Goal: Task Accomplishment & Management: Use online tool/utility

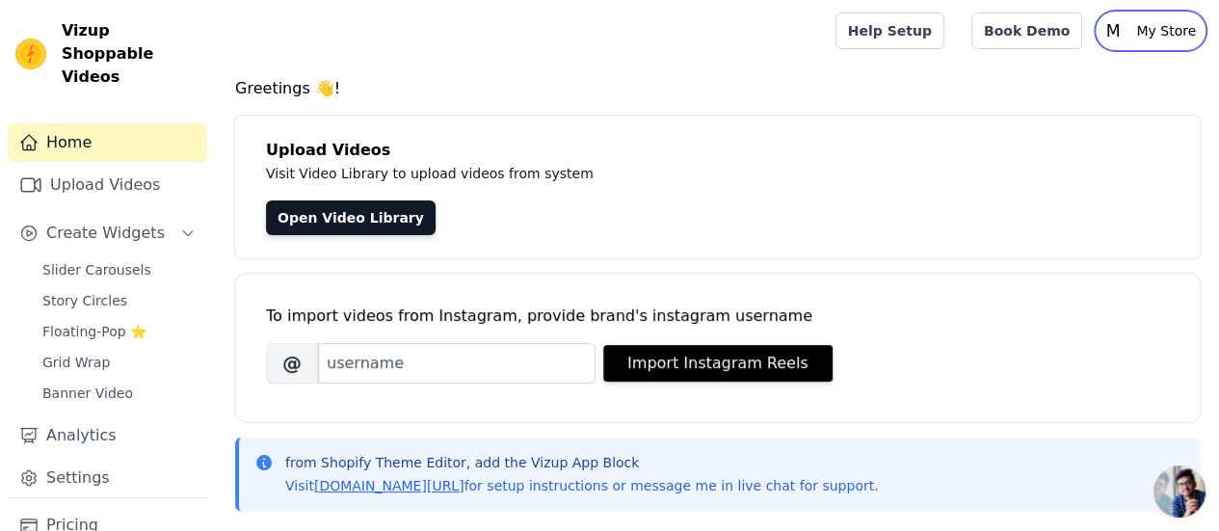
click at [1128, 35] on icon "M" at bounding box center [1113, 30] width 31 height 31
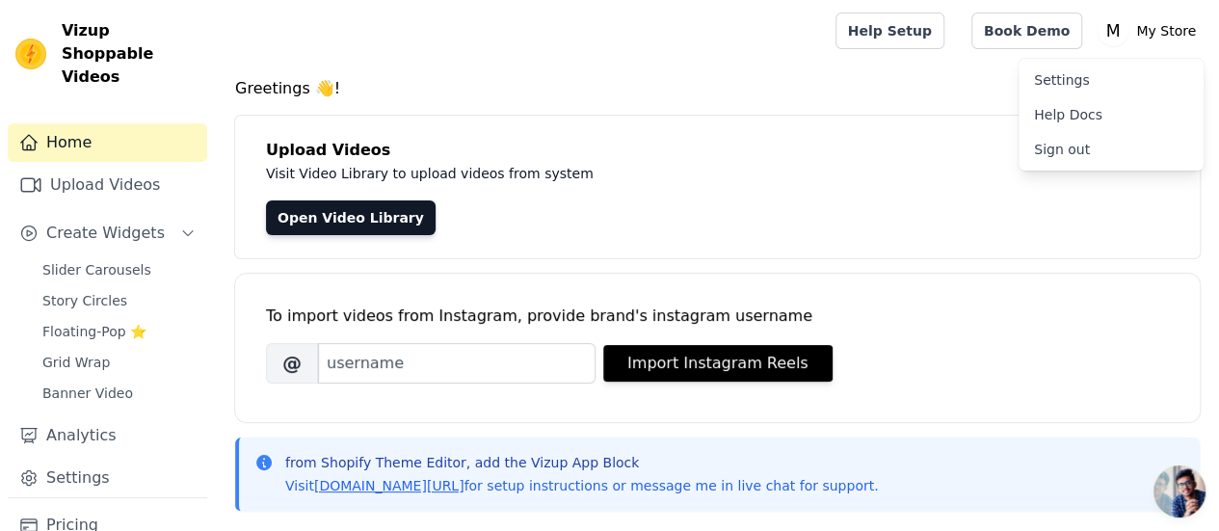
click at [931, 93] on h4 "Greetings 👋!" at bounding box center [717, 88] width 965 height 23
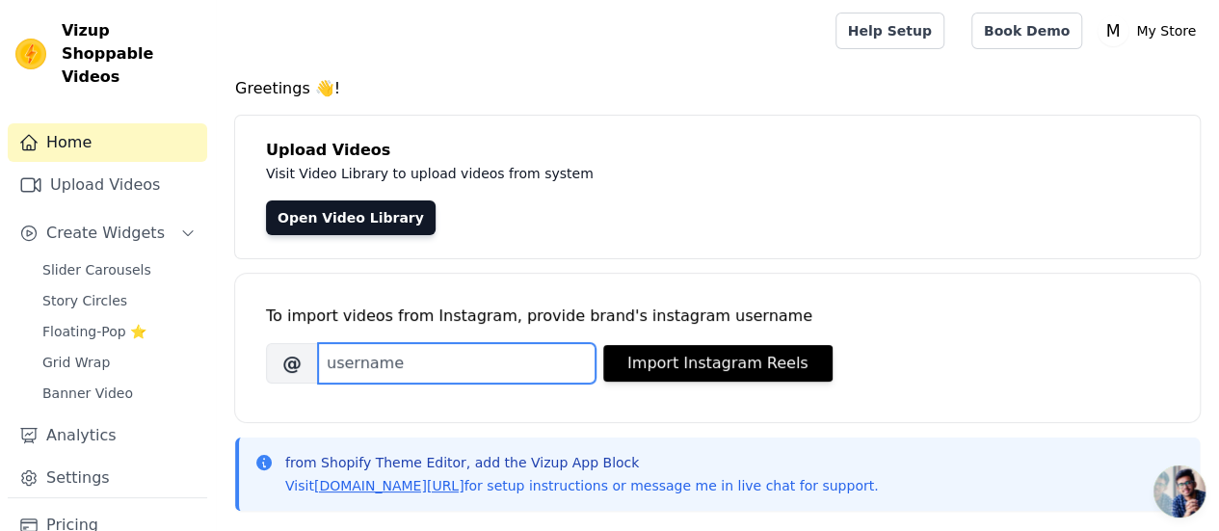
click at [460, 344] on input "Brand's Instagram Username" at bounding box center [457, 363] width 278 height 40
paste input "kolkata_designers"
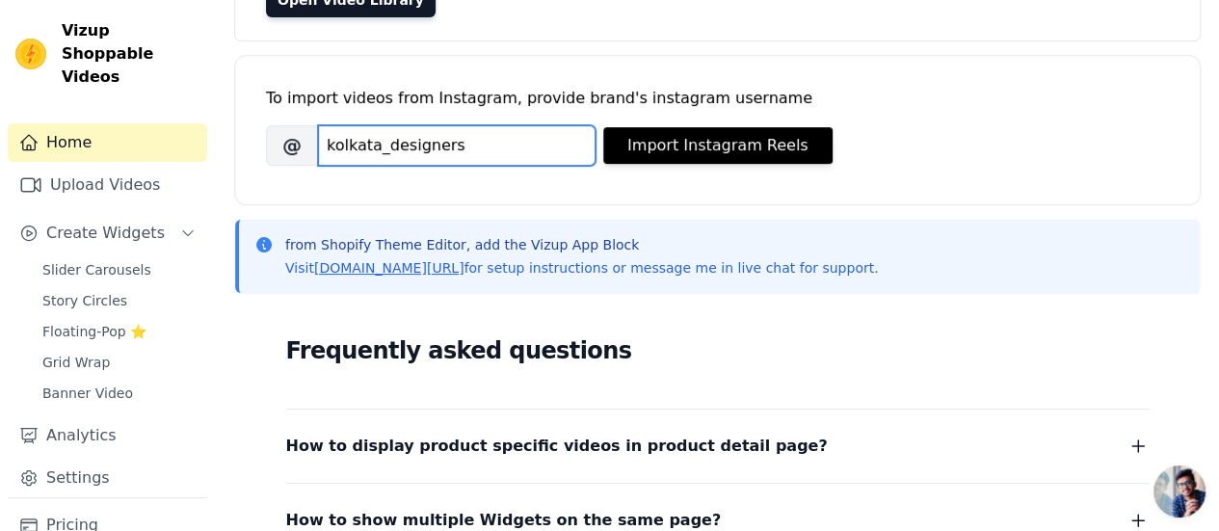
scroll to position [225, 0]
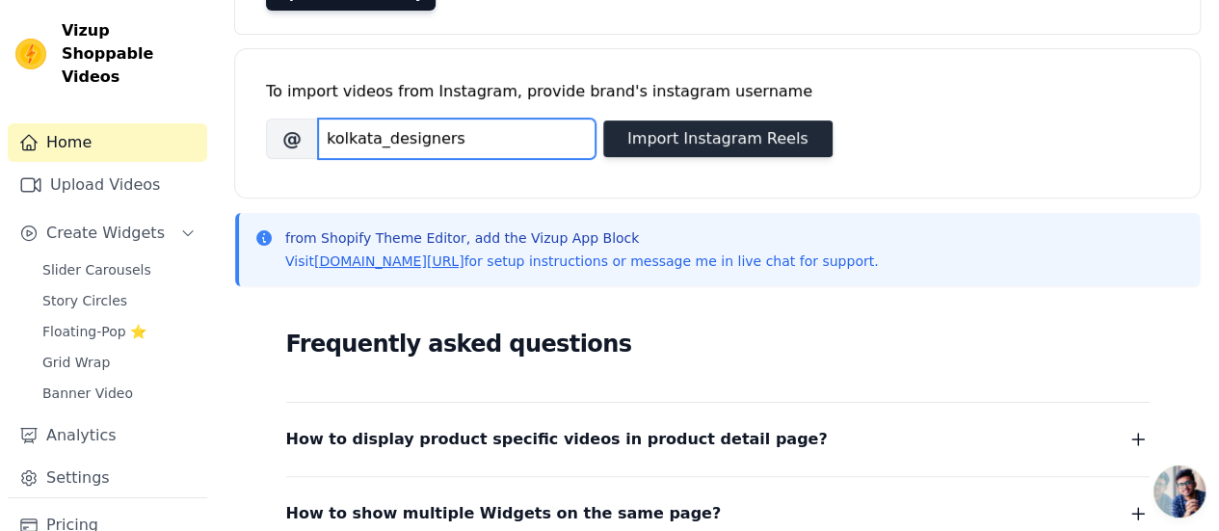
type input "kolkata_designers"
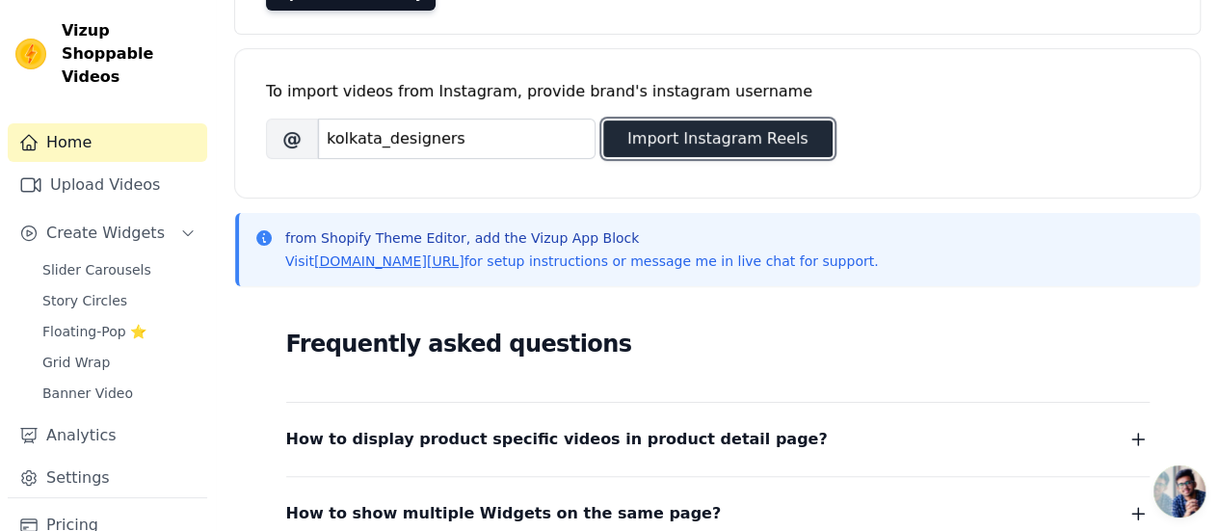
click at [750, 138] on button "Import Instagram Reels" at bounding box center [717, 138] width 229 height 37
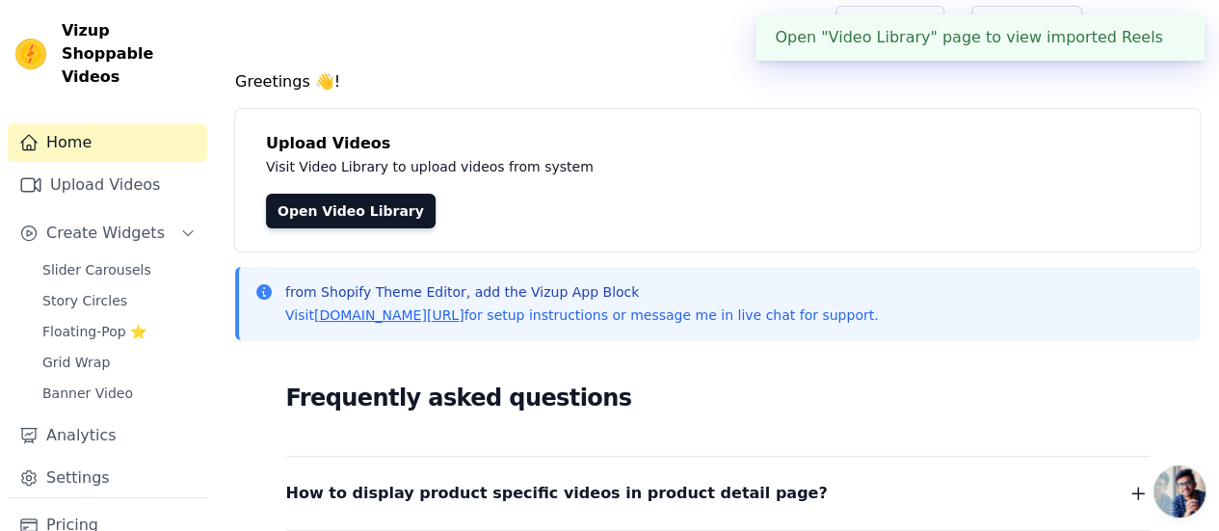
scroll to position [0, 0]
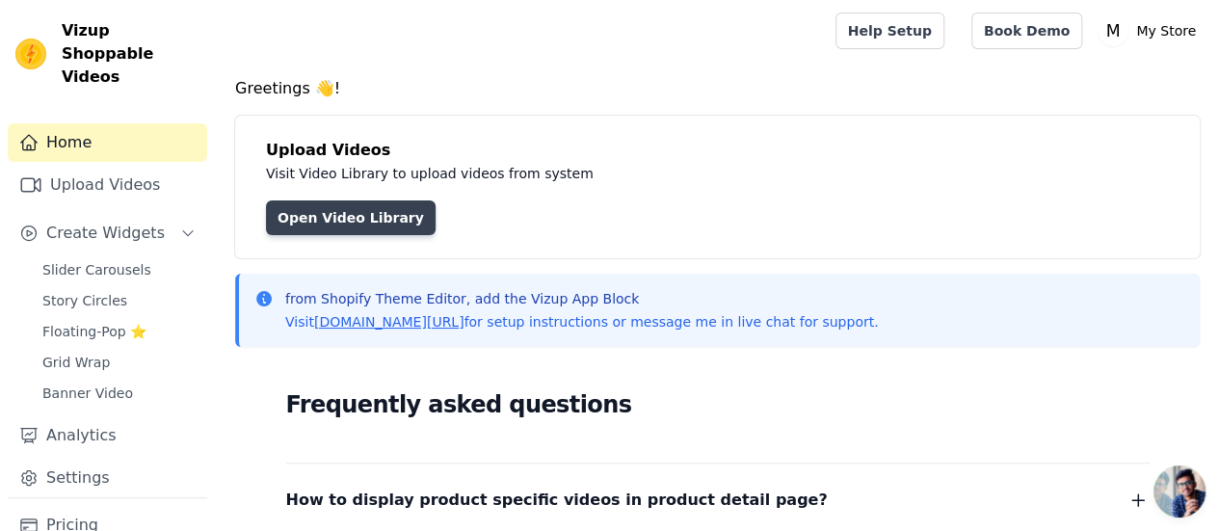
click at [391, 226] on link "Open Video Library" at bounding box center [351, 217] width 170 height 35
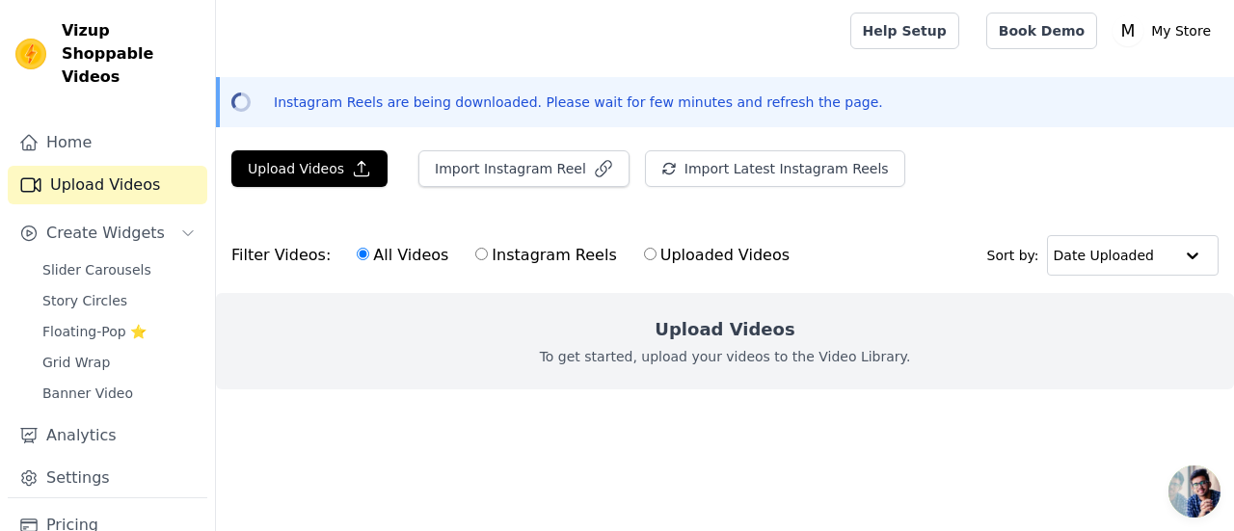
click at [475, 250] on input "Instagram Reels" at bounding box center [481, 254] width 13 height 13
radio input "true"
click at [648, 176] on button "Import Latest Instagram Reels" at bounding box center [775, 168] width 260 height 37
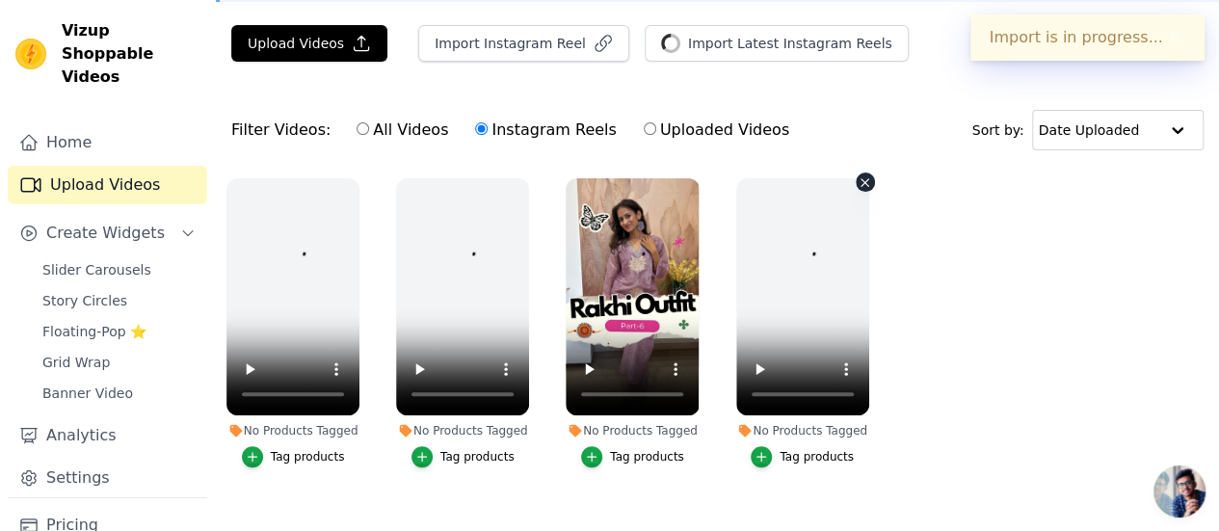
scroll to position [153, 0]
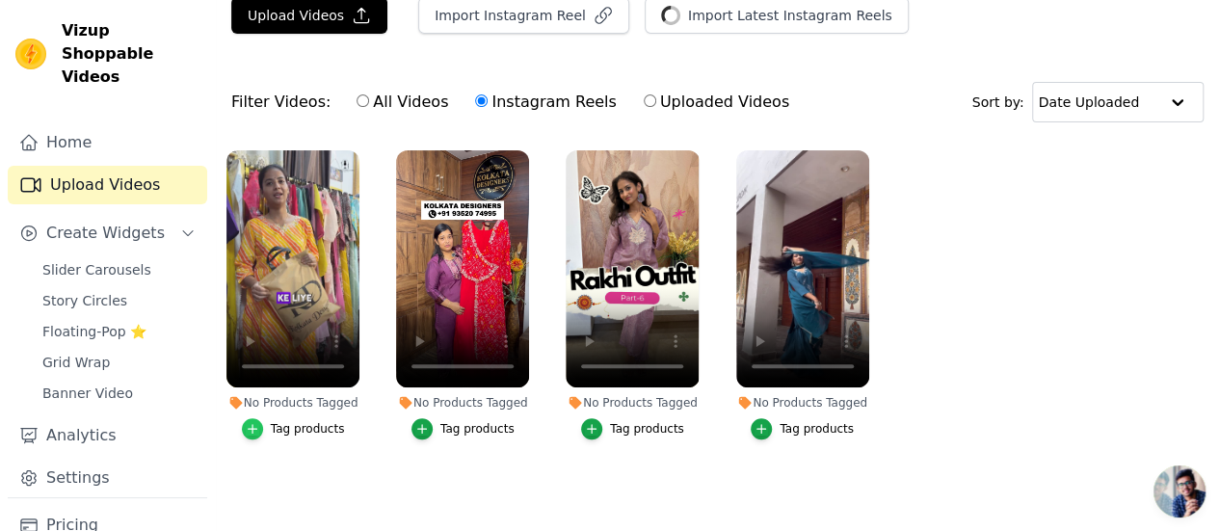
click at [244, 421] on div "button" at bounding box center [252, 428] width 21 height 21
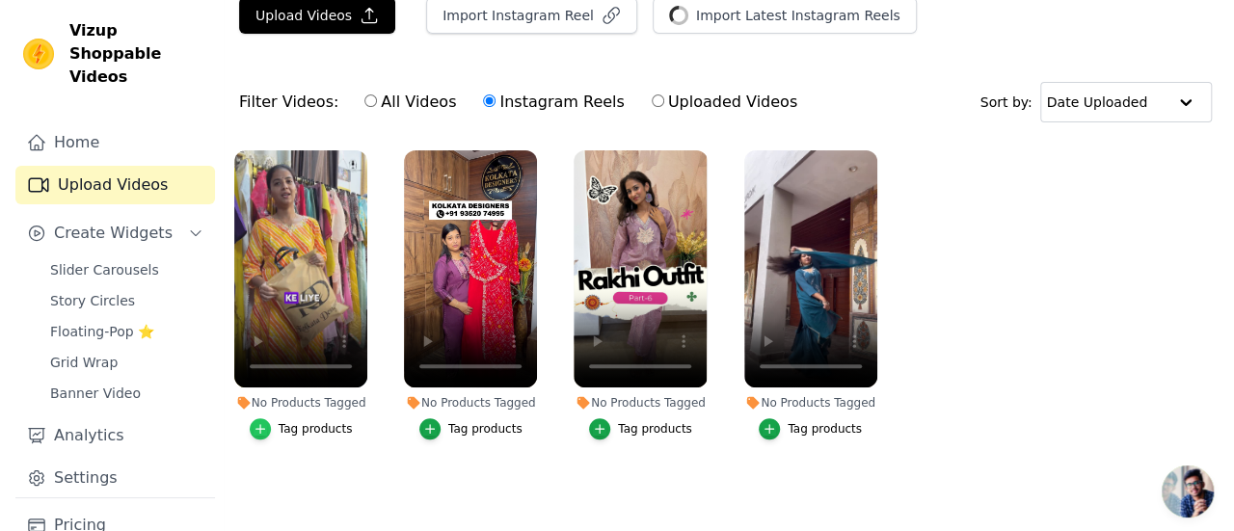
scroll to position [0, 0]
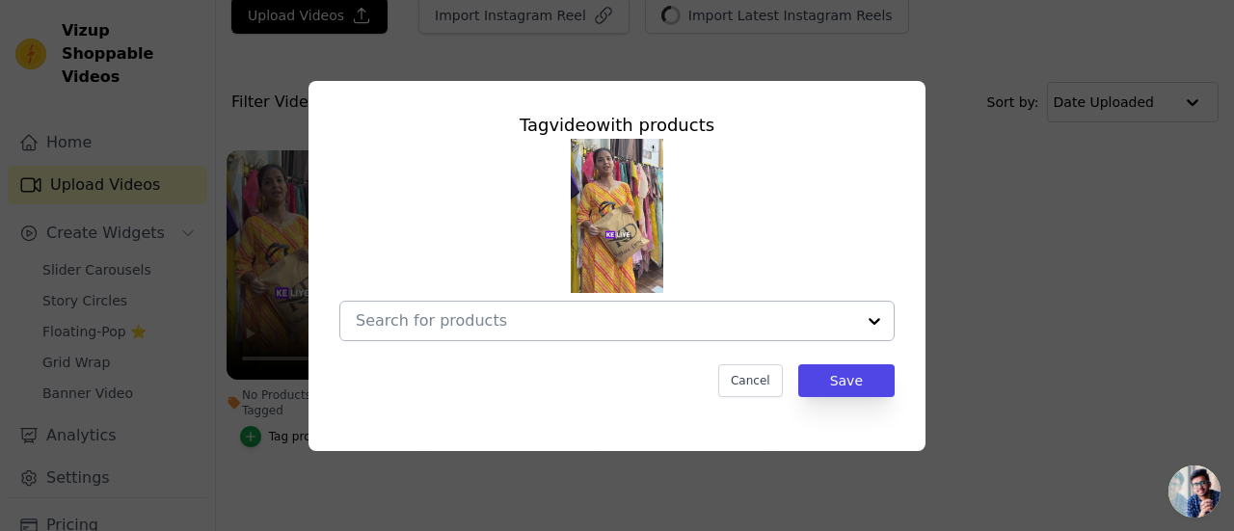
click at [854, 316] on input "No Products Tagged Tag video with products Cancel Save Tag products" at bounding box center [605, 320] width 499 height 18
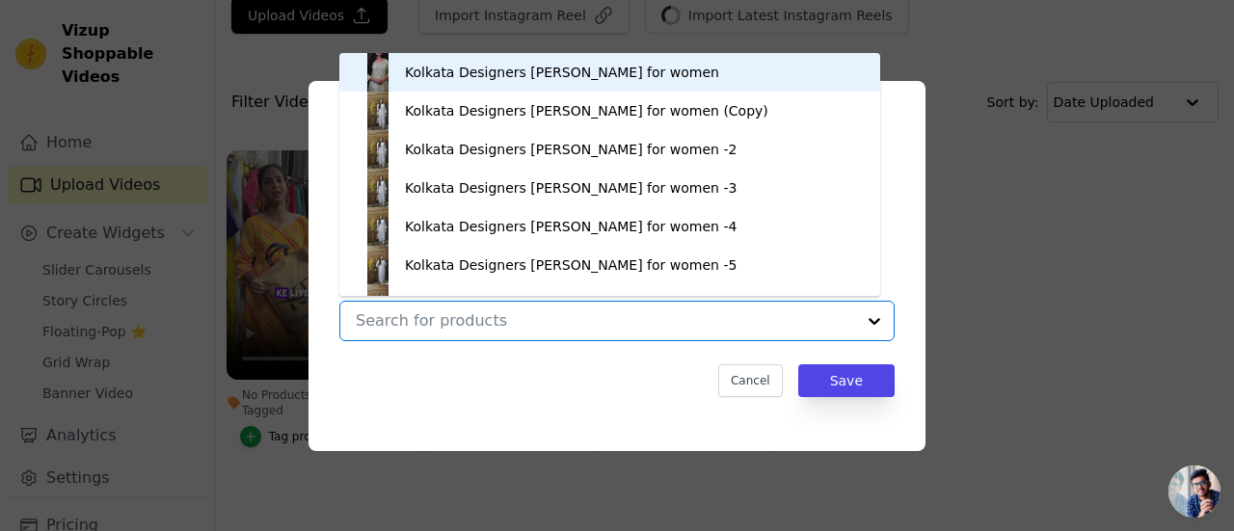
scroll to position [27, 0]
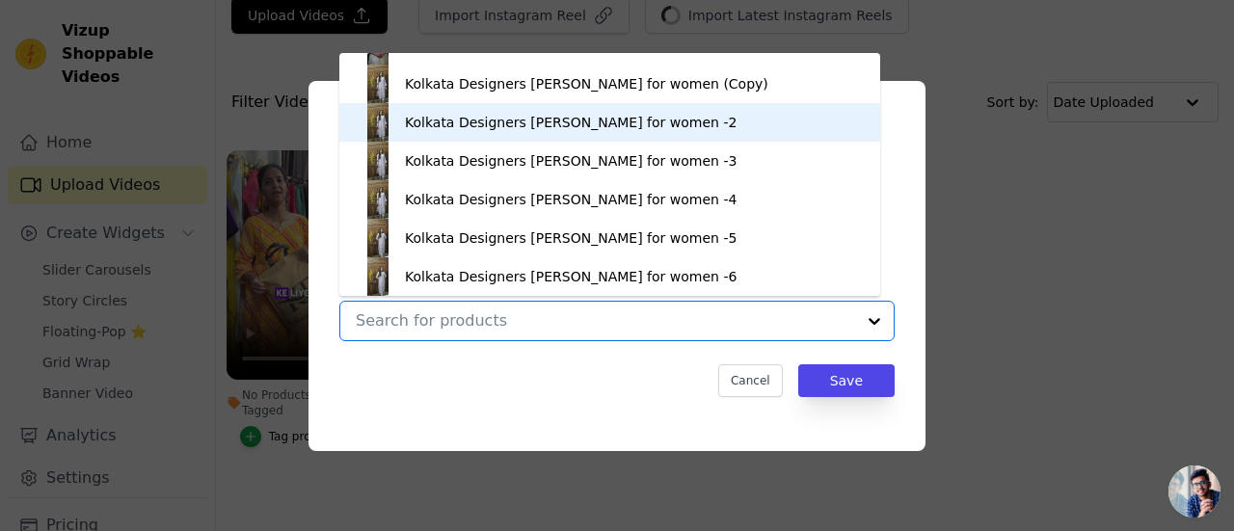
click at [459, 123] on div "Kolkata Designers Kurt for women -2" at bounding box center [571, 122] width 332 height 19
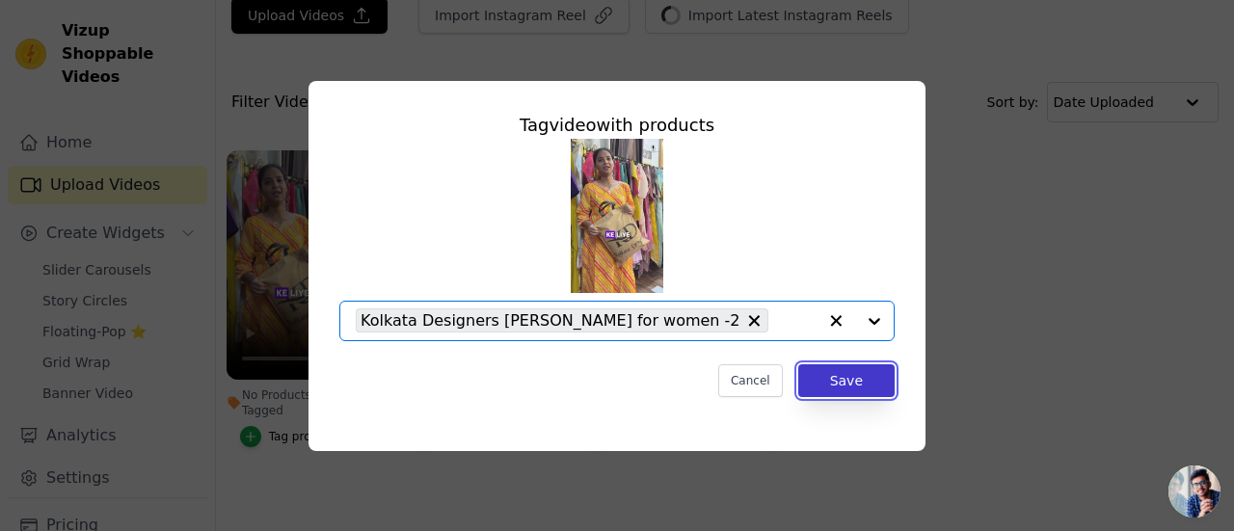
click at [848, 379] on button "Save" at bounding box center [846, 380] width 96 height 33
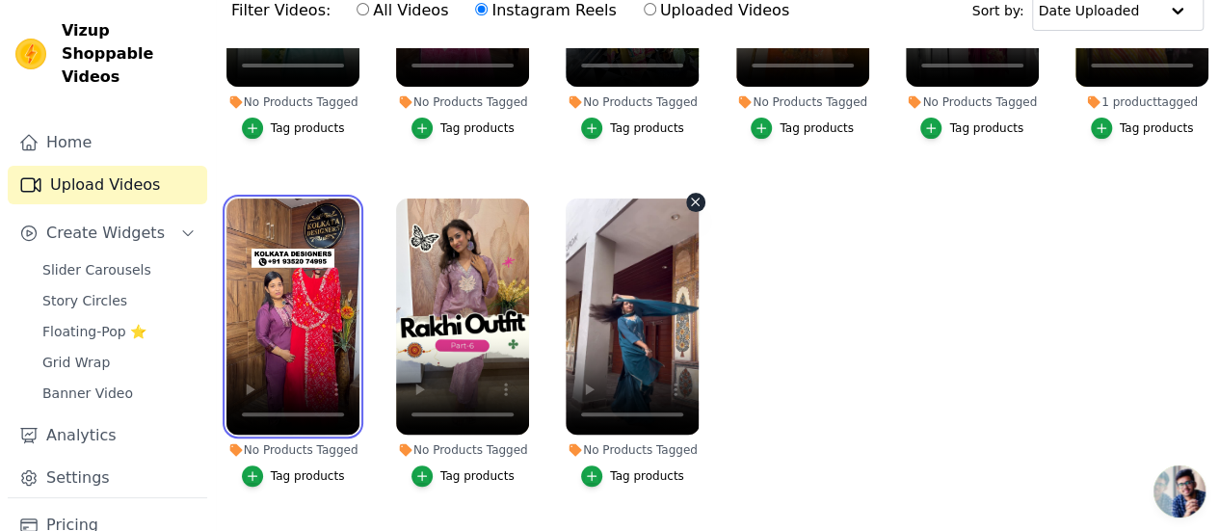
scroll to position [276, 0]
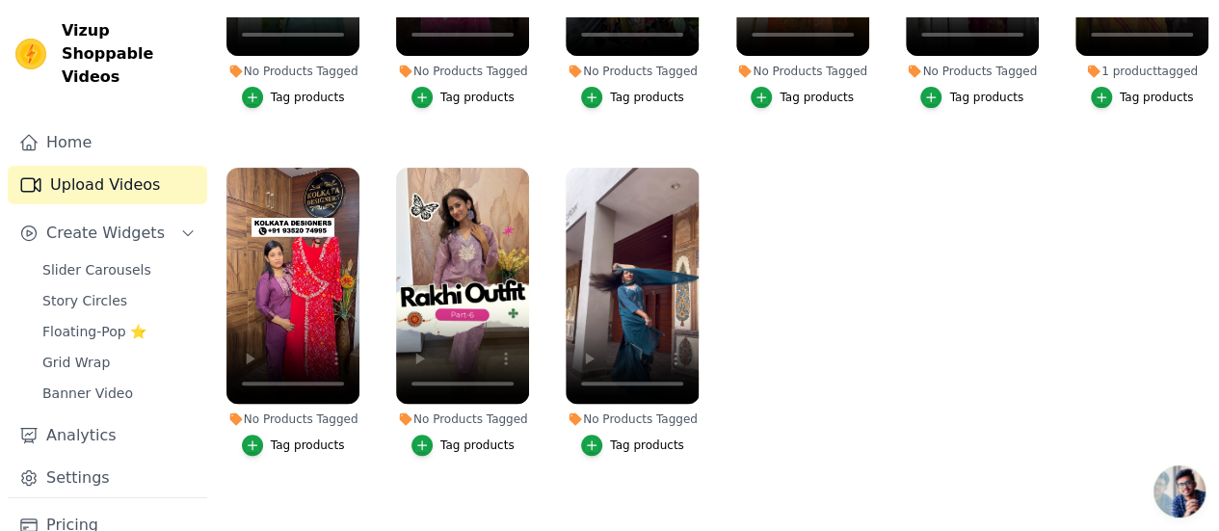
click at [604, 435] on button "Tag products" at bounding box center [632, 445] width 103 height 21
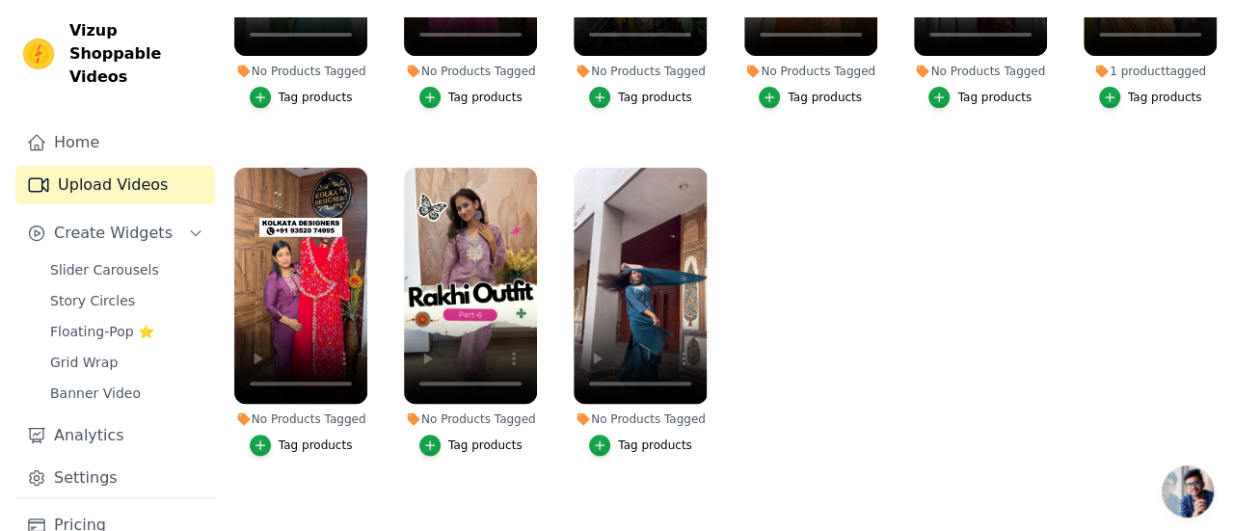
scroll to position [0, 0]
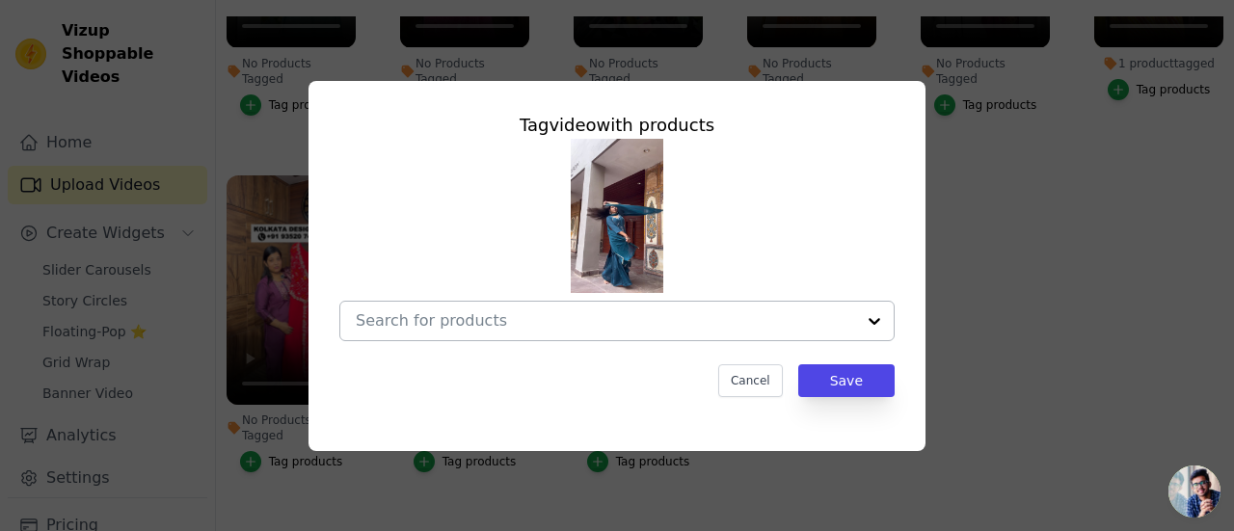
click at [804, 333] on div at bounding box center [605, 321] width 499 height 39
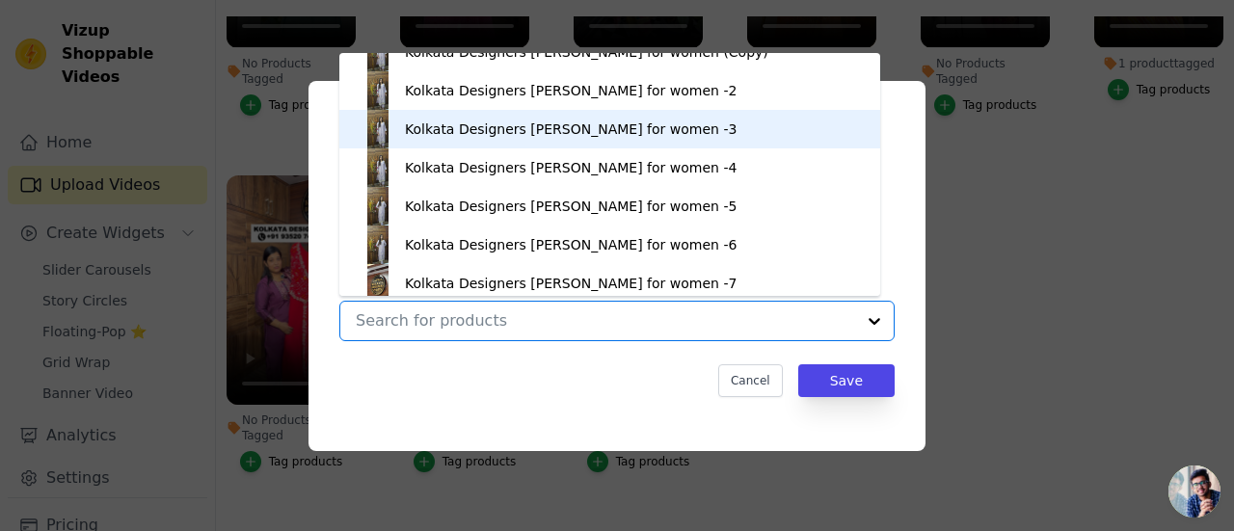
scroll to position [66, 0]
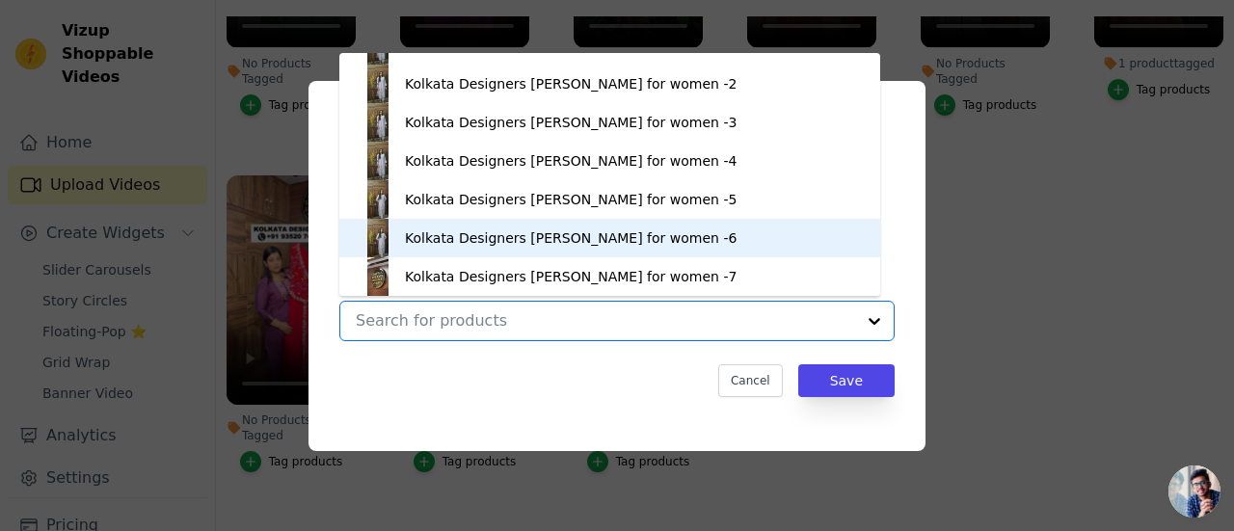
click at [488, 228] on div "Kolkata Designers Kurt for women -6" at bounding box center [571, 237] width 332 height 19
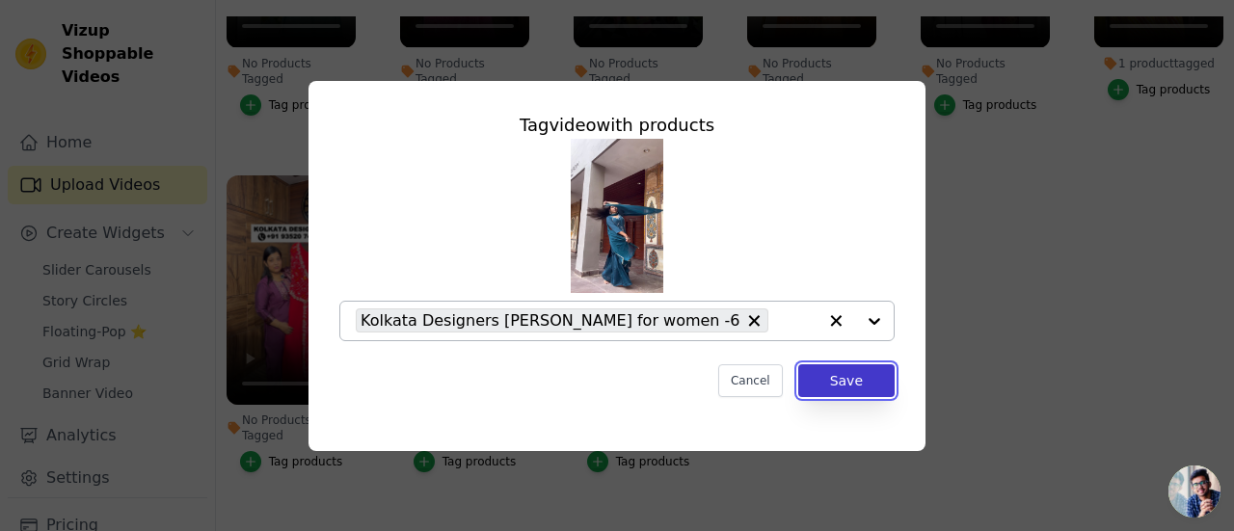
click at [818, 384] on button "Save" at bounding box center [846, 380] width 96 height 33
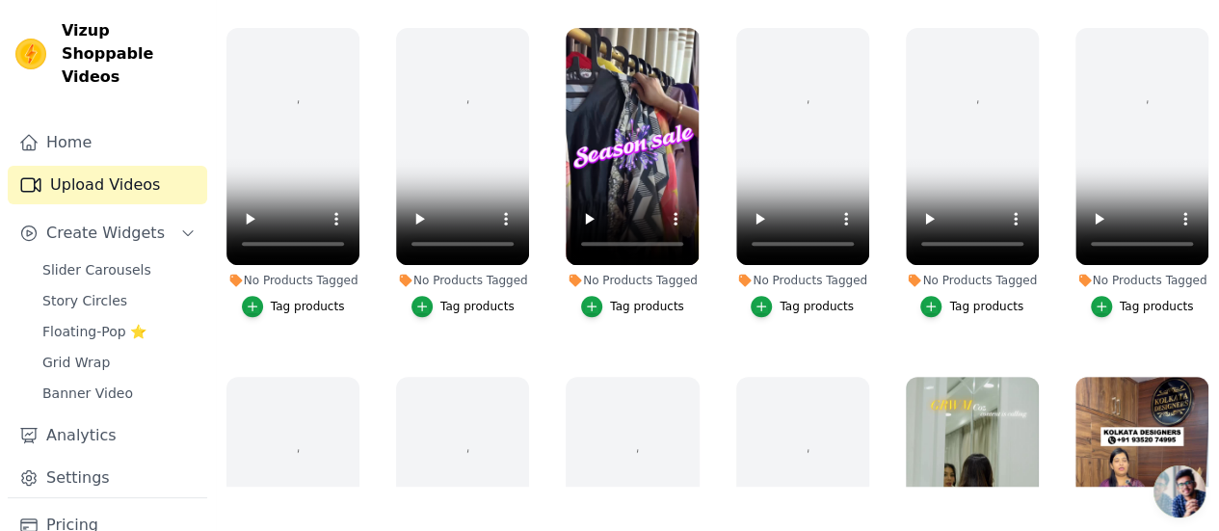
scroll to position [225, 0]
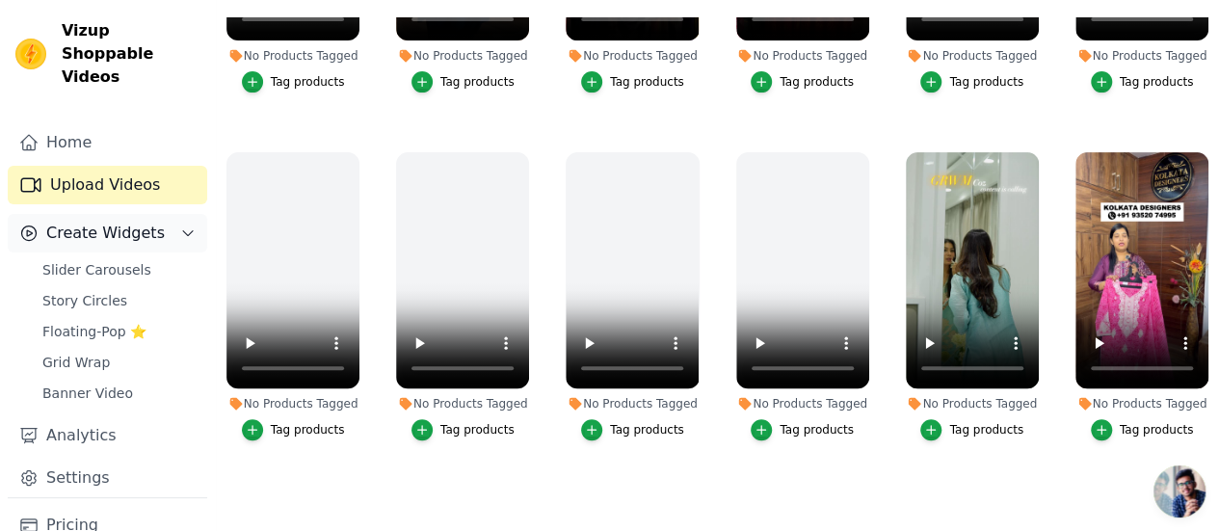
click at [100, 222] on span "Create Widgets" at bounding box center [105, 233] width 119 height 23
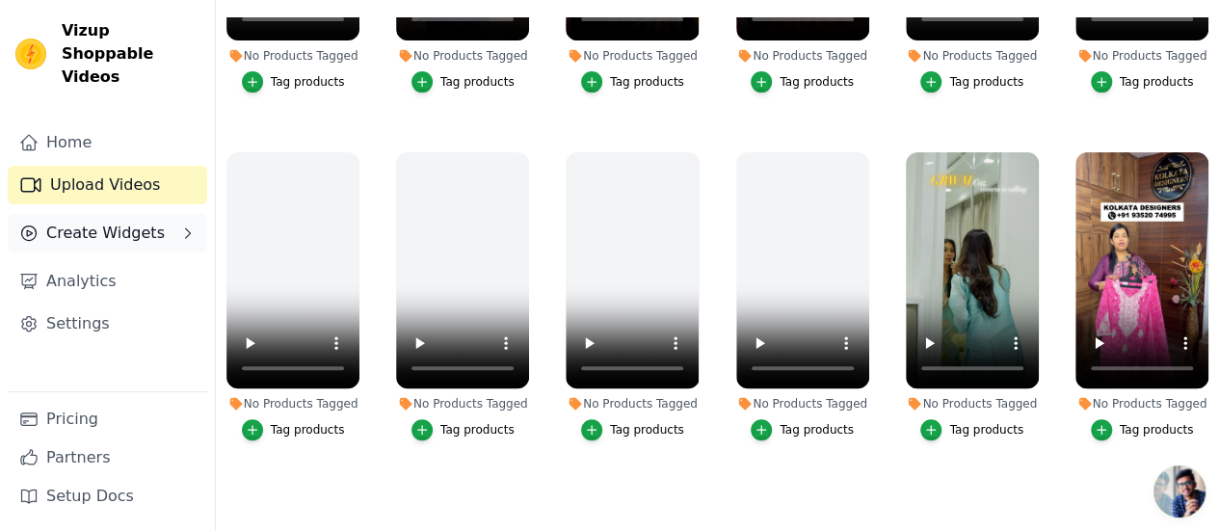
click at [100, 222] on span "Create Widgets" at bounding box center [105, 233] width 119 height 23
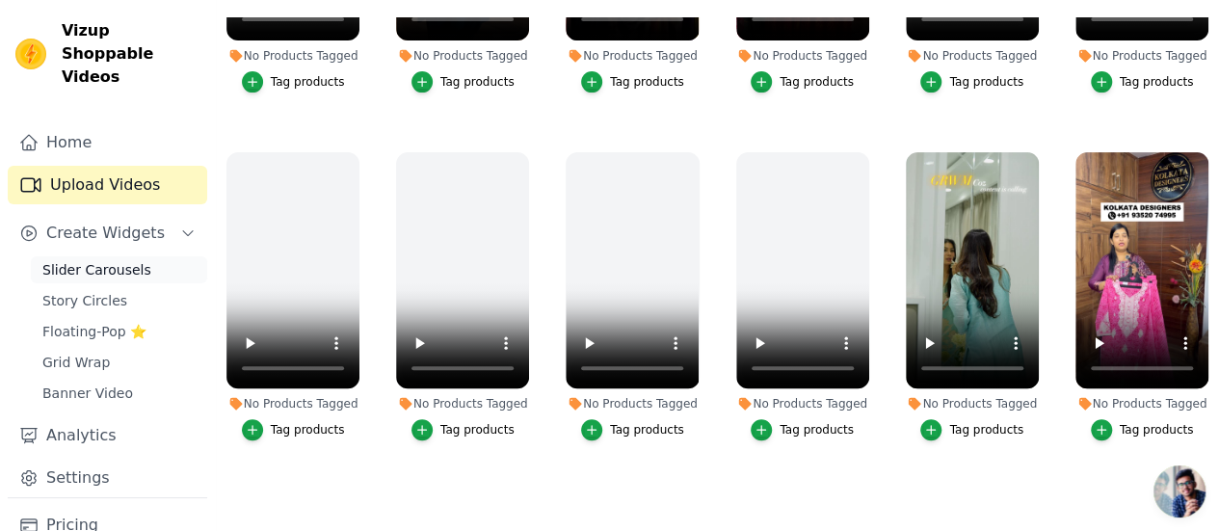
click at [100, 256] on link "Slider Carousels" at bounding box center [119, 269] width 176 height 27
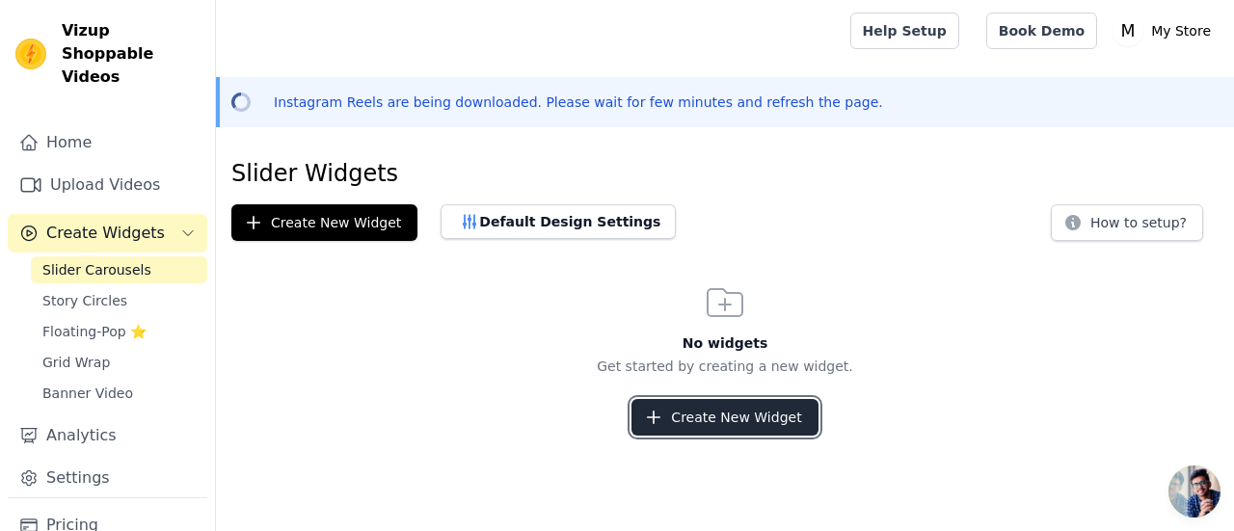
click at [755, 412] on button "Create New Widget" at bounding box center [724, 417] width 186 height 37
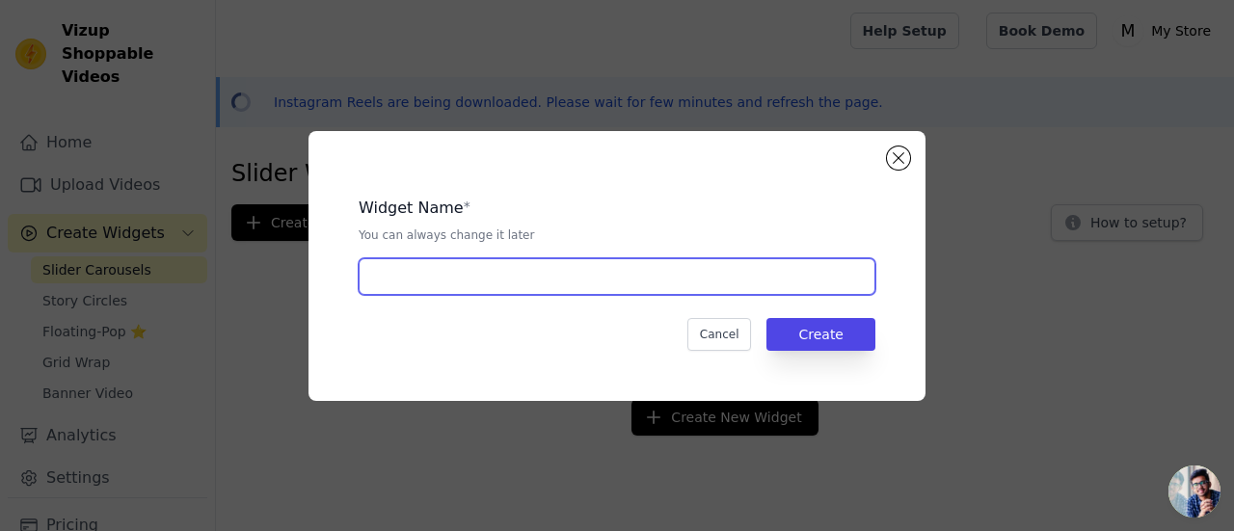
click at [591, 281] on input "text" at bounding box center [617, 276] width 517 height 37
type input "instagram feed"
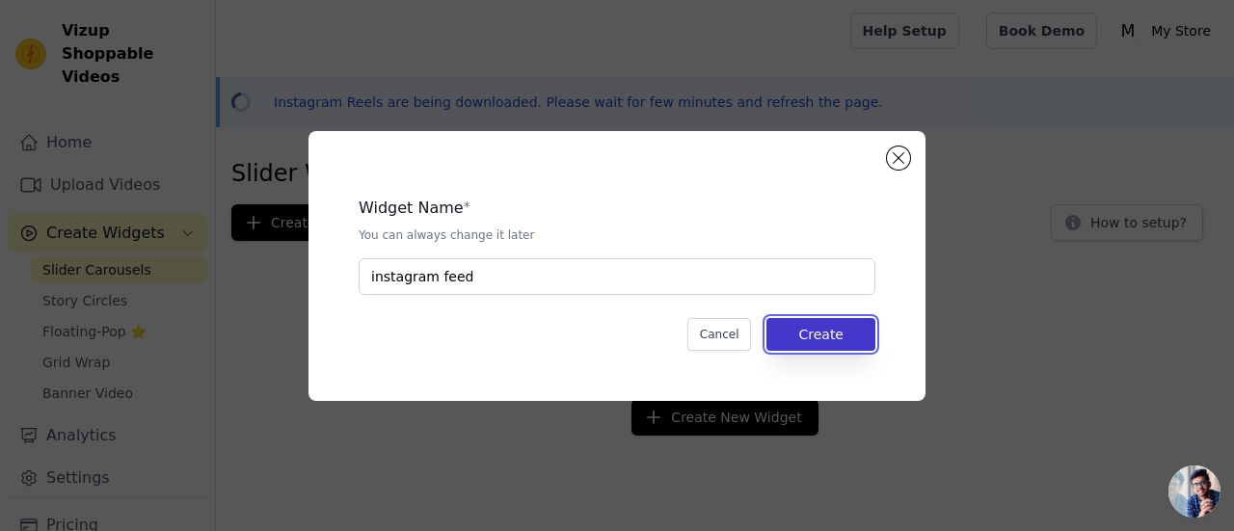
click at [819, 326] on button "Create" at bounding box center [820, 334] width 109 height 33
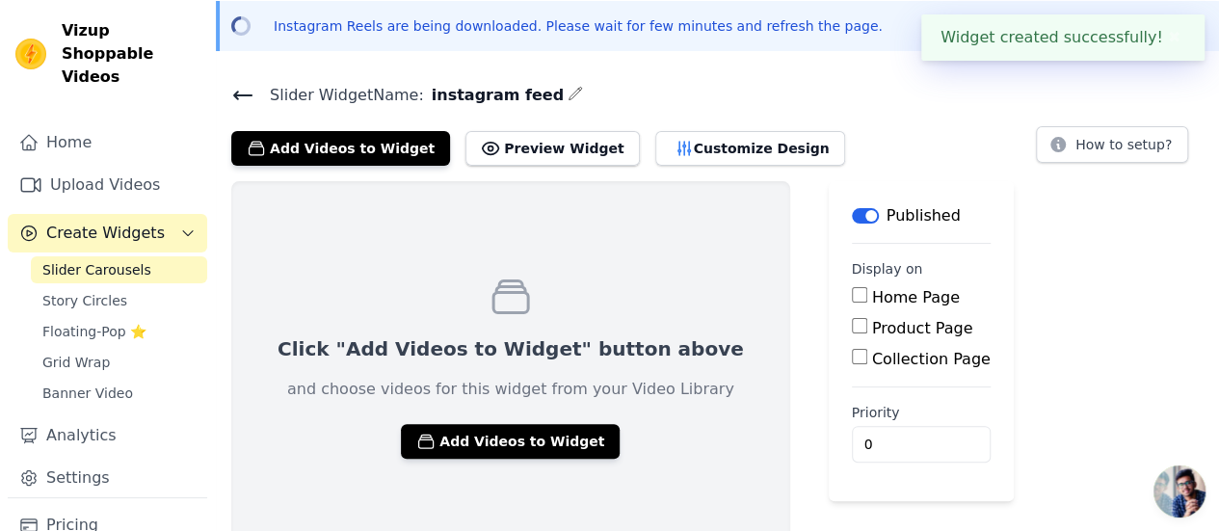
scroll to position [94, 0]
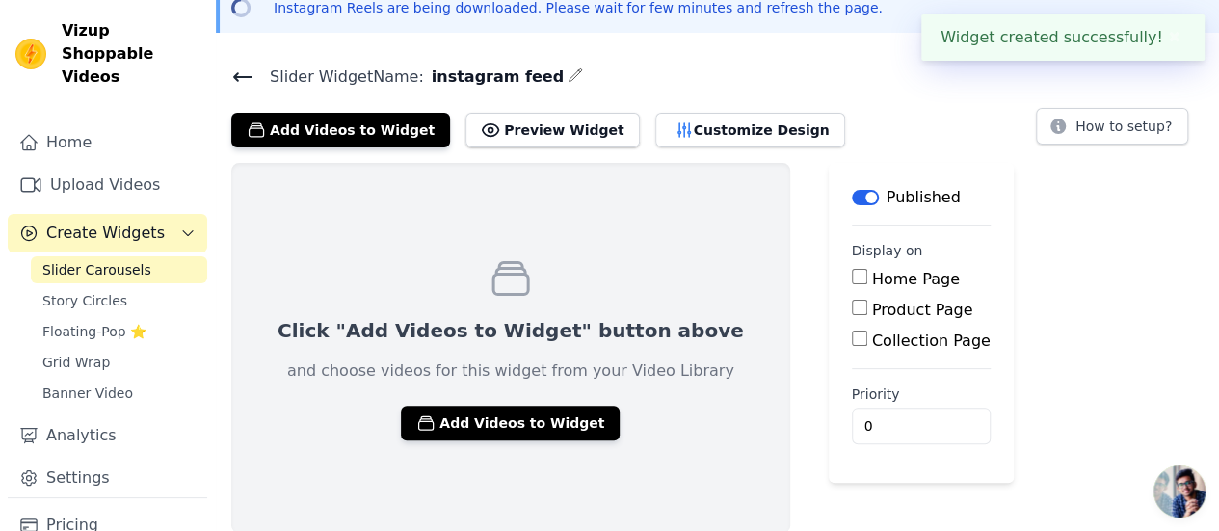
drag, startPoint x: 785, startPoint y: 286, endPoint x: 796, endPoint y: 295, distance: 14.5
click at [852, 295] on div "Home Page Product Page Collection Page" at bounding box center [921, 310] width 139 height 85
click at [852, 278] on input "Home Page" at bounding box center [859, 276] width 15 height 15
checkbox input "true"
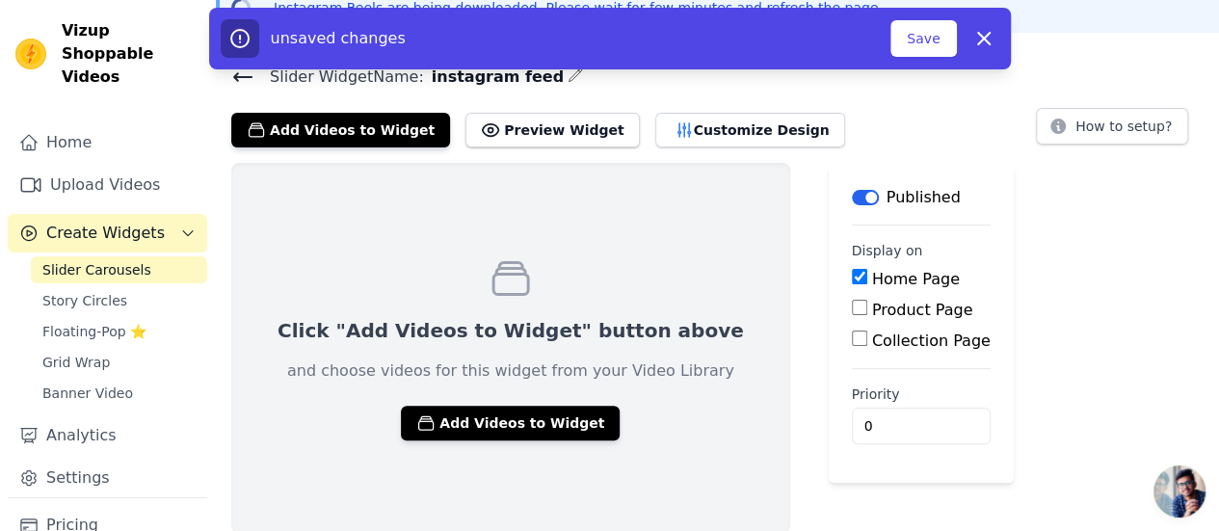
click at [949, 215] on div "Click "Add Videos to Widget" button above and choose videos for this widget fro…" at bounding box center [717, 348] width 1003 height 370
click at [511, 423] on button "Add Videos to Widget" at bounding box center [510, 423] width 219 height 35
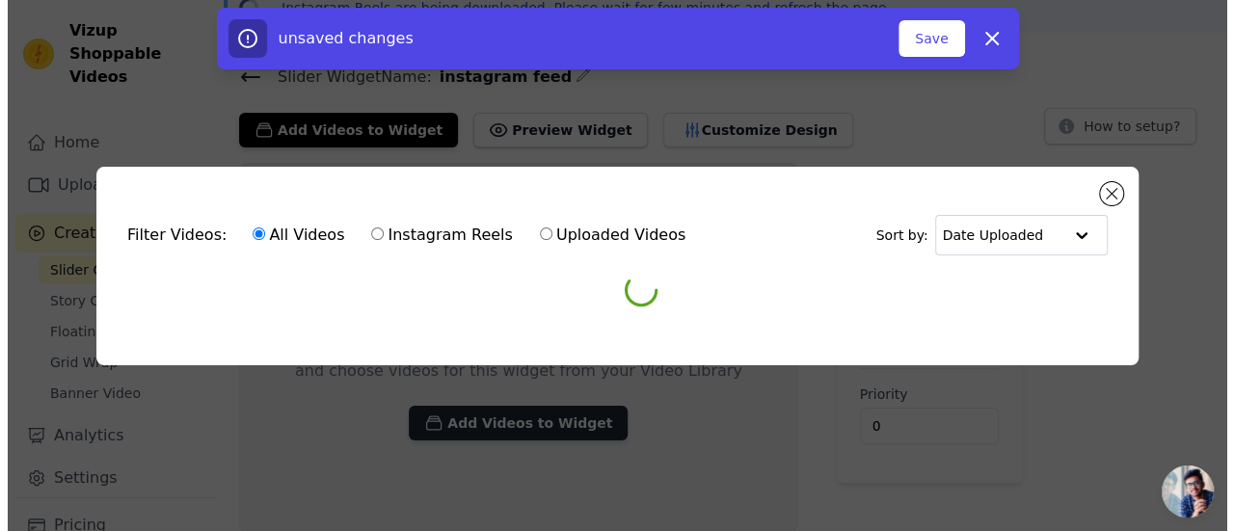
scroll to position [0, 0]
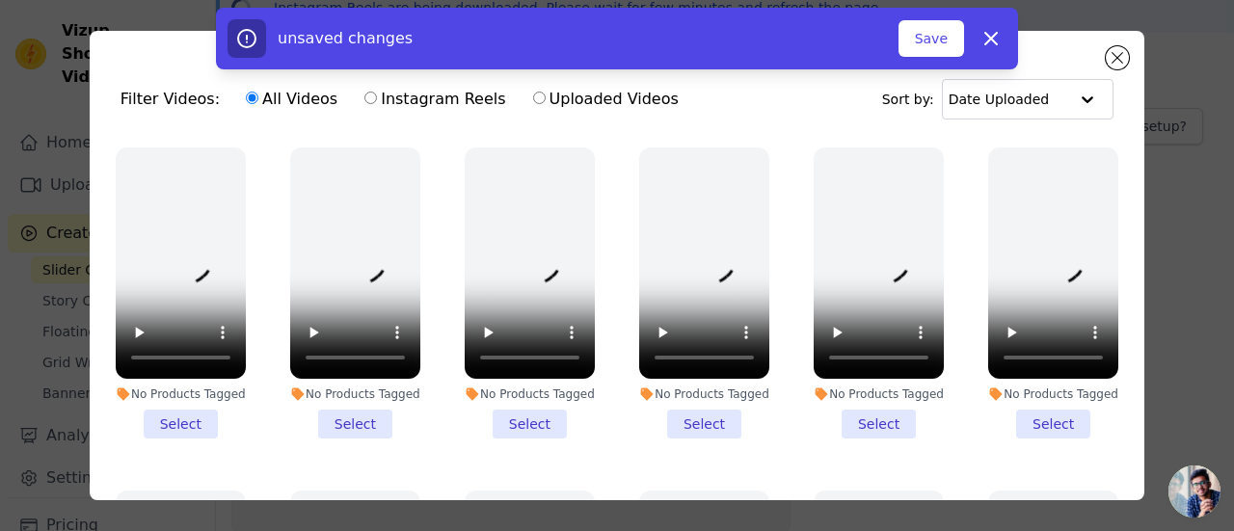
click at [364, 104] on input "Instagram Reels" at bounding box center [370, 98] width 13 height 13
radio input "true"
click at [200, 419] on li "No Products Tagged Select" at bounding box center [181, 292] width 130 height 291
click at [0, 0] on input "No Products Tagged Select" at bounding box center [0, 0] width 0 height 0
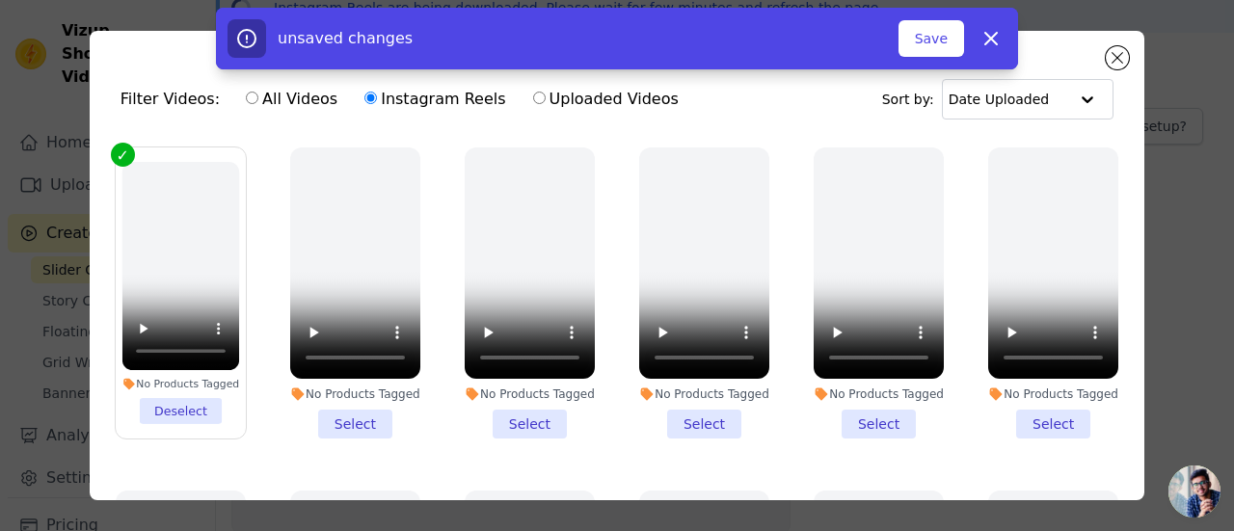
click at [195, 395] on li "No Products Tagged Deselect" at bounding box center [181, 293] width 118 height 262
click at [0, 0] on input "No Products Tagged Deselect" at bounding box center [0, 0] width 0 height 0
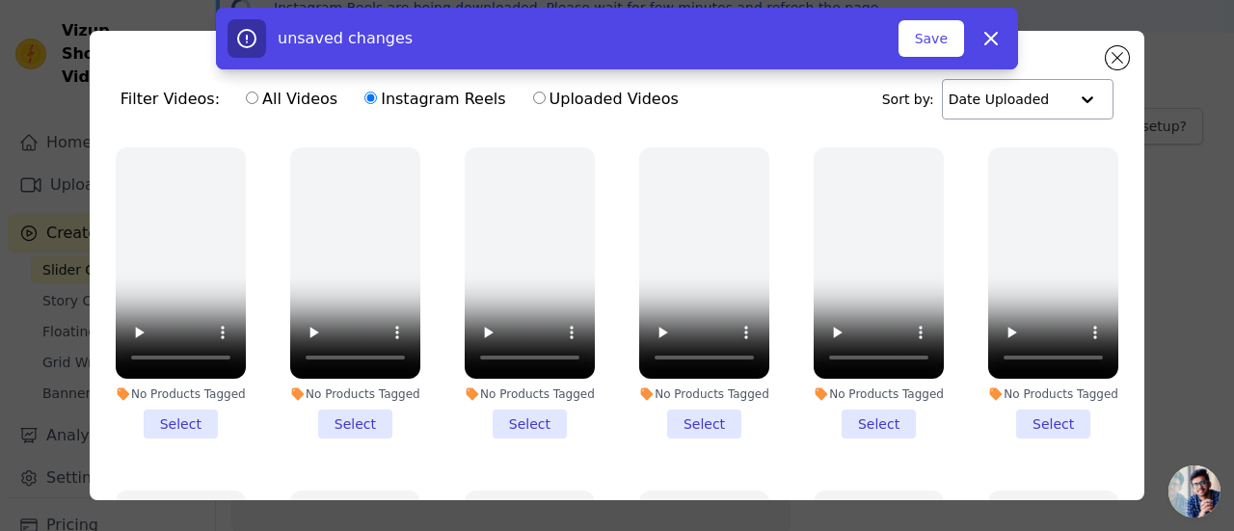
click at [1019, 115] on input "text" at bounding box center [1008, 99] width 120 height 39
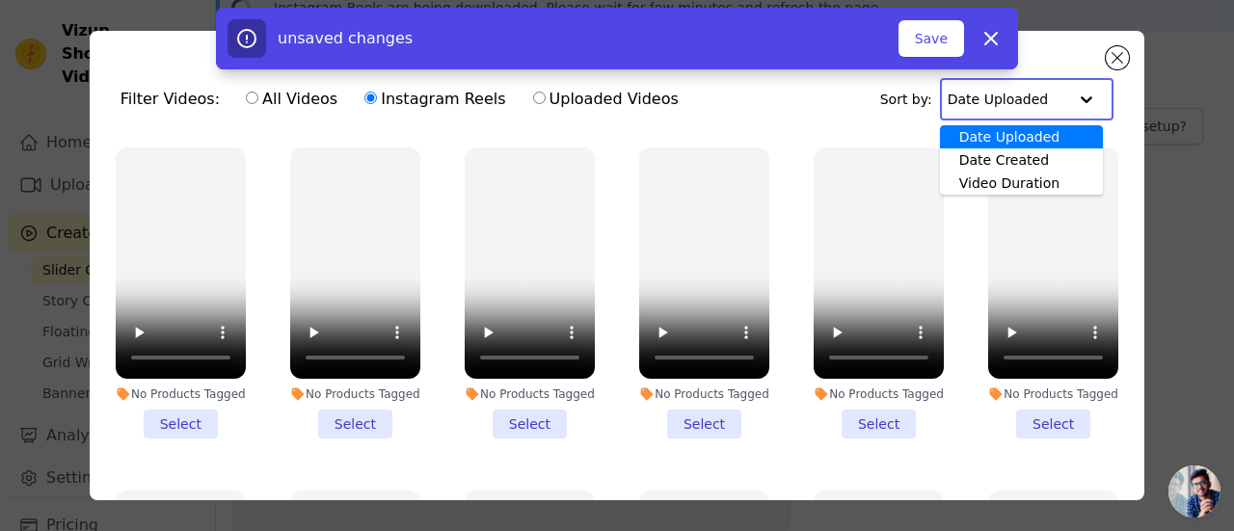
click at [1019, 105] on input "text" at bounding box center [1007, 99] width 120 height 39
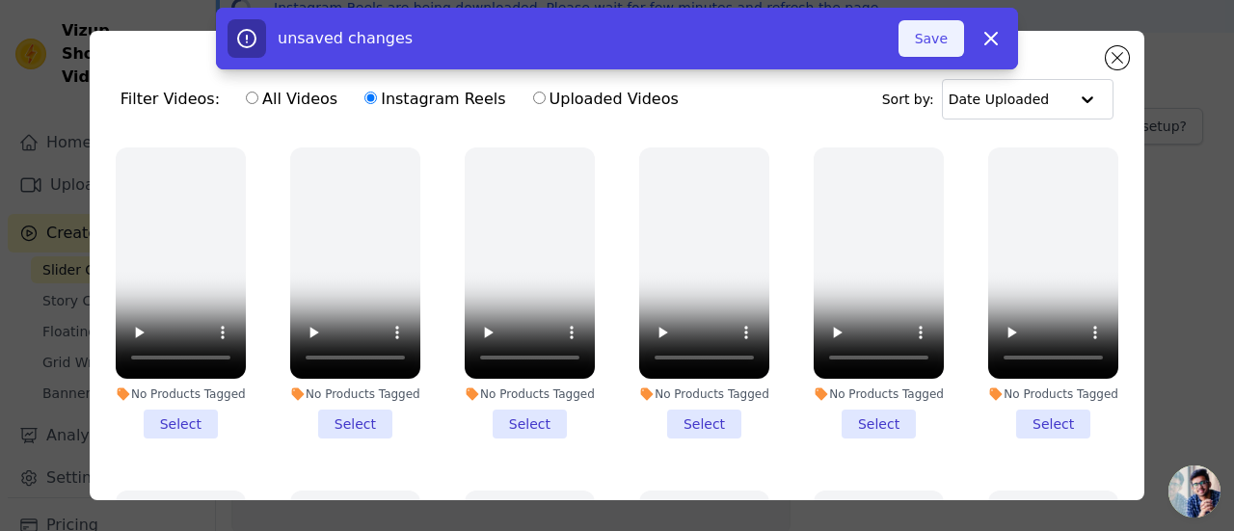
click at [944, 41] on button "Save" at bounding box center [931, 38] width 66 height 37
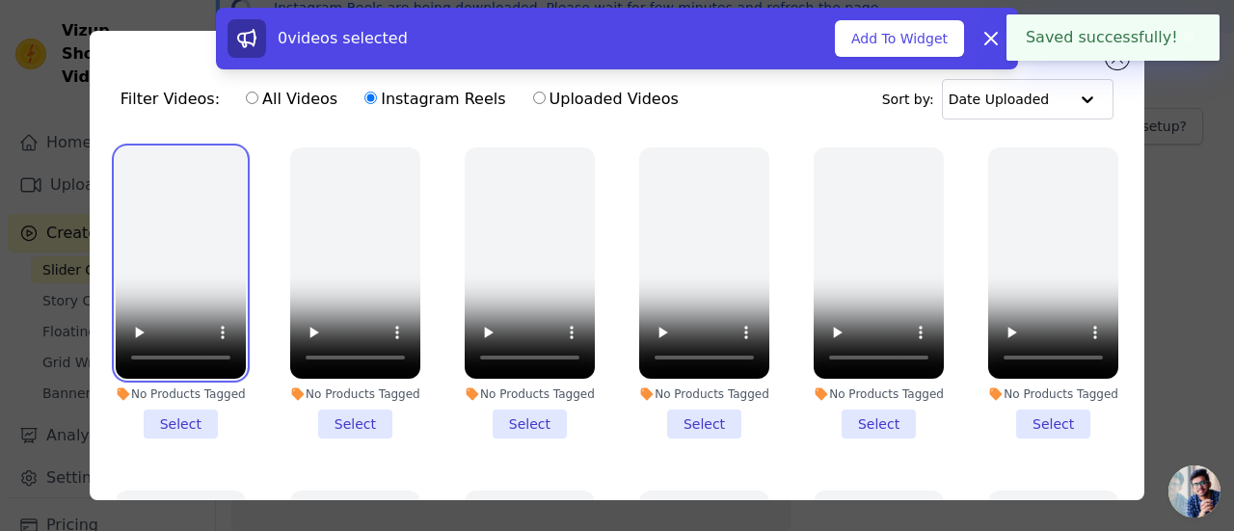
click at [134, 196] on video at bounding box center [181, 262] width 130 height 231
click at [415, 185] on div "No Products Tagged Select" at bounding box center [355, 293] width 151 height 312
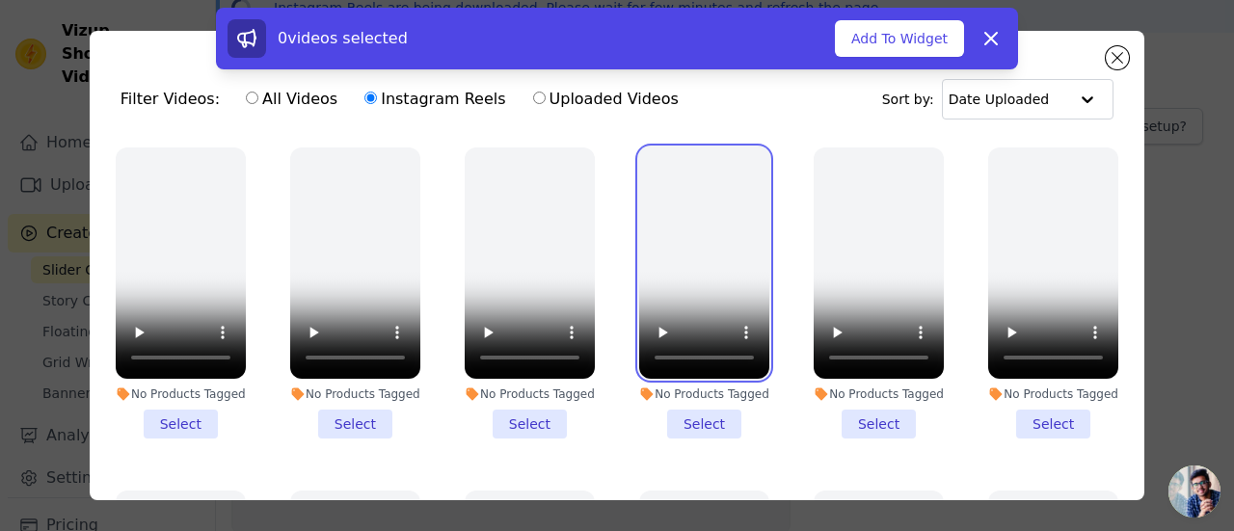
click at [658, 195] on video at bounding box center [704, 262] width 130 height 231
click at [654, 194] on video at bounding box center [704, 262] width 130 height 231
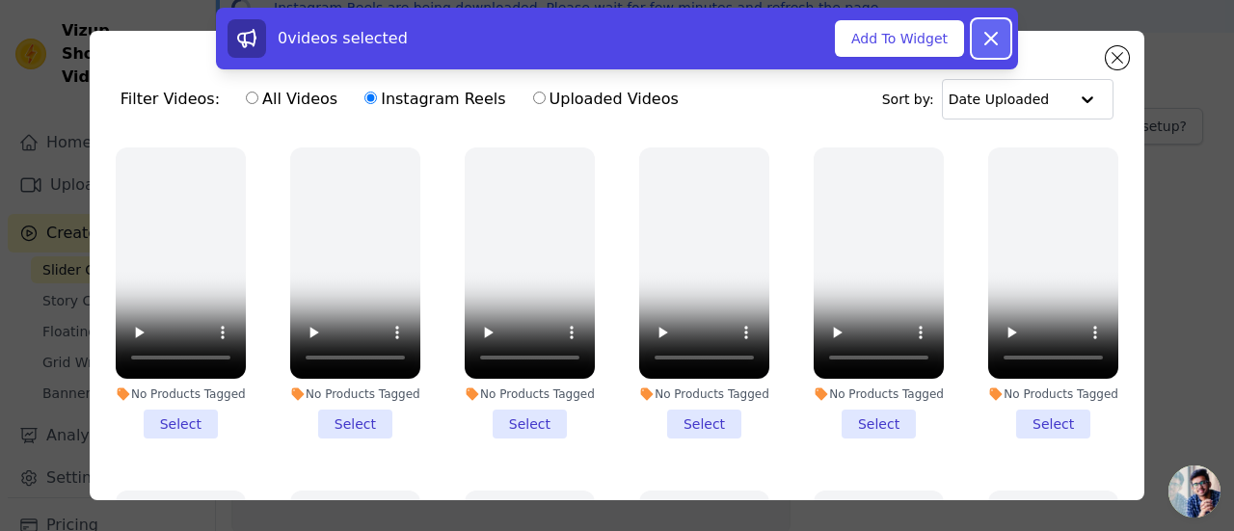
click at [1007, 41] on button "Dismiss" at bounding box center [991, 38] width 39 height 39
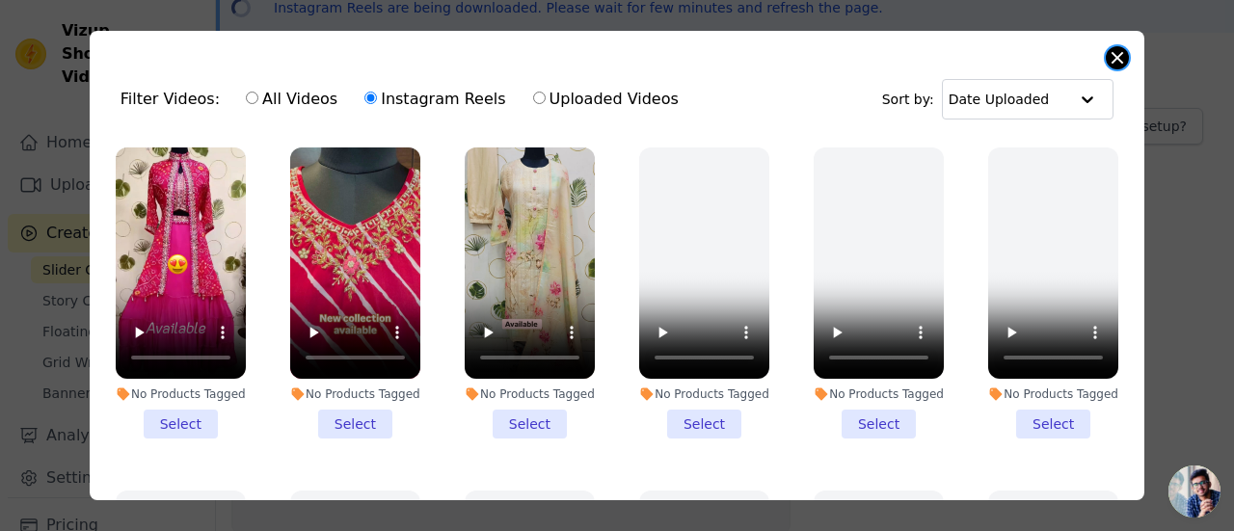
click at [1116, 49] on button "Close modal" at bounding box center [1116, 57] width 23 height 23
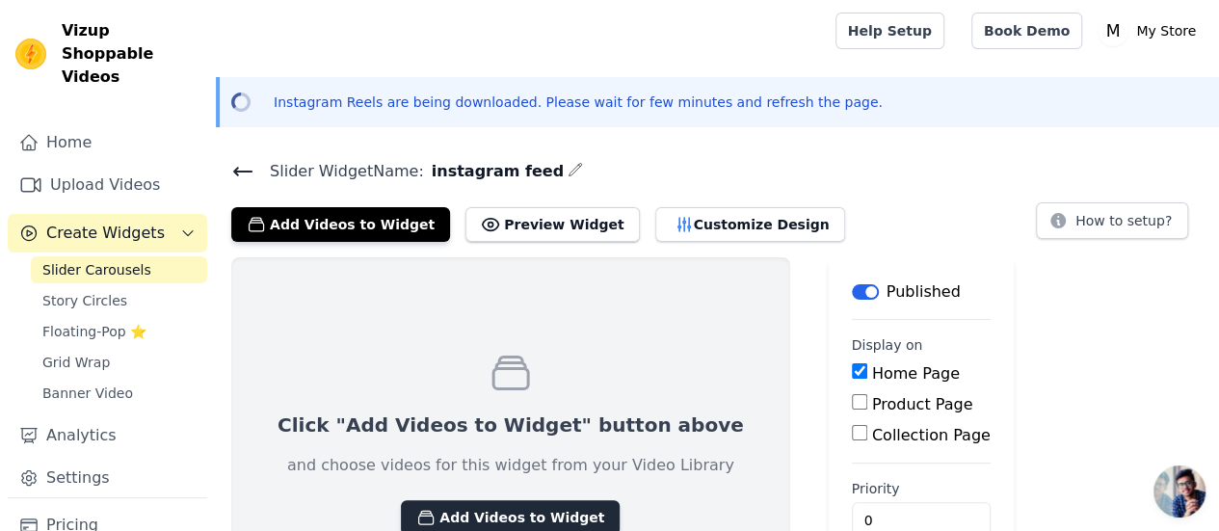
scroll to position [94, 0]
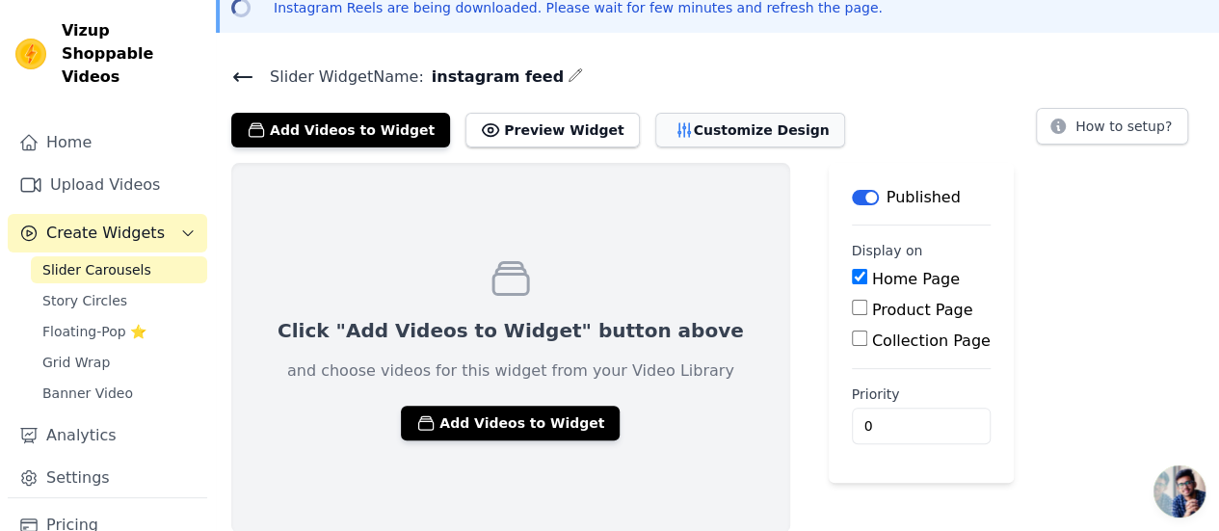
click at [663, 120] on button "Customize Design" at bounding box center [750, 130] width 190 height 35
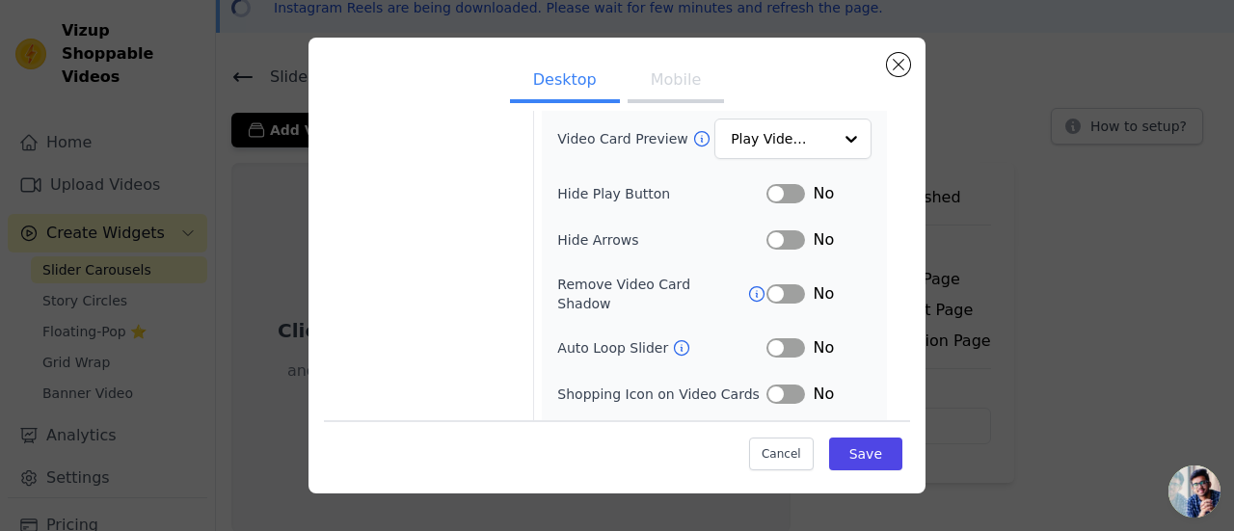
scroll to position [287, 0]
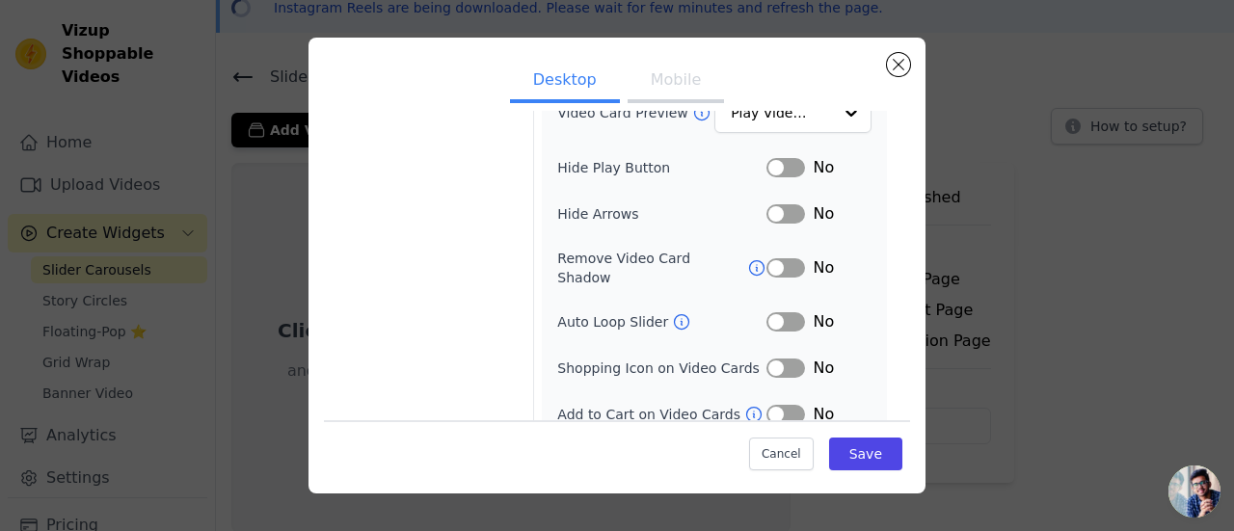
click at [784, 289] on div "Width (in px) 200 Height (in px) 355 Card Border Radius 4 Gap Between Cards (px…" at bounding box center [714, 139] width 314 height 574
click at [784, 312] on button "Label" at bounding box center [785, 321] width 39 height 19
click at [779, 359] on button "Label" at bounding box center [785, 368] width 39 height 19
click at [776, 405] on button "Label" at bounding box center [785, 414] width 39 height 19
click at [836, 444] on button "Save" at bounding box center [865, 454] width 73 height 33
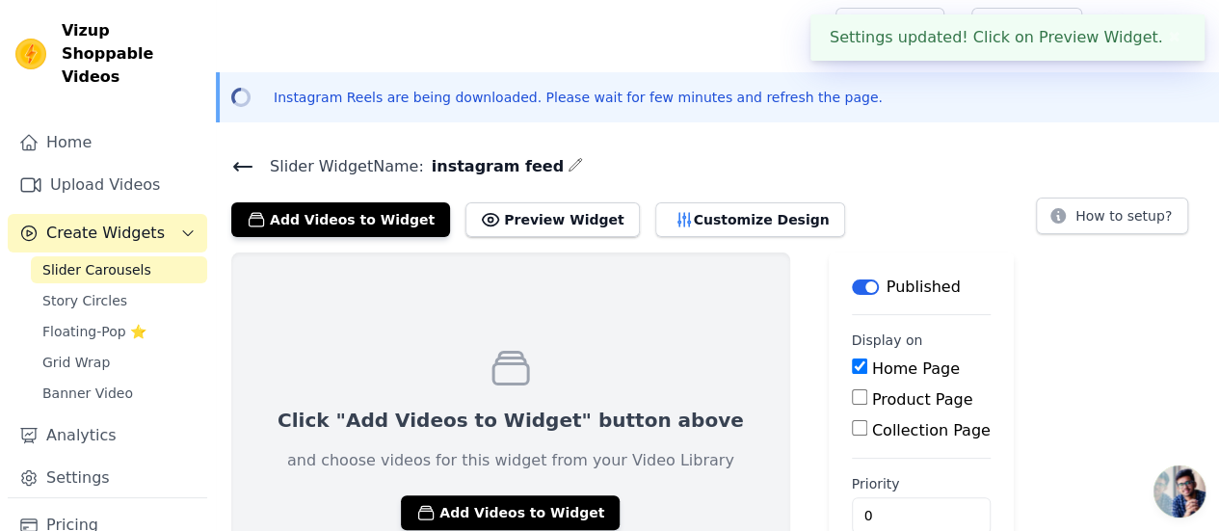
scroll to position [94, 0]
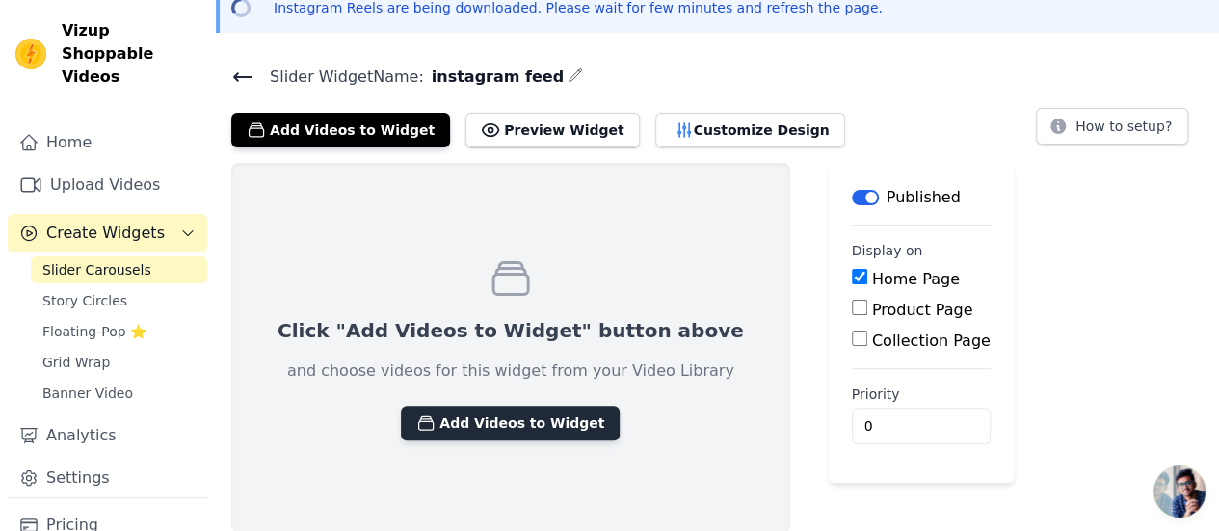
click at [509, 429] on button "Add Videos to Widget" at bounding box center [510, 423] width 219 height 35
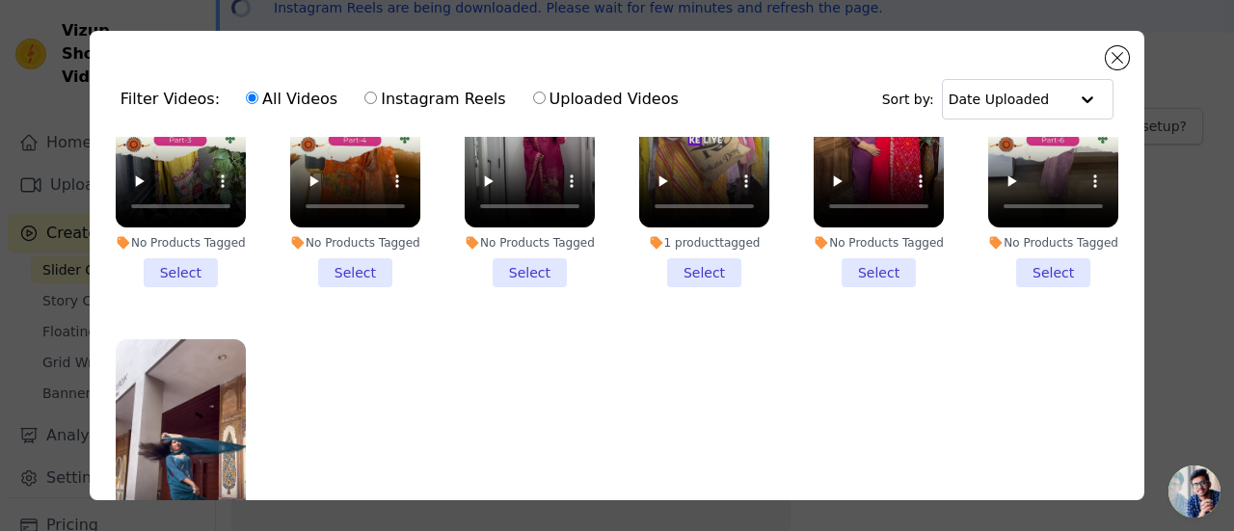
scroll to position [2226, 0]
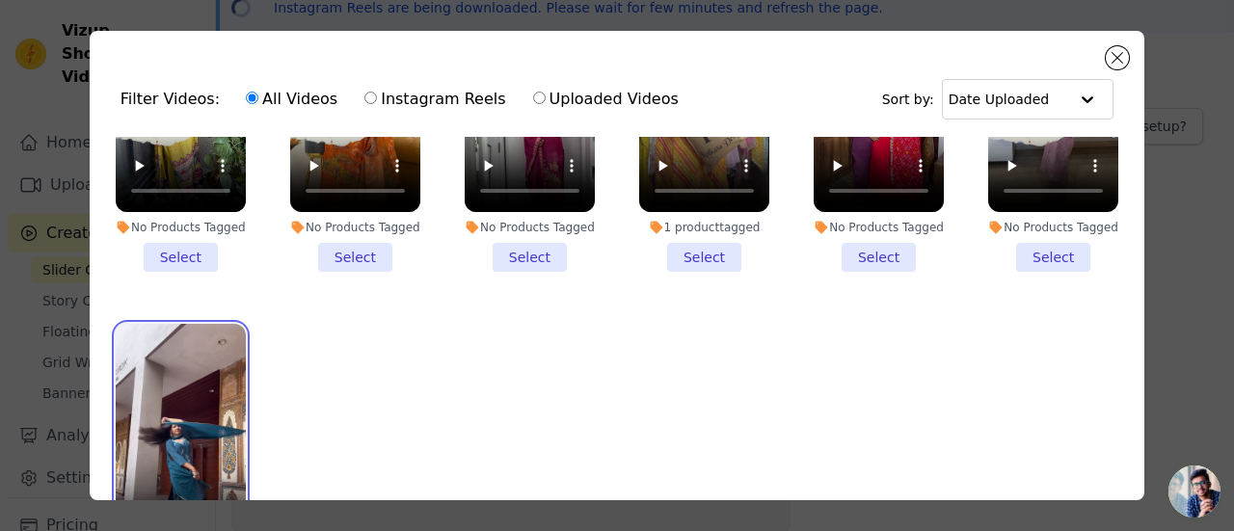
click at [128, 338] on video at bounding box center [181, 439] width 130 height 231
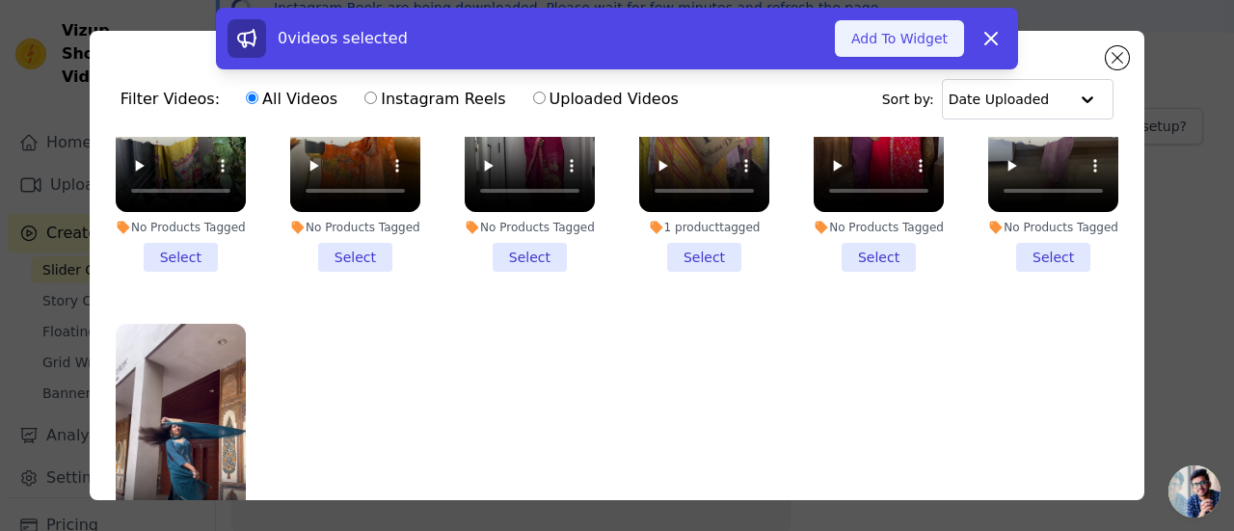
click at [881, 44] on button "Add To Widget" at bounding box center [899, 38] width 129 height 37
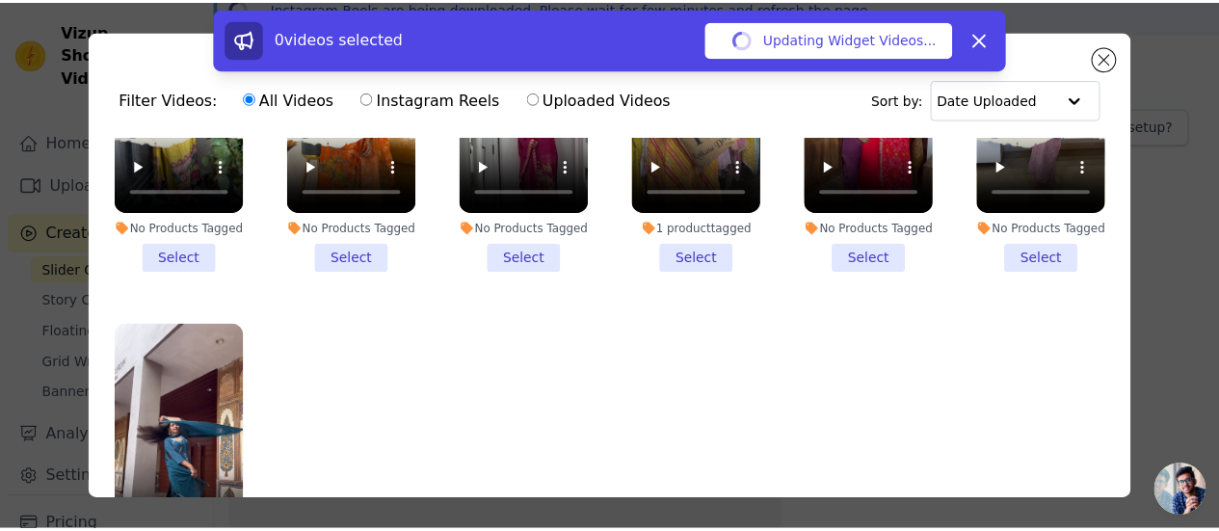
scroll to position [94, 0]
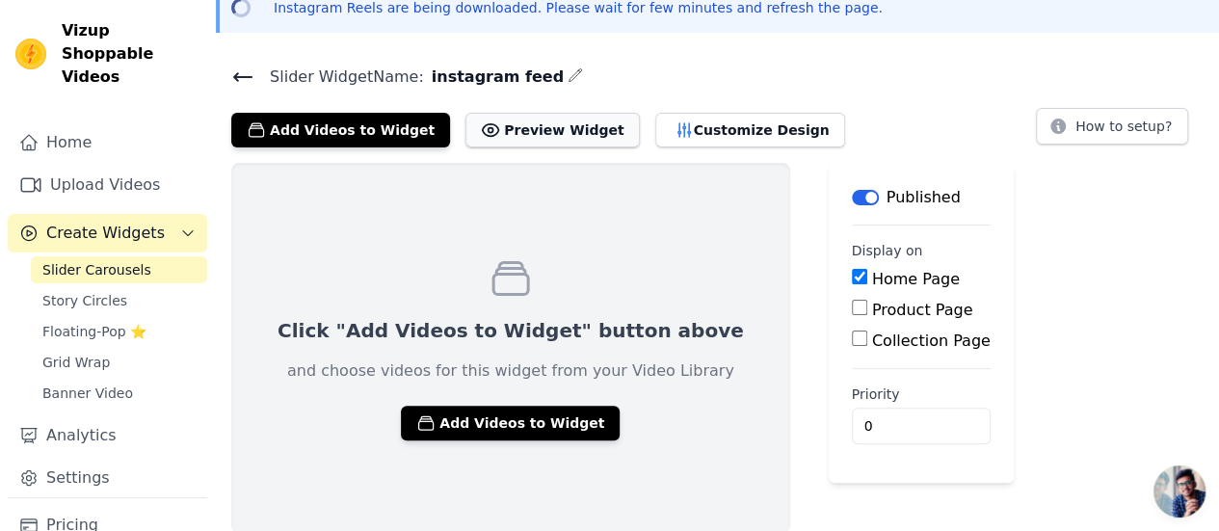
click at [501, 128] on button "Preview Widget" at bounding box center [552, 130] width 173 height 35
click at [543, 417] on button "Add Videos to Widget" at bounding box center [510, 423] width 219 height 35
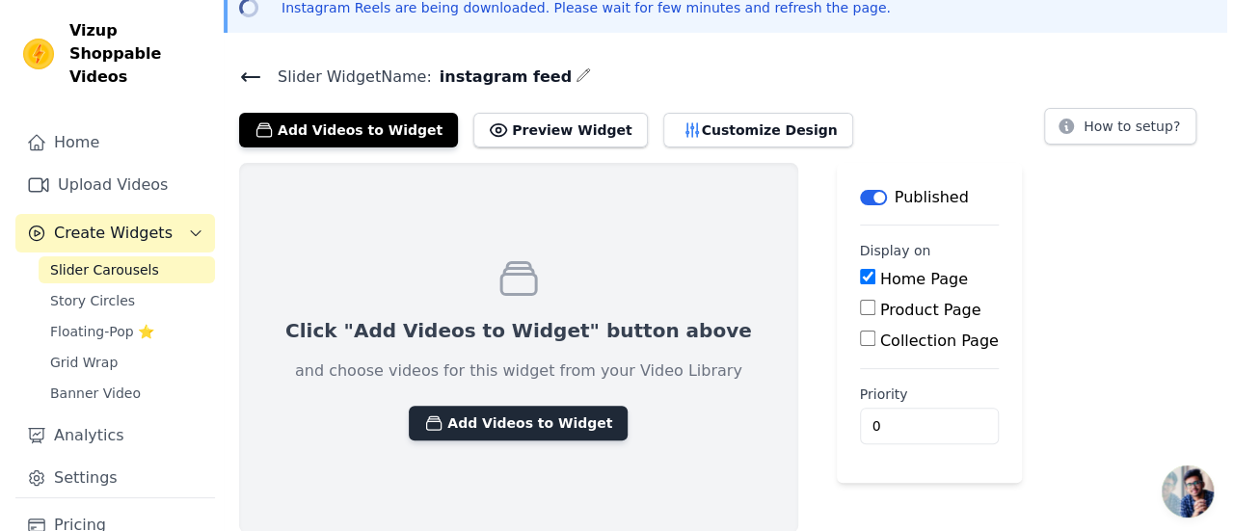
scroll to position [0, 0]
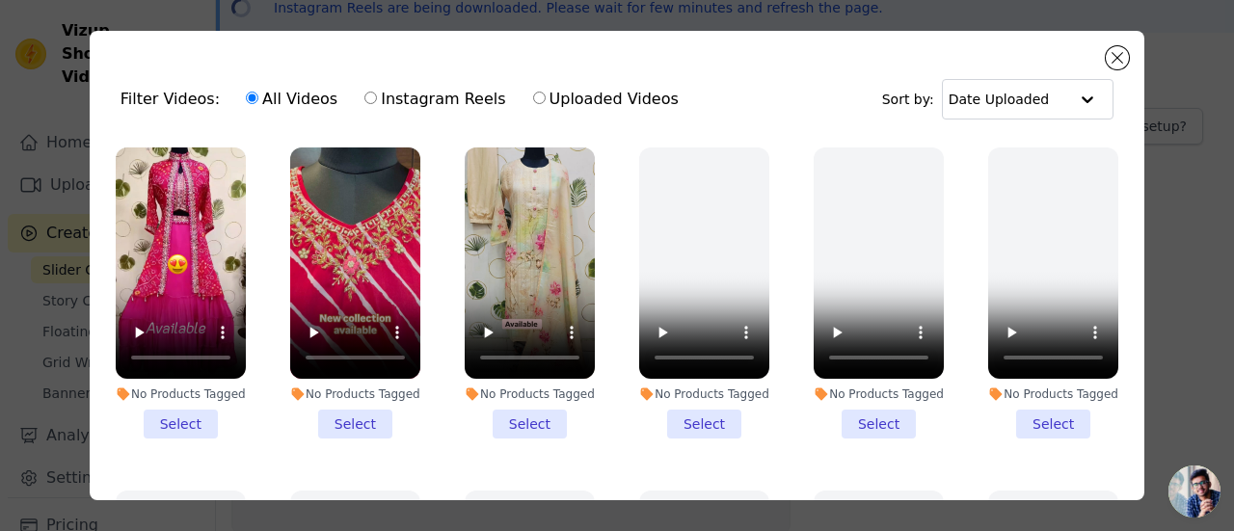
click at [364, 100] on input "Instagram Reels" at bounding box center [370, 98] width 13 height 13
radio input "true"
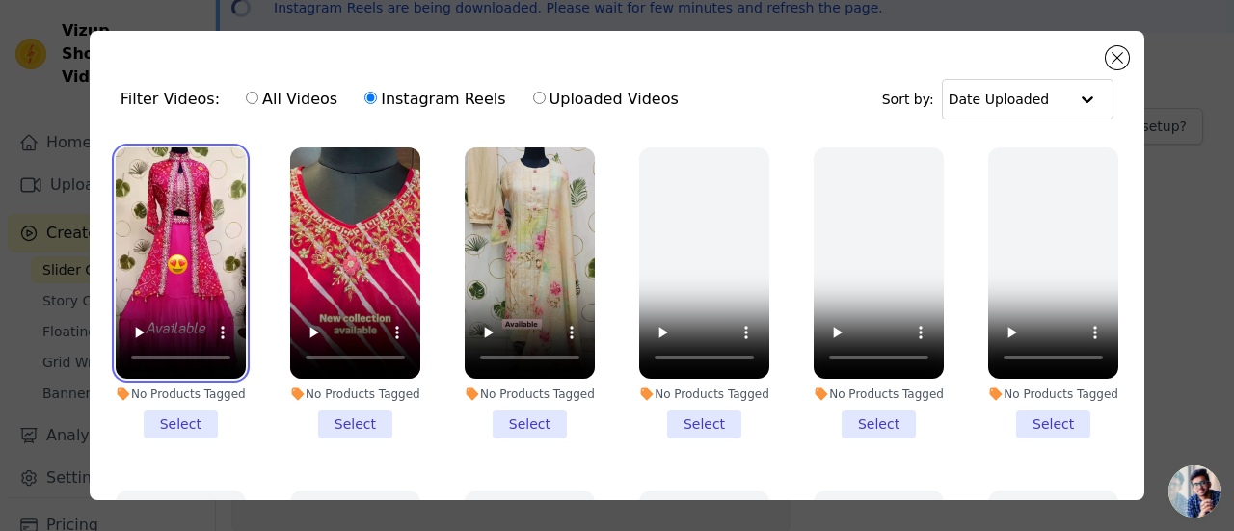
click at [146, 183] on video at bounding box center [181, 262] width 130 height 231
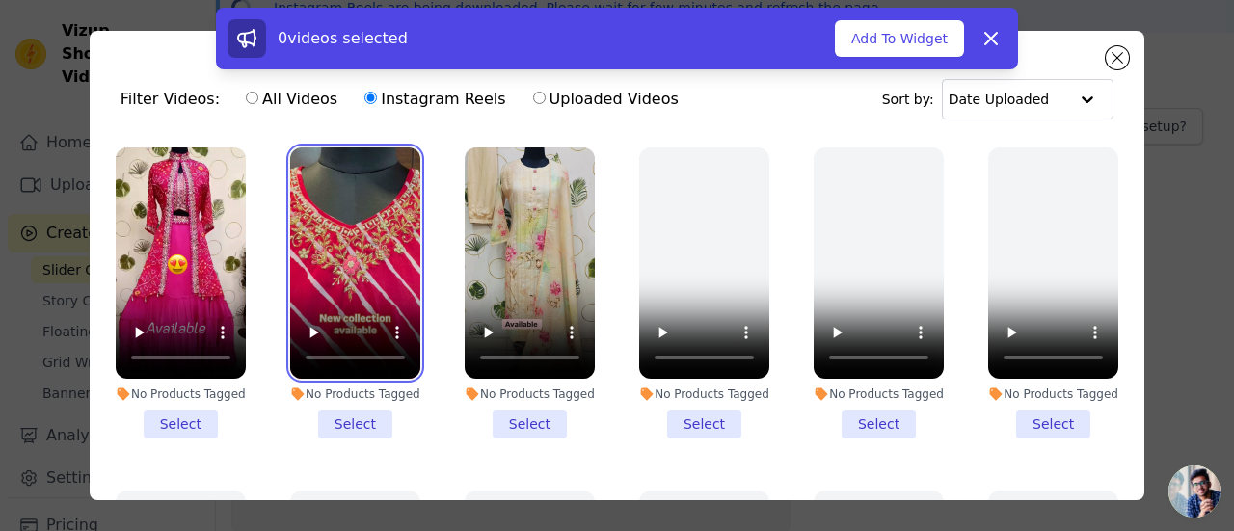
click at [304, 207] on video at bounding box center [355, 262] width 130 height 231
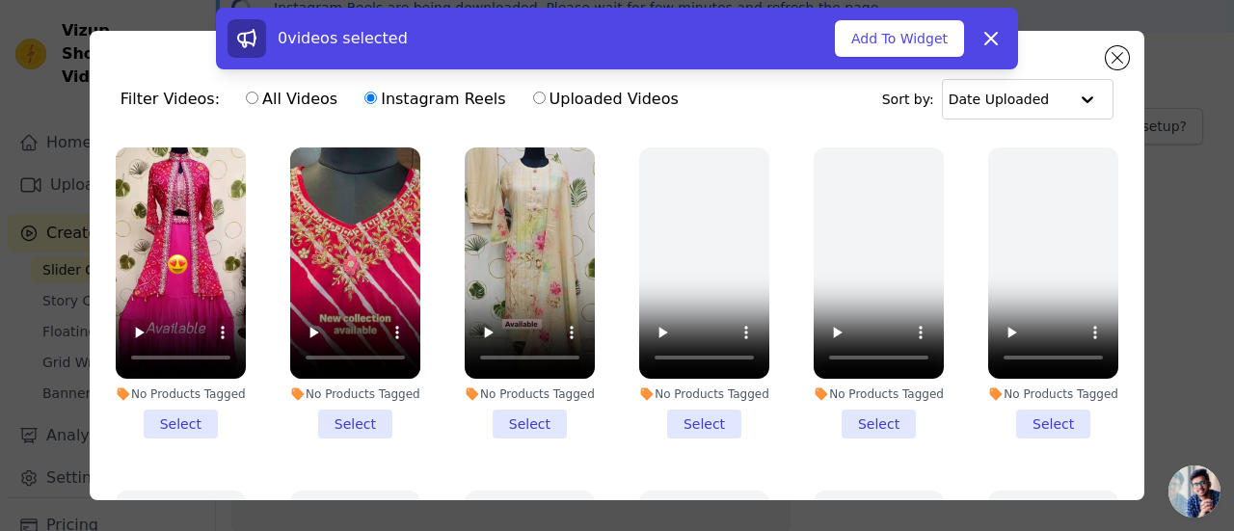
click at [200, 405] on li "No Products Tagged Select" at bounding box center [181, 292] width 130 height 291
click at [0, 0] on input "No Products Tagged Select" at bounding box center [0, 0] width 0 height 0
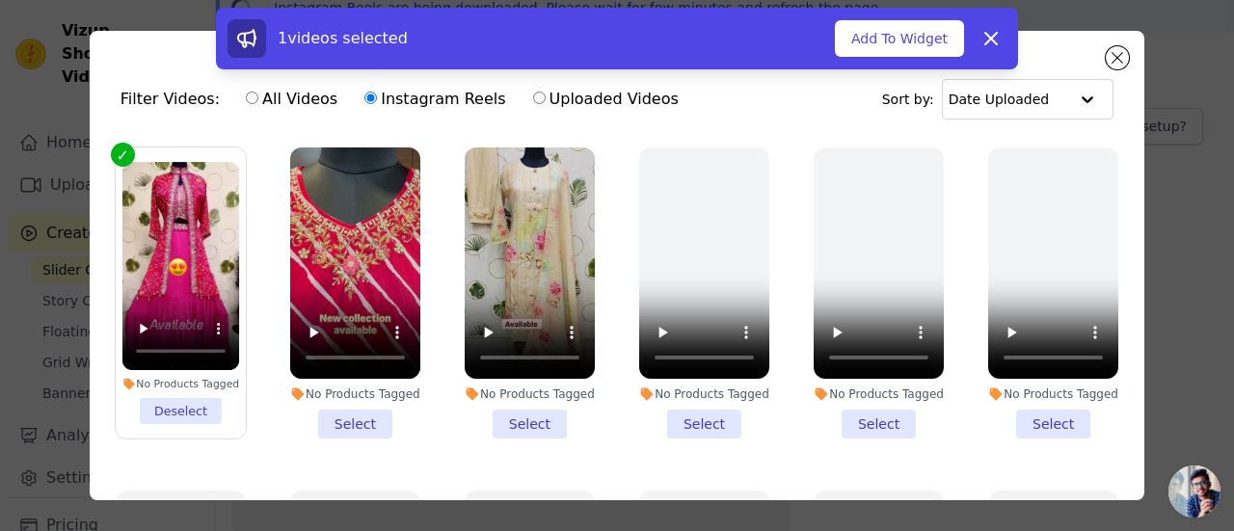
click at [331, 408] on li "No Products Tagged Select" at bounding box center [355, 292] width 130 height 291
click at [0, 0] on input "No Products Tagged Select" at bounding box center [0, 0] width 0 height 0
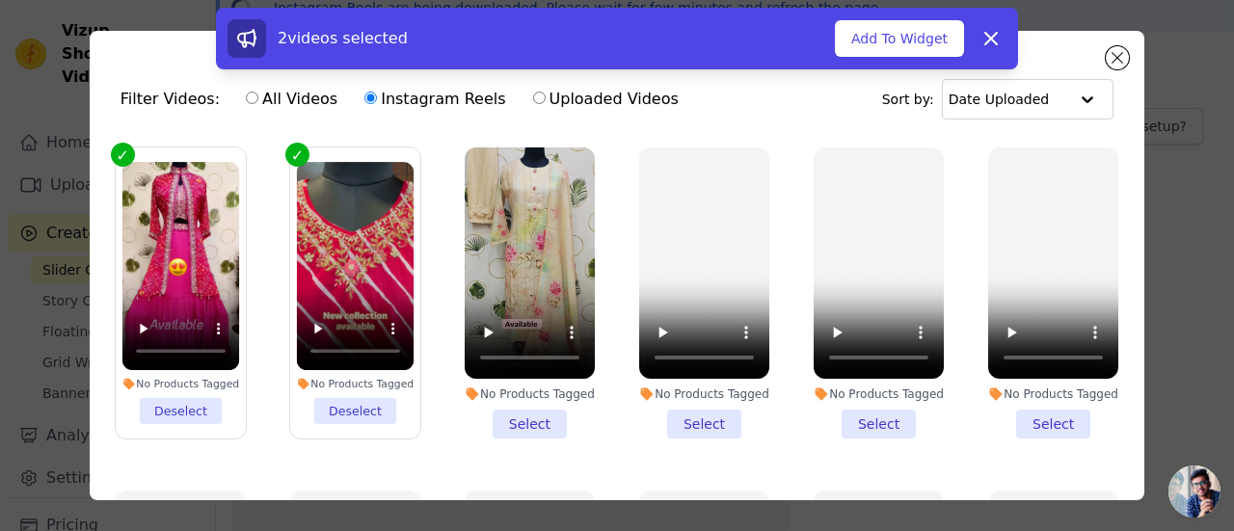
click at [550, 404] on li "No Products Tagged Select" at bounding box center [530, 292] width 130 height 291
click at [0, 0] on input "No Products Tagged Select" at bounding box center [0, 0] width 0 height 0
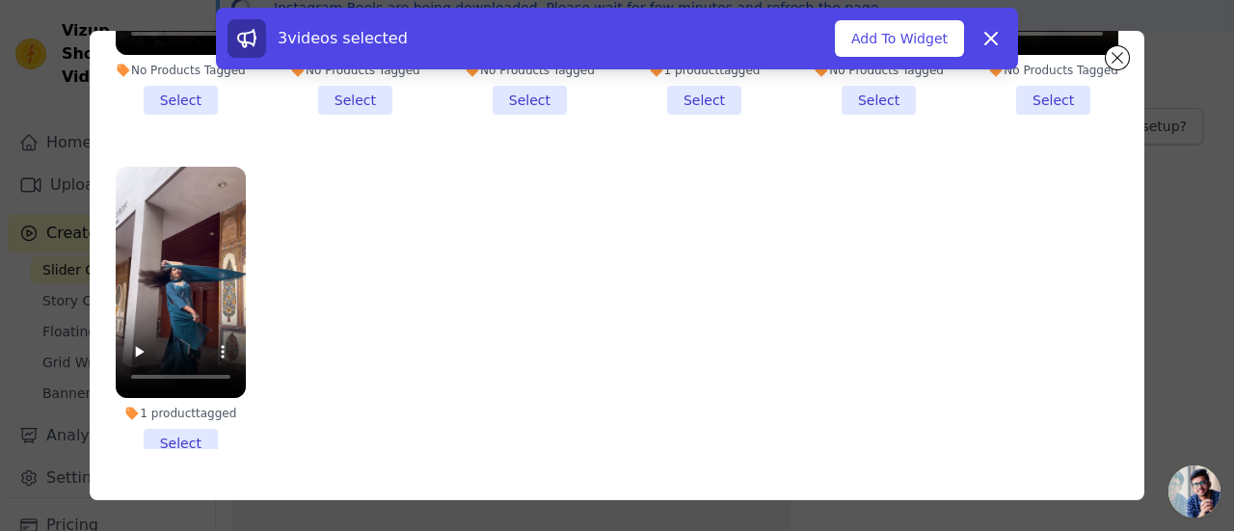
scroll to position [167, 0]
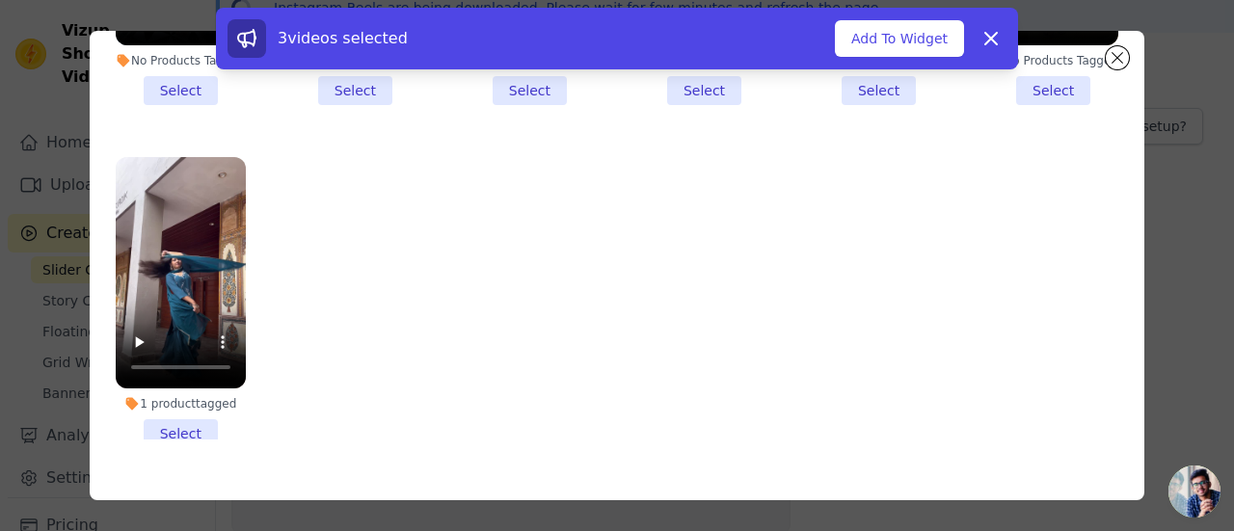
click at [190, 369] on li "1 product tagged Select" at bounding box center [181, 302] width 130 height 291
click at [0, 0] on input "1 product tagged Select" at bounding box center [0, 0] width 0 height 0
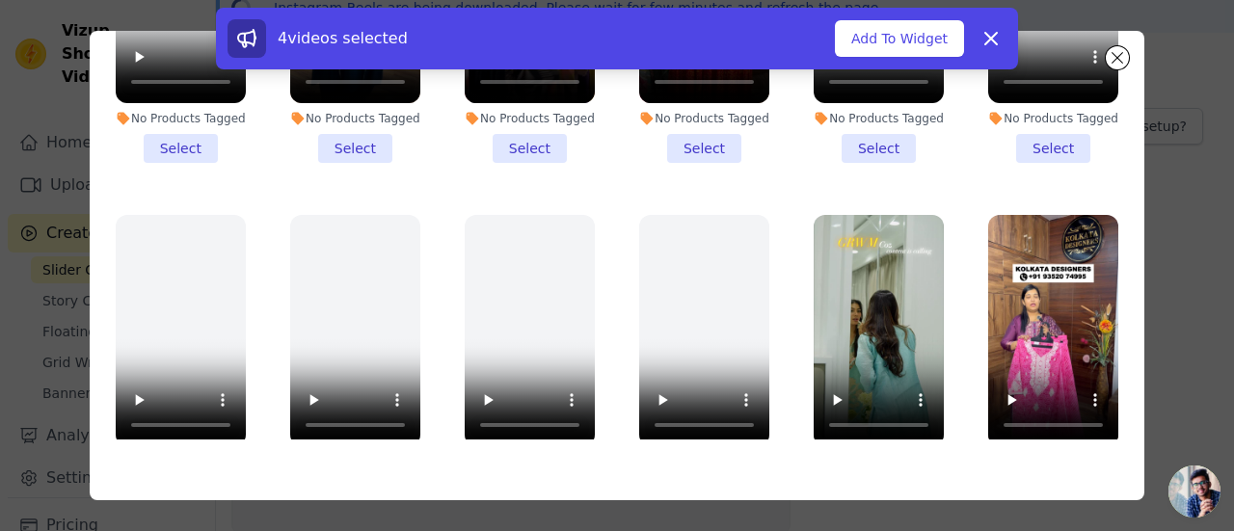
scroll to position [1327, 0]
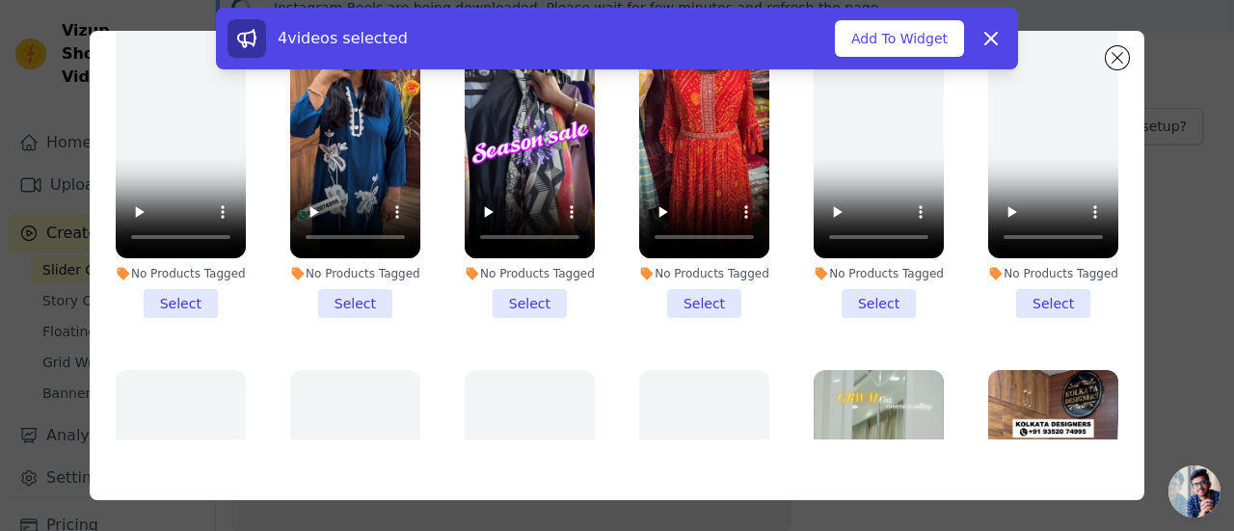
click at [341, 271] on li "No Products Tagged Select" at bounding box center [355, 172] width 130 height 291
click at [0, 0] on input "No Products Tagged Select" at bounding box center [0, 0] width 0 height 0
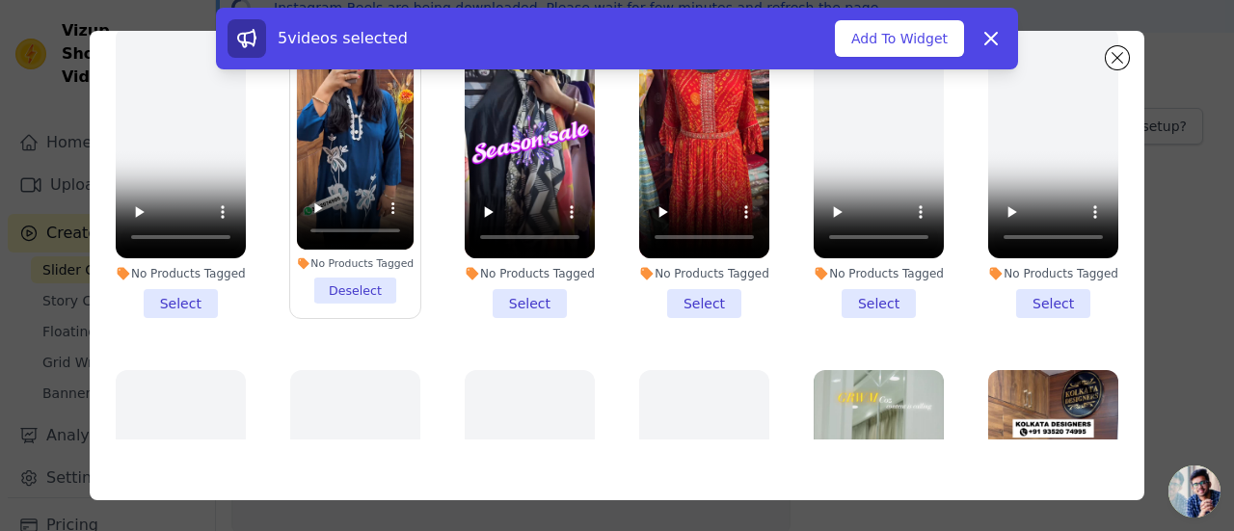
click at [506, 269] on li "No Products Tagged Select" at bounding box center [530, 172] width 130 height 291
click at [0, 0] on input "No Products Tagged Select" at bounding box center [0, 0] width 0 height 0
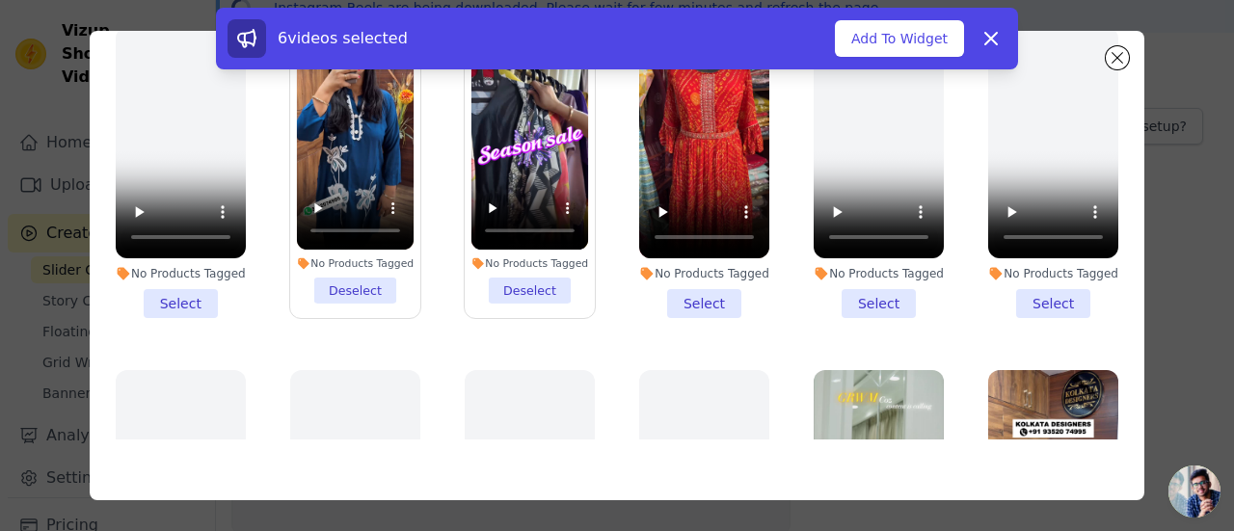
click at [686, 261] on li "No Products Tagged Select" at bounding box center [704, 172] width 130 height 291
click at [0, 0] on input "No Products Tagged Select" at bounding box center [0, 0] width 0 height 0
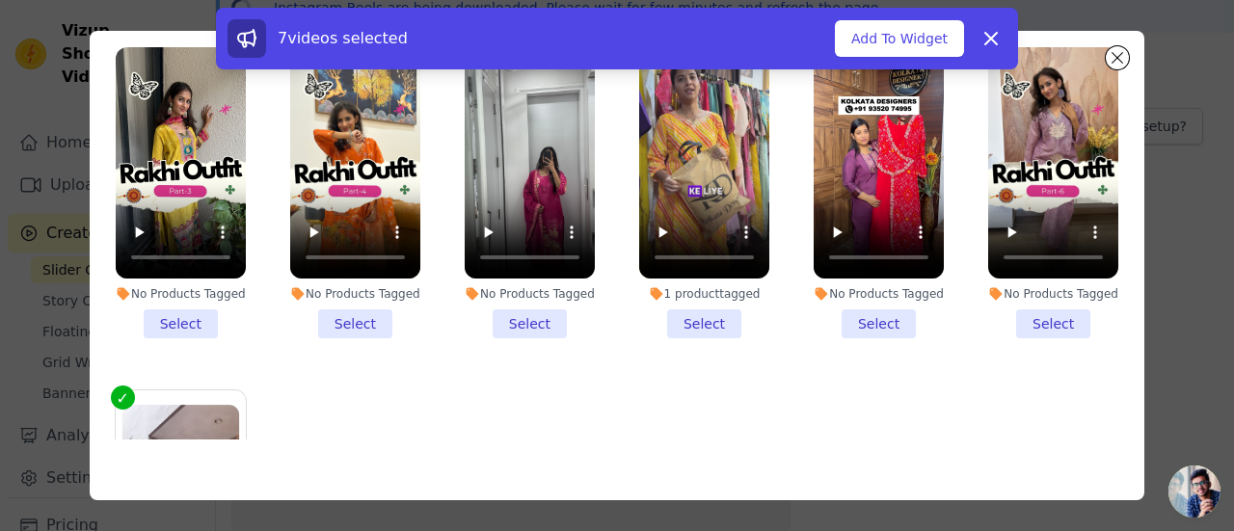
scroll to position [2002, 0]
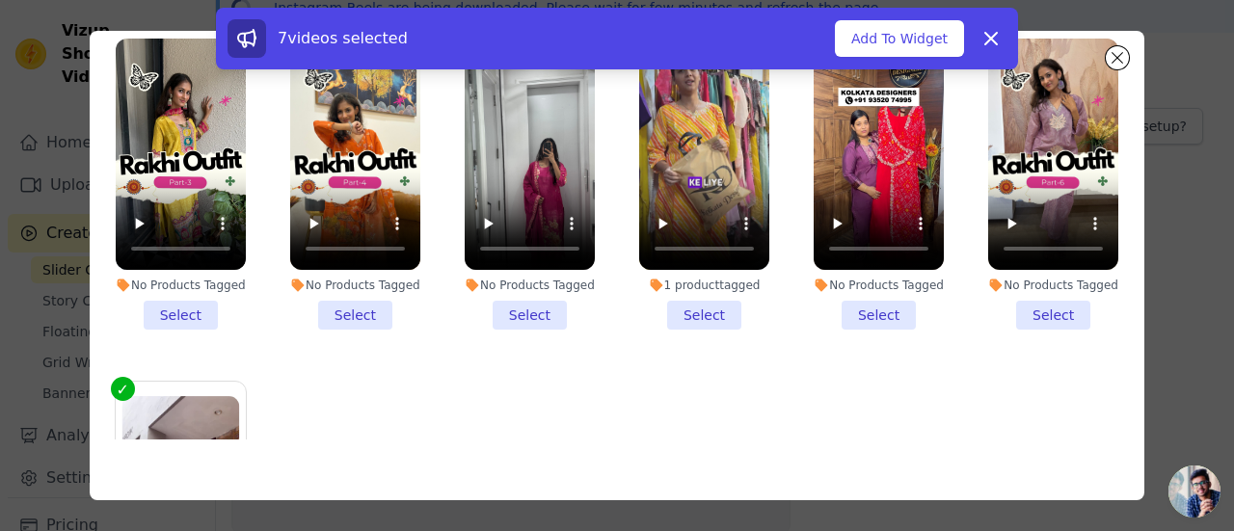
click at [1030, 269] on li "No Products Tagged Select" at bounding box center [1053, 184] width 130 height 291
click at [0, 0] on input "No Products Tagged Select" at bounding box center [0, 0] width 0 height 0
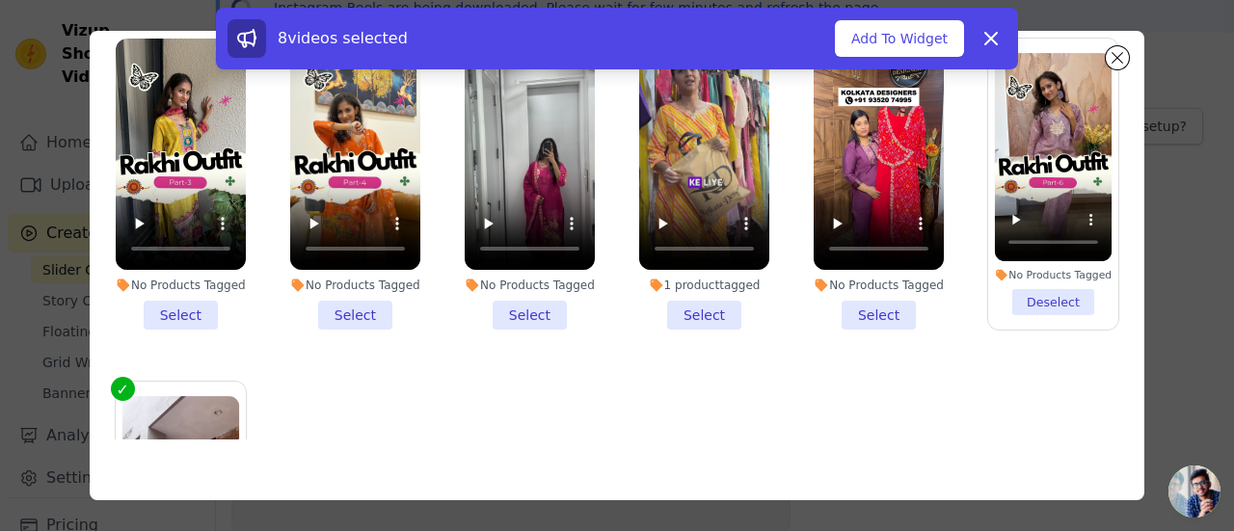
click at [831, 260] on li "No Products Tagged Select" at bounding box center [878, 184] width 130 height 291
click at [0, 0] on input "No Products Tagged Select" at bounding box center [0, 0] width 0 height 0
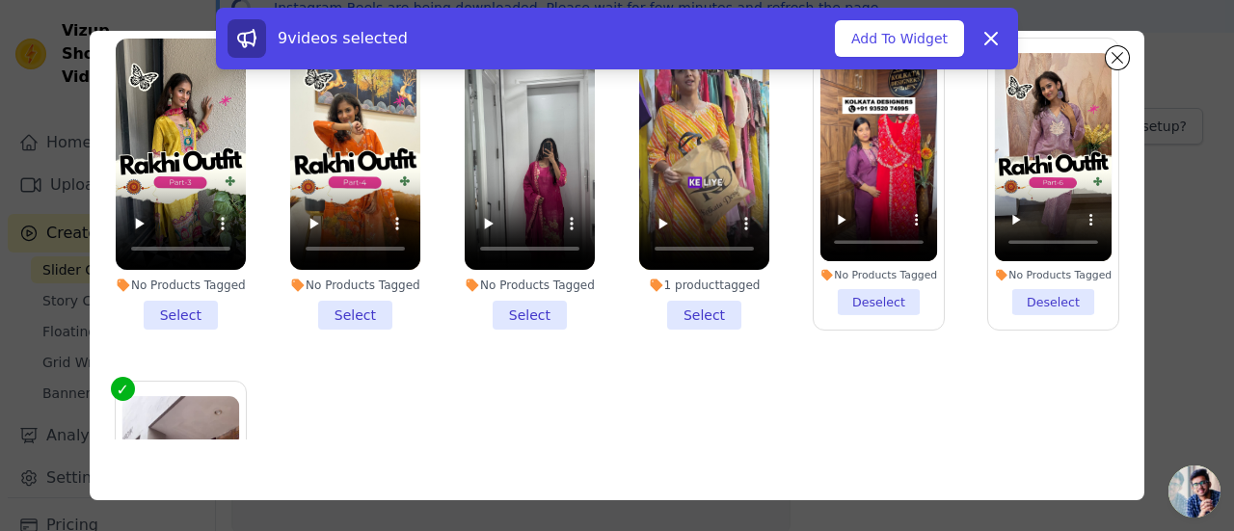
click at [677, 253] on li "1 product tagged Select" at bounding box center [704, 184] width 130 height 291
click at [0, 0] on input "1 product tagged Select" at bounding box center [0, 0] width 0 height 0
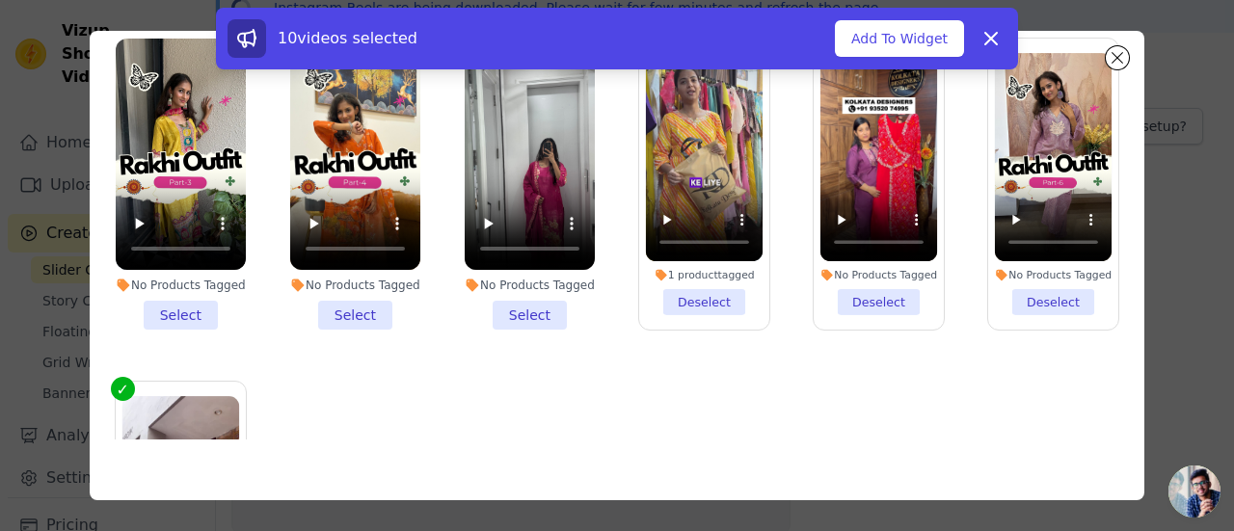
click at [533, 257] on li "No Products Tagged Select" at bounding box center [530, 184] width 130 height 291
click at [0, 0] on input "No Products Tagged Select" at bounding box center [0, 0] width 0 height 0
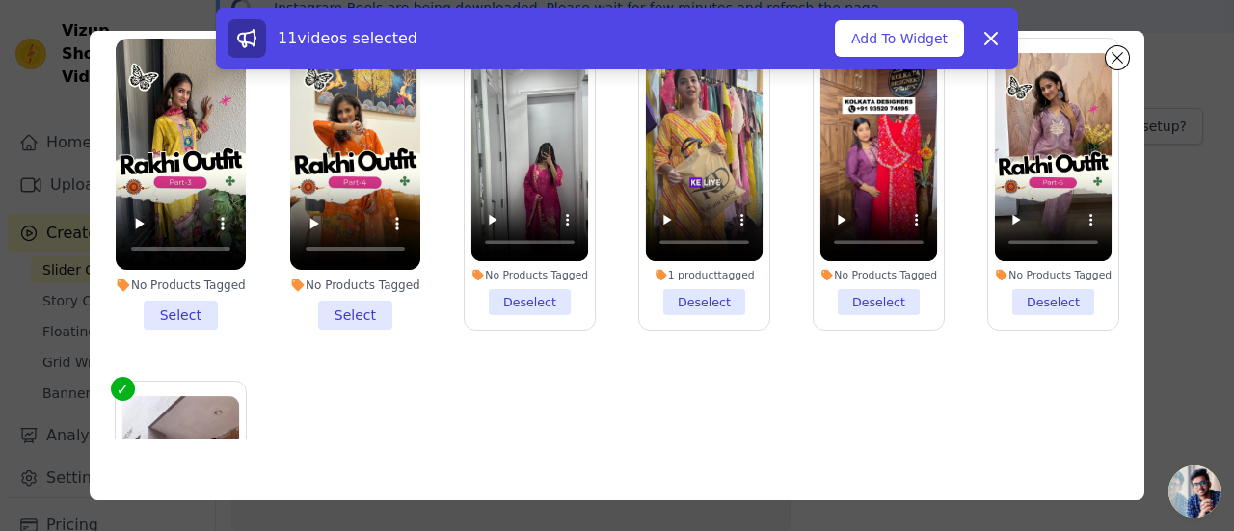
drag, startPoint x: 349, startPoint y: 267, endPoint x: 323, endPoint y: 280, distance: 28.9
click at [349, 266] on li "No Products Tagged Select" at bounding box center [355, 184] width 130 height 291
click at [0, 0] on input "No Products Tagged Select" at bounding box center [0, 0] width 0 height 0
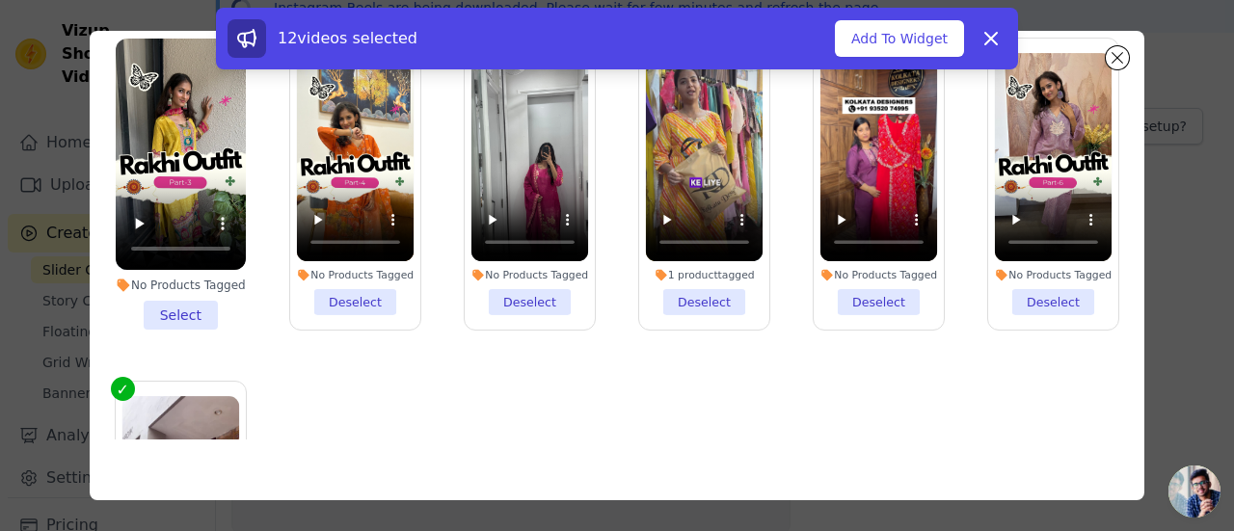
click at [193, 264] on li "No Products Tagged Select" at bounding box center [181, 184] width 130 height 291
click at [0, 0] on input "No Products Tagged Select" at bounding box center [0, 0] width 0 height 0
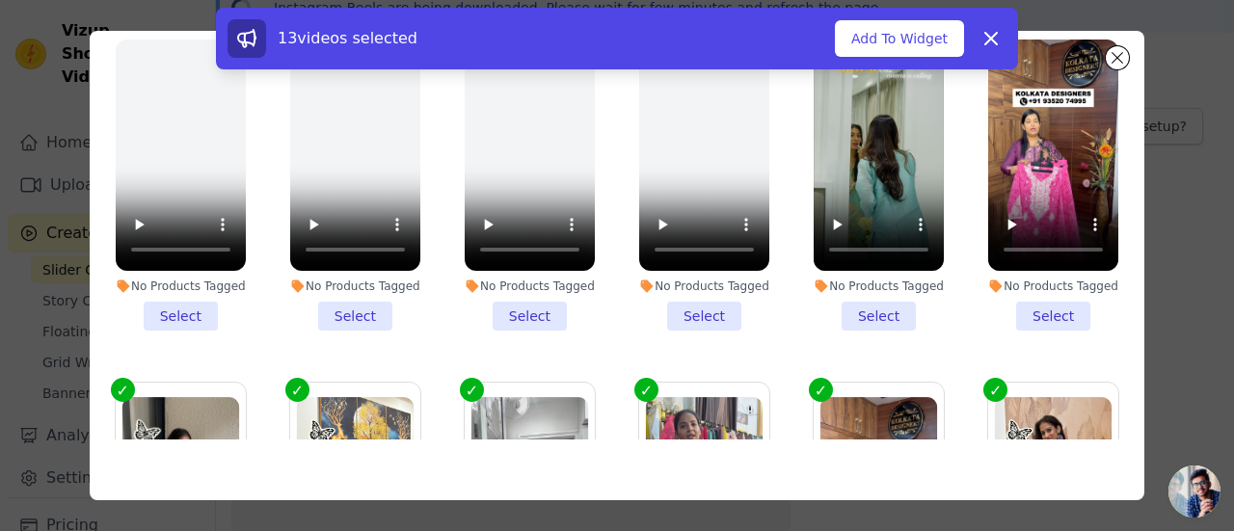
scroll to position [1777, 0]
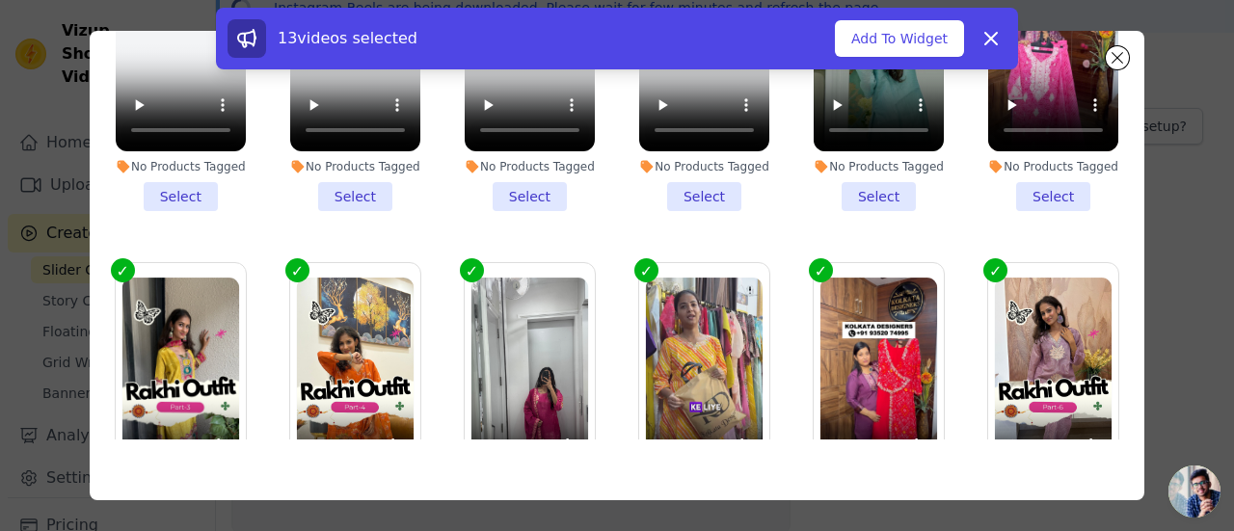
click at [1048, 154] on li "No Products Tagged Select" at bounding box center [1053, 65] width 130 height 291
click at [0, 0] on input "No Products Tagged Select" at bounding box center [0, 0] width 0 height 0
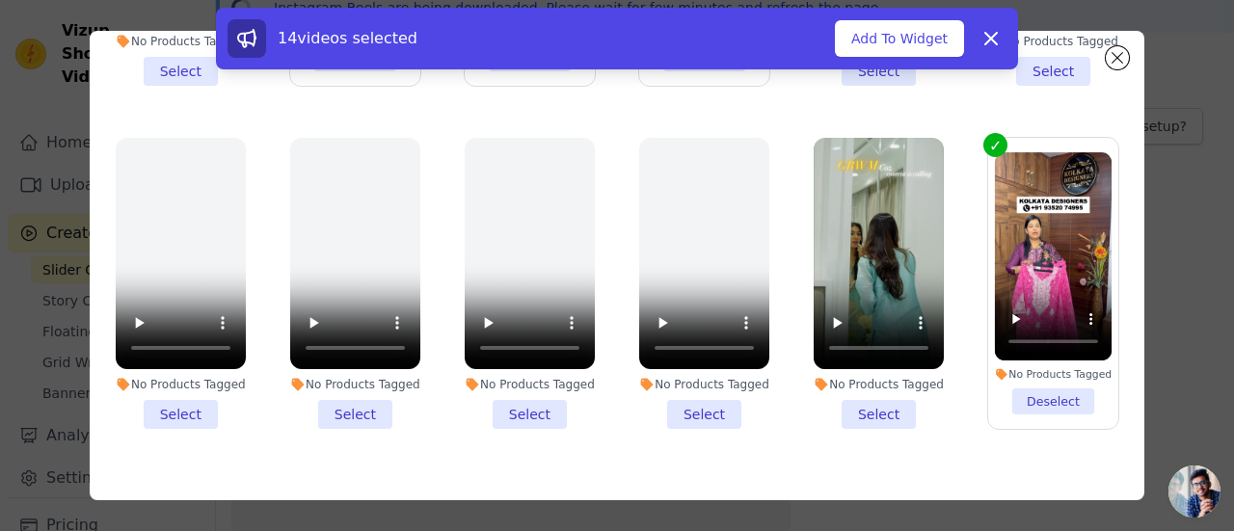
scroll to position [1552, 0]
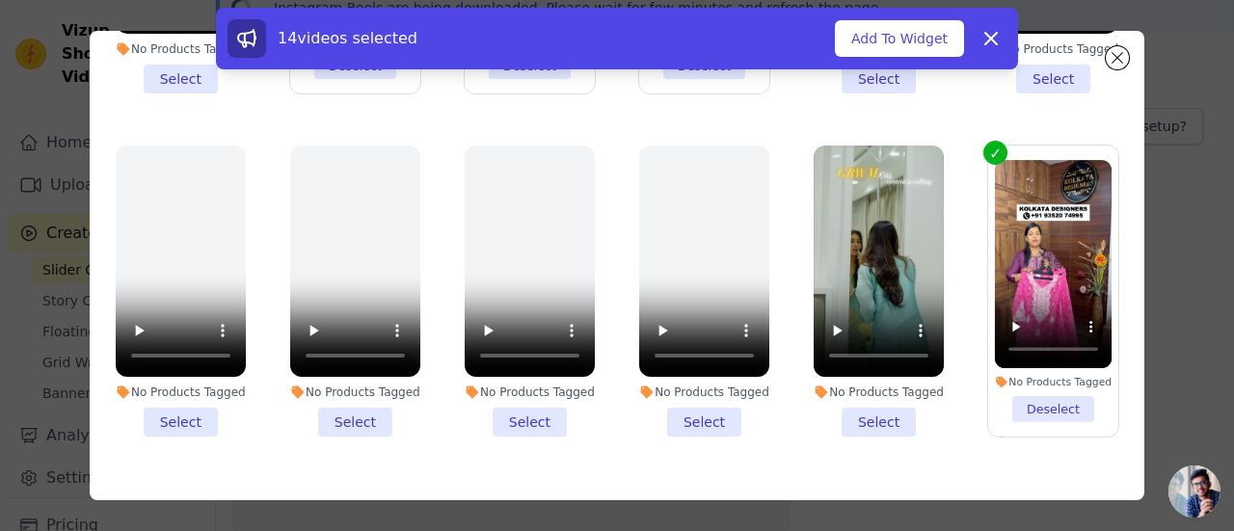
click at [839, 369] on li "No Products Tagged Select" at bounding box center [878, 291] width 130 height 291
click at [0, 0] on input "No Products Tagged Select" at bounding box center [0, 0] width 0 height 0
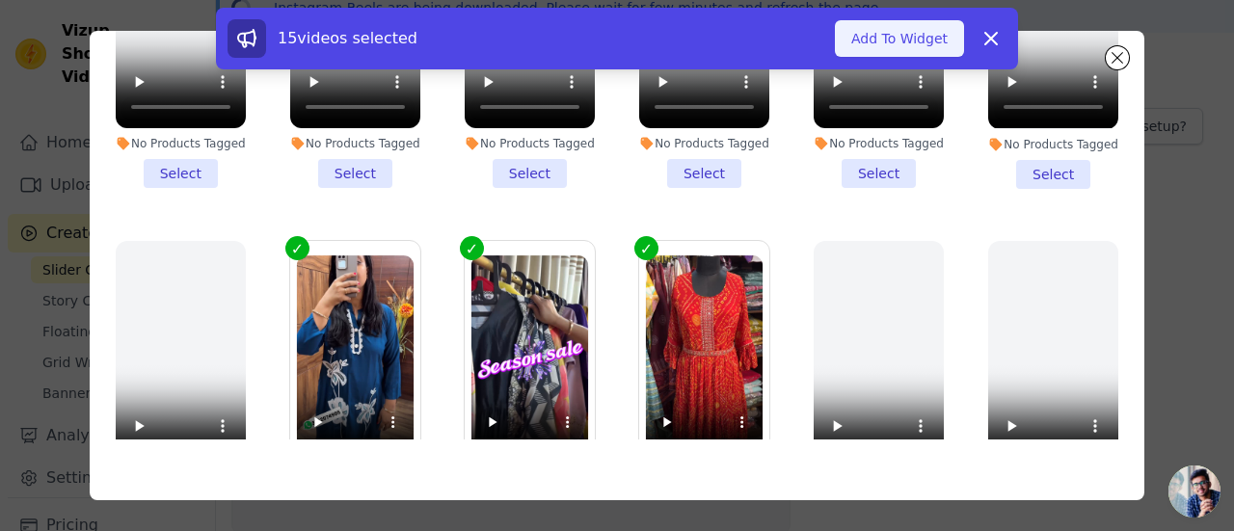
scroll to position [1103, 0]
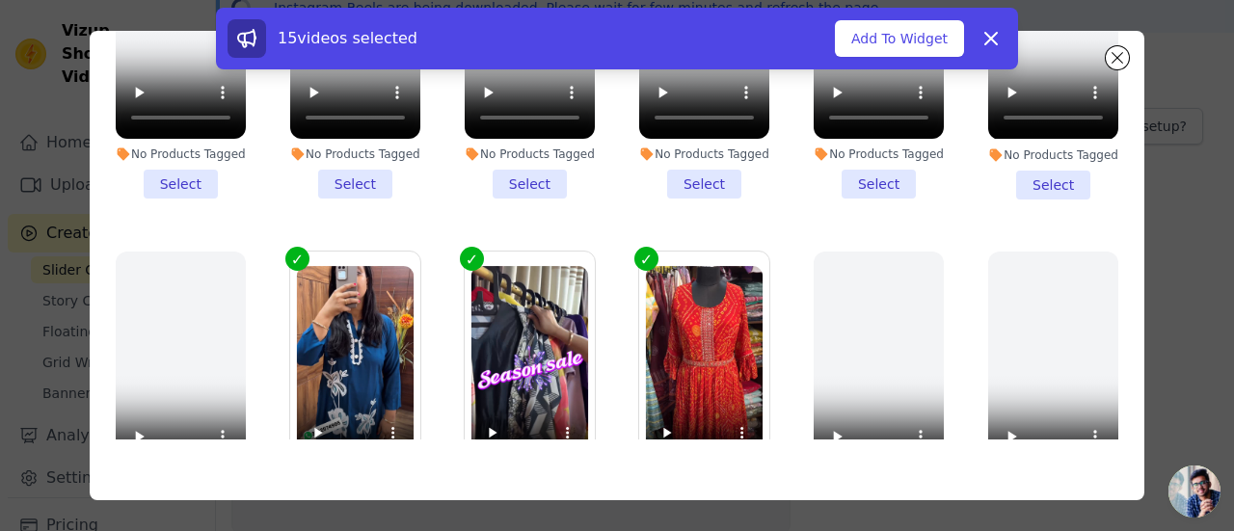
click at [908, 16] on div "15 videos selected Add To Widget Dismiss" at bounding box center [617, 39] width 802 height 62
click at [907, 31] on button "Add To Widget" at bounding box center [899, 38] width 129 height 37
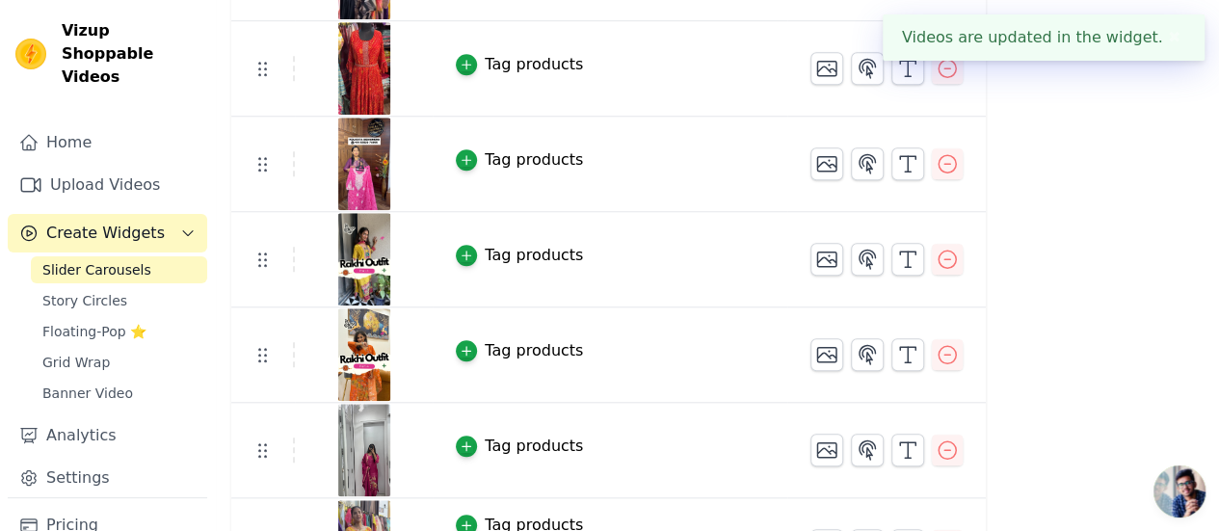
scroll to position [0, 0]
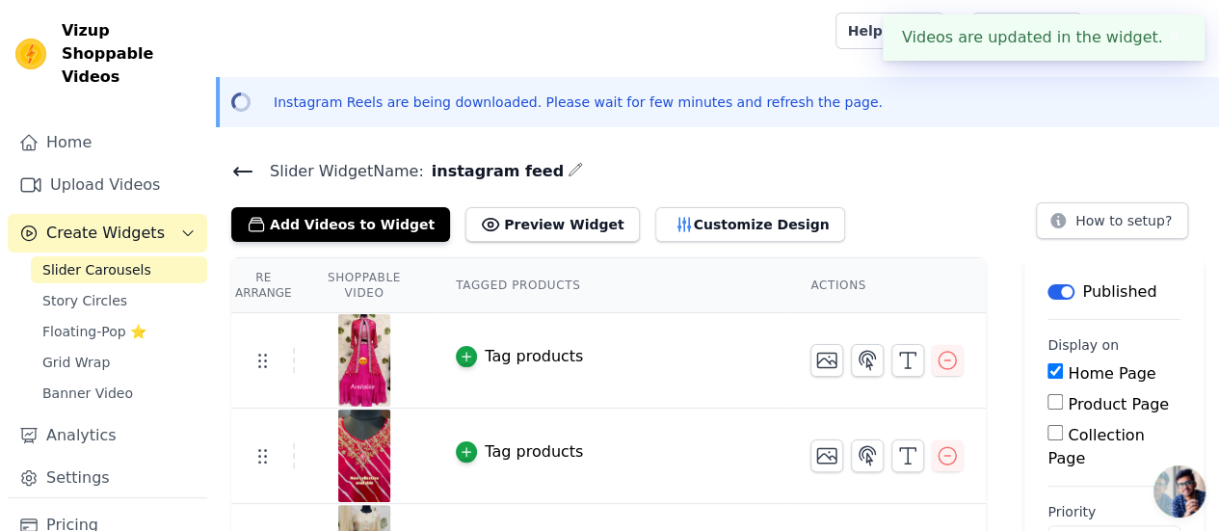
click at [1164, 36] on button "✖" at bounding box center [1174, 37] width 22 height 23
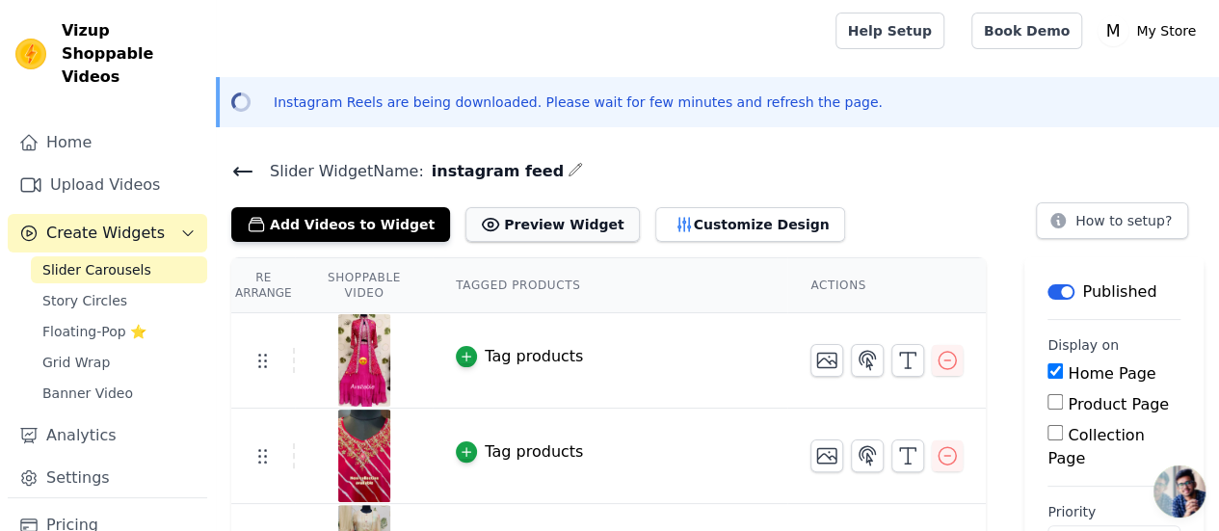
click at [519, 214] on button "Preview Widget" at bounding box center [552, 224] width 173 height 35
click at [239, 173] on icon at bounding box center [242, 171] width 23 height 23
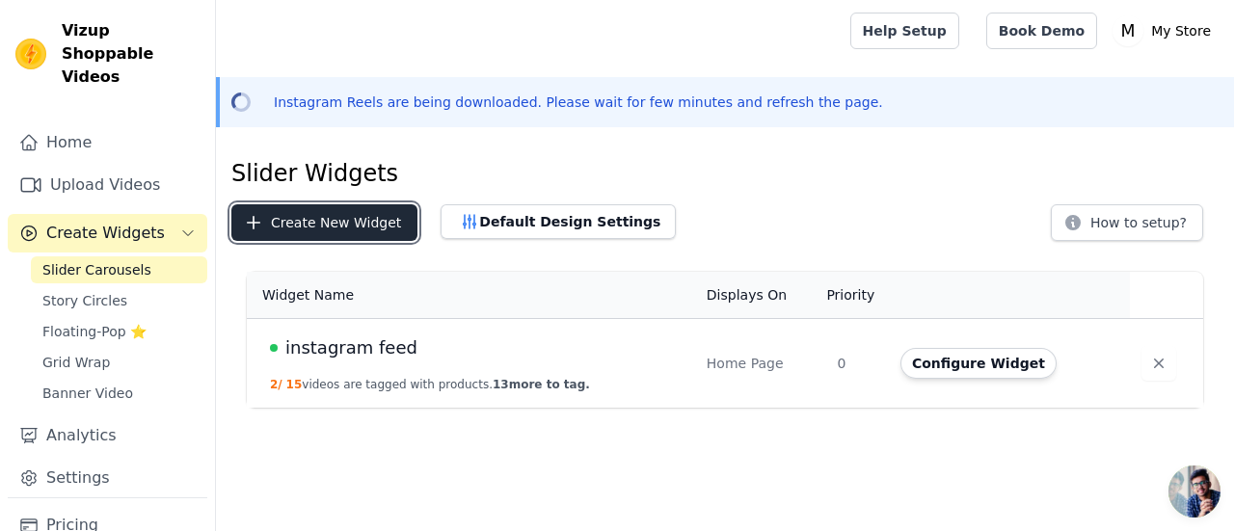
click at [353, 219] on button "Create New Widget" at bounding box center [324, 222] width 186 height 37
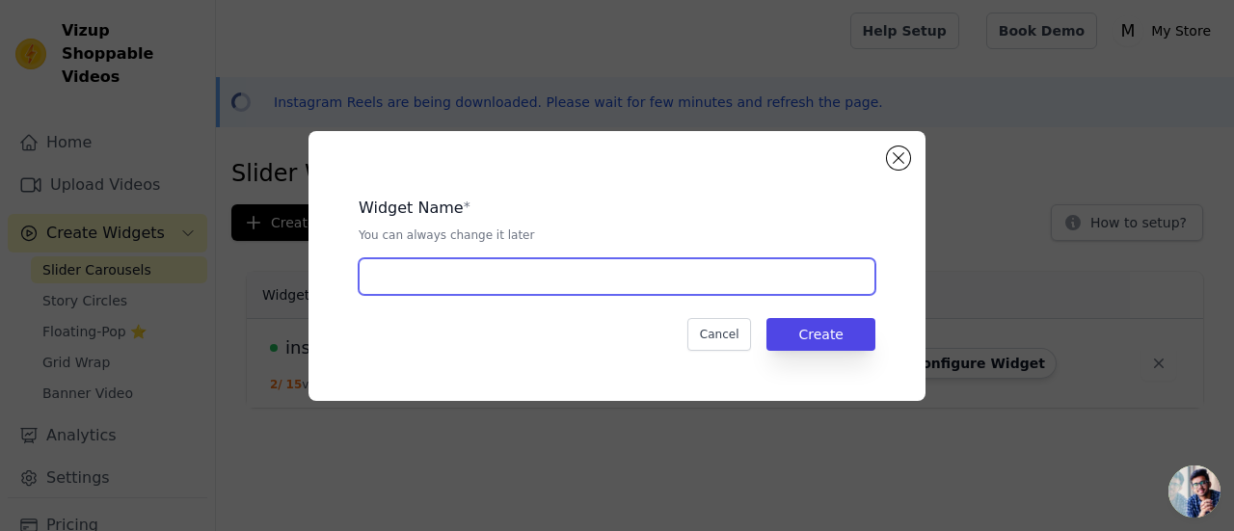
click at [755, 272] on input "text" at bounding box center [617, 276] width 517 height 37
type input "asdf"
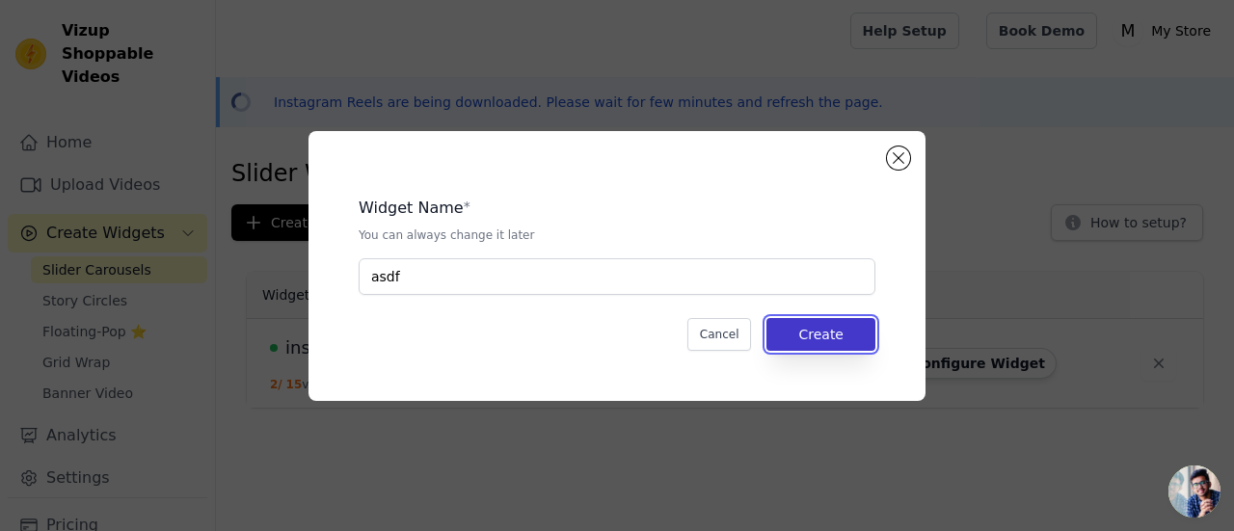
click at [829, 327] on button "Create" at bounding box center [820, 334] width 109 height 33
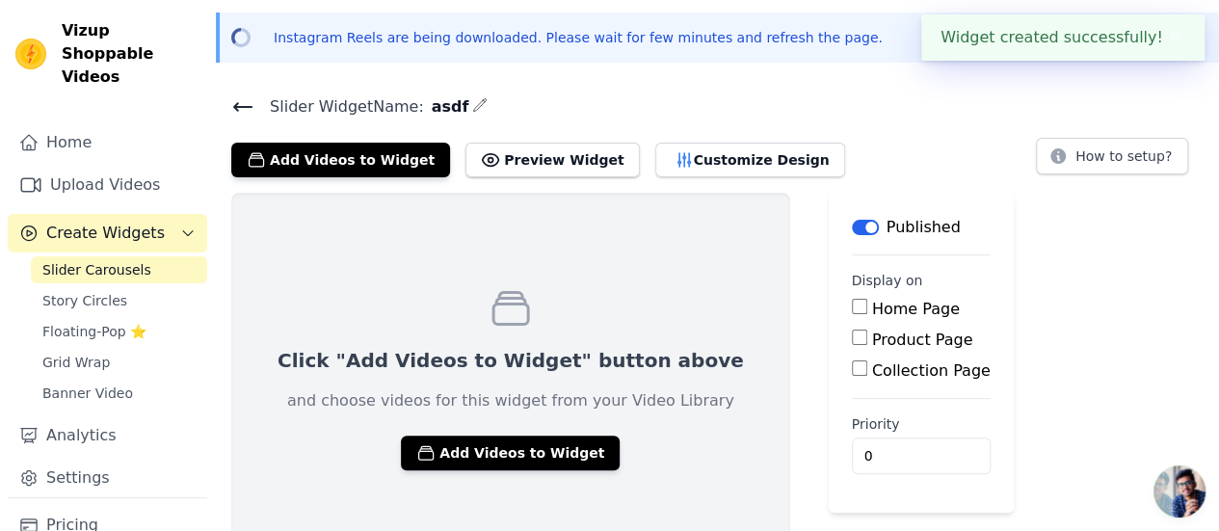
scroll to position [94, 0]
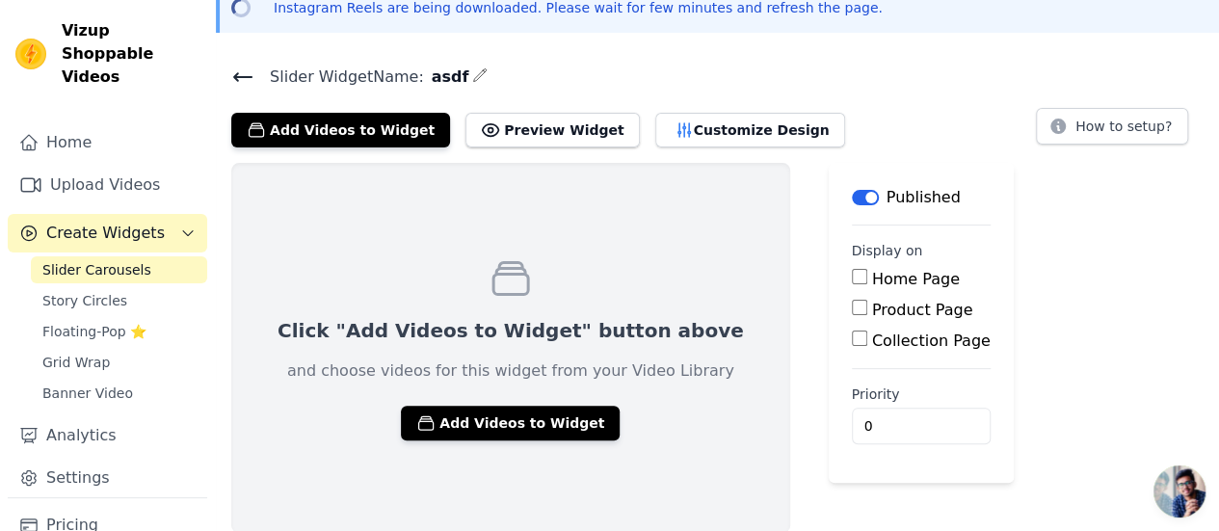
click at [829, 200] on main "Label Published Display on Home Page Product Page Collection Page Priority 0" at bounding box center [921, 323] width 185 height 320
click at [852, 194] on div "Published" at bounding box center [906, 197] width 109 height 23
click at [852, 193] on button "Label" at bounding box center [865, 197] width 27 height 15
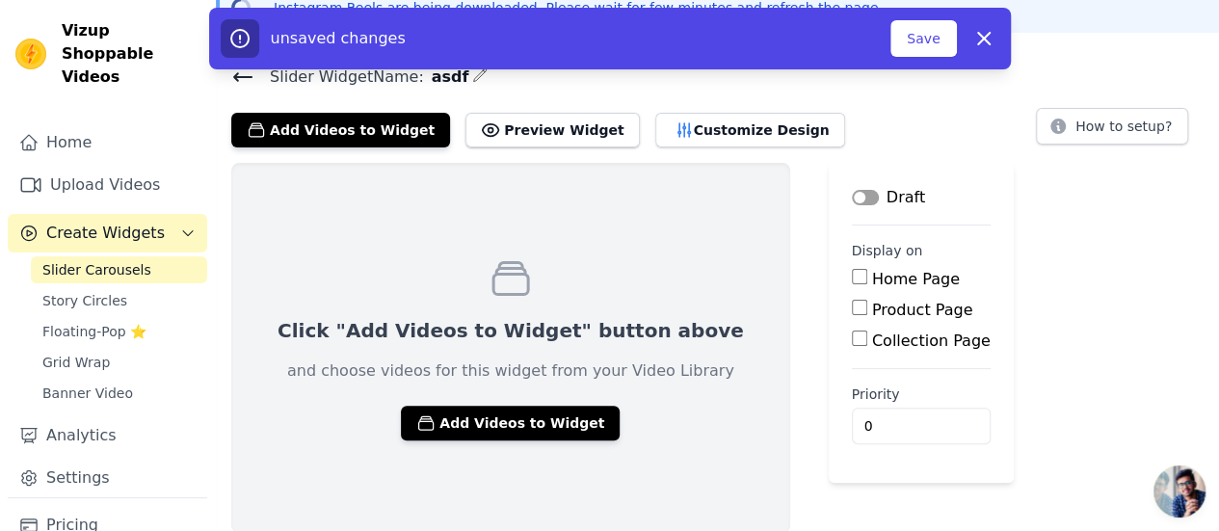
click at [987, 65] on div "unsaved changes Save Dismiss" at bounding box center [610, 39] width 802 height 62
drag, startPoint x: 987, startPoint y: 55, endPoint x: 985, endPoint y: 41, distance: 13.6
click at [987, 54] on button "Dismiss" at bounding box center [984, 38] width 39 height 39
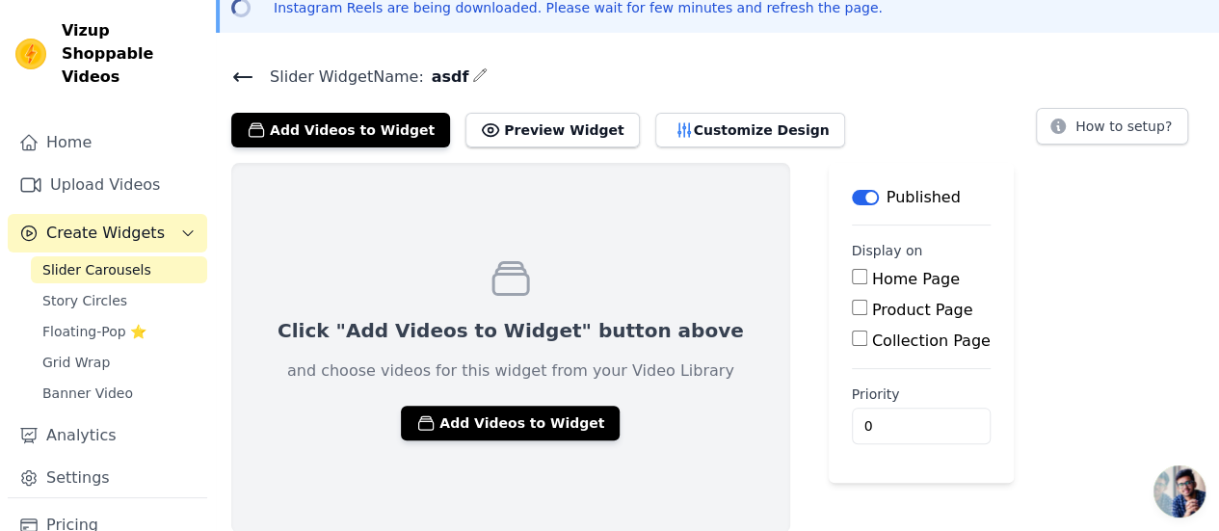
click at [985, 40] on div "Open sidebar Help Setup Book Demo Open user menu M My Store Settings Help Docs …" at bounding box center [609, 219] width 1219 height 627
click at [83, 291] on span "Story Circles" at bounding box center [84, 300] width 85 height 19
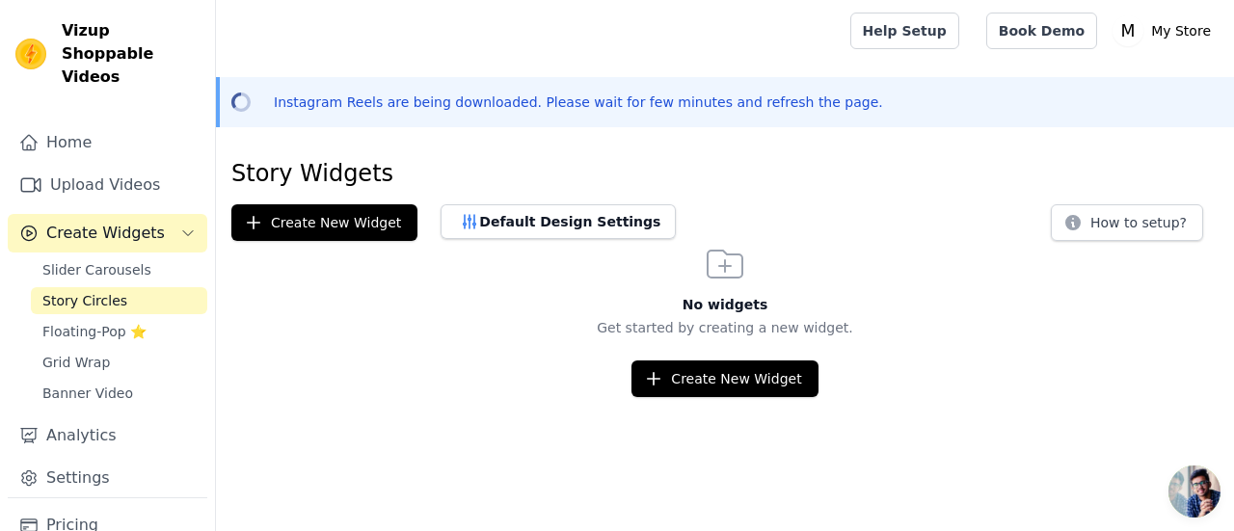
click at [1196, 486] on span "Open chat" at bounding box center [1194, 492] width 52 height 52
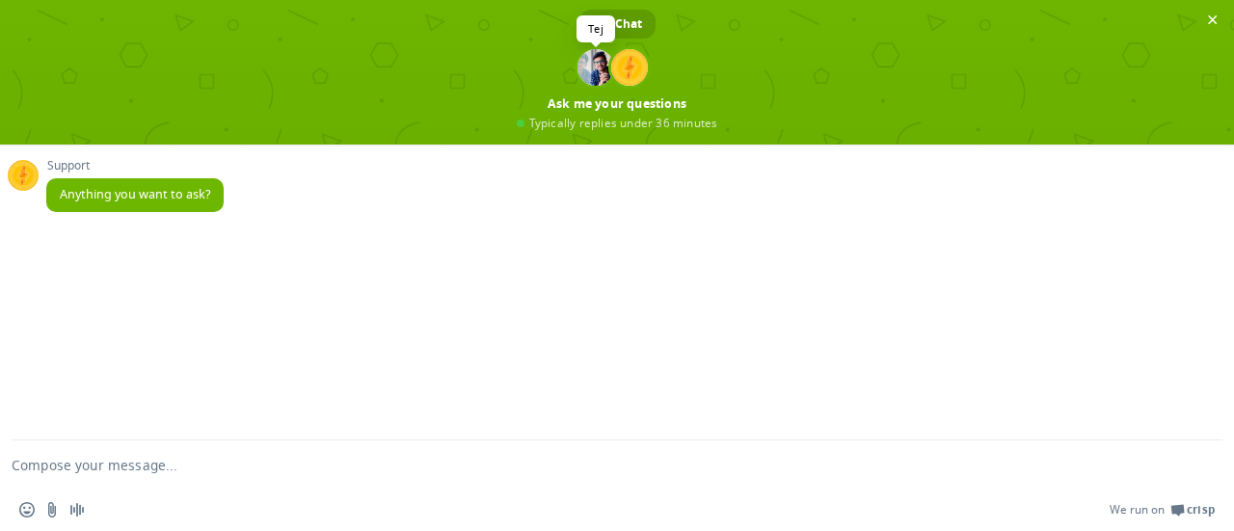
click at [585, 76] on span at bounding box center [595, 67] width 37 height 37
click at [1219, 13] on span "Close chat" at bounding box center [1212, 20] width 20 height 20
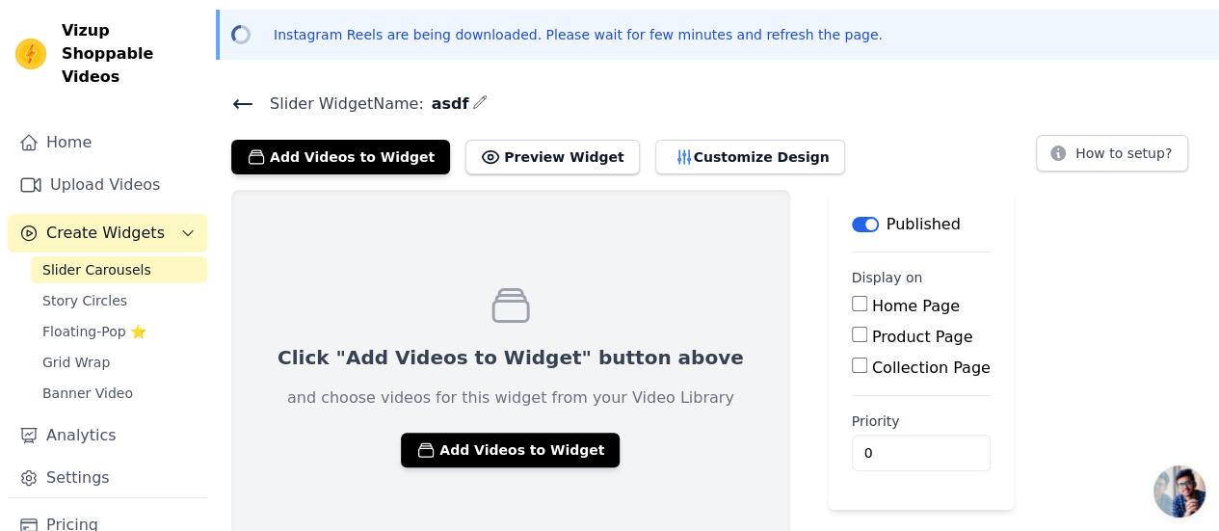
scroll to position [94, 0]
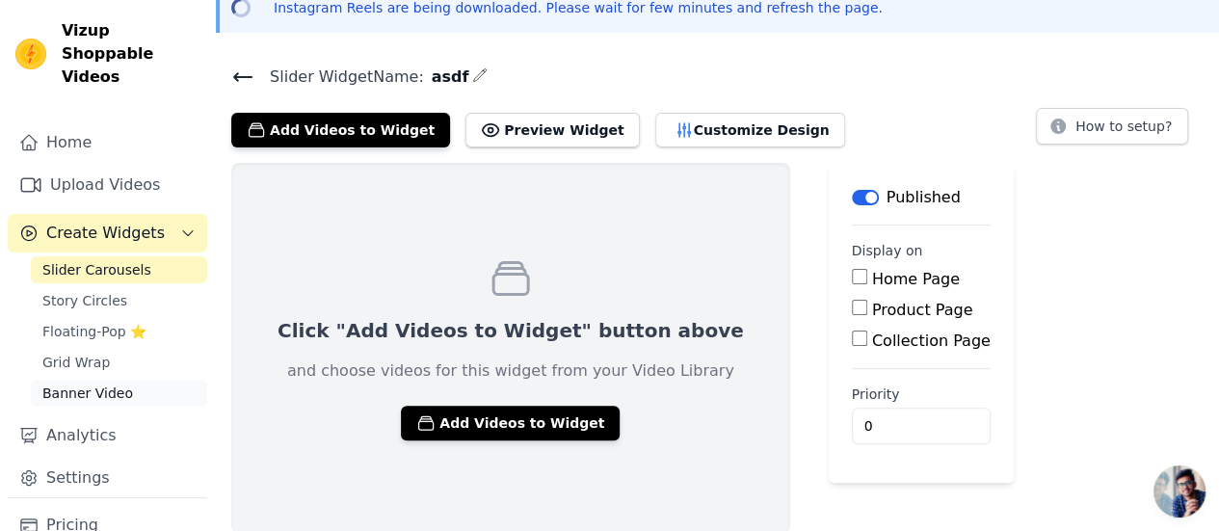
click at [94, 384] on span "Banner Video" at bounding box center [87, 393] width 91 height 19
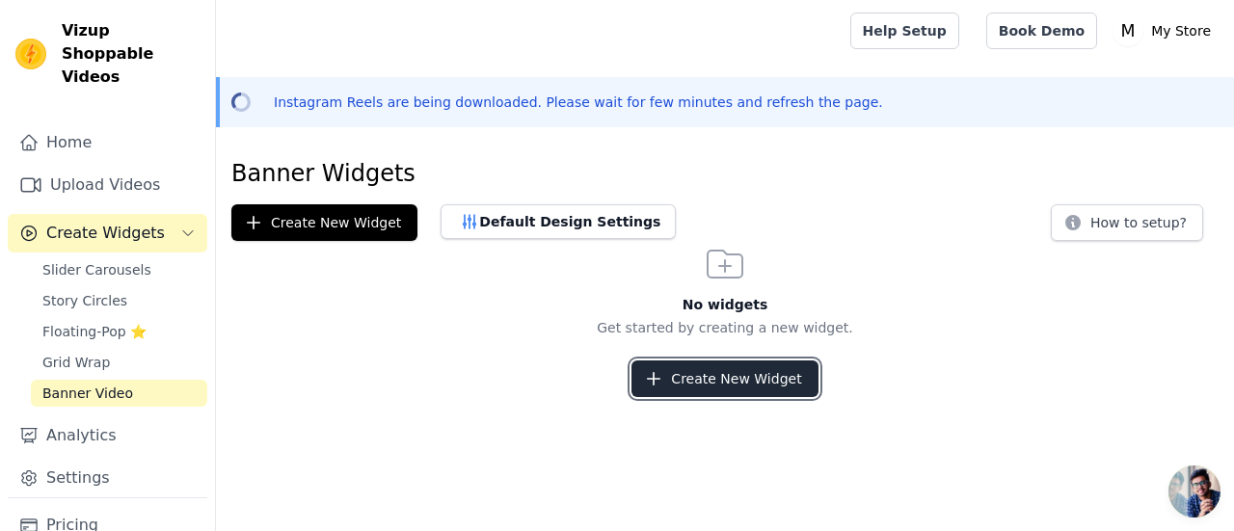
click at [765, 371] on button "Create New Widget" at bounding box center [724, 378] width 186 height 37
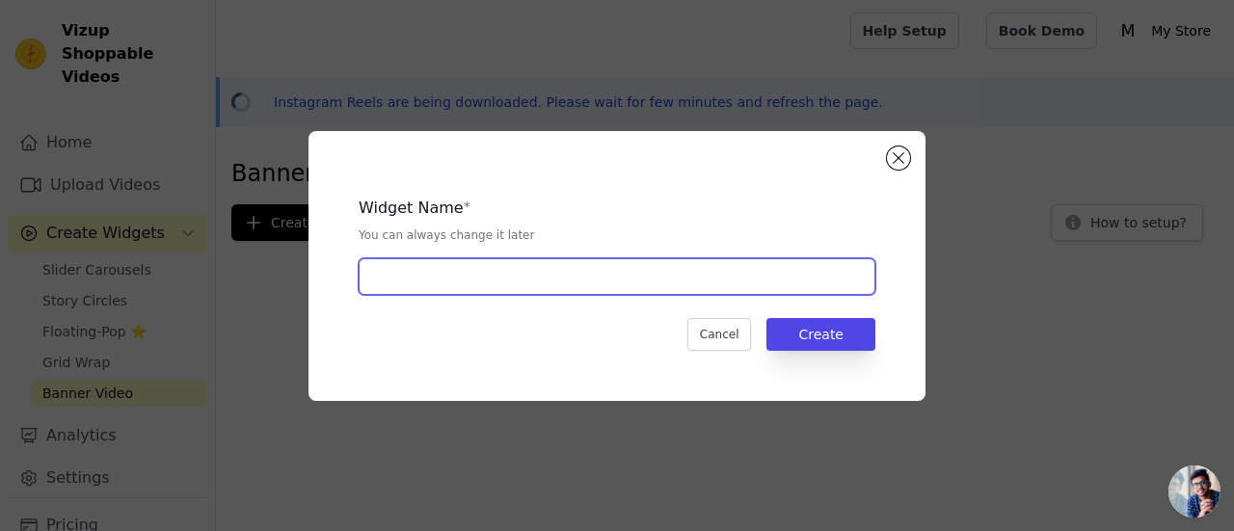
click at [406, 277] on input "text" at bounding box center [617, 276] width 517 height 37
type input "instagram feed"
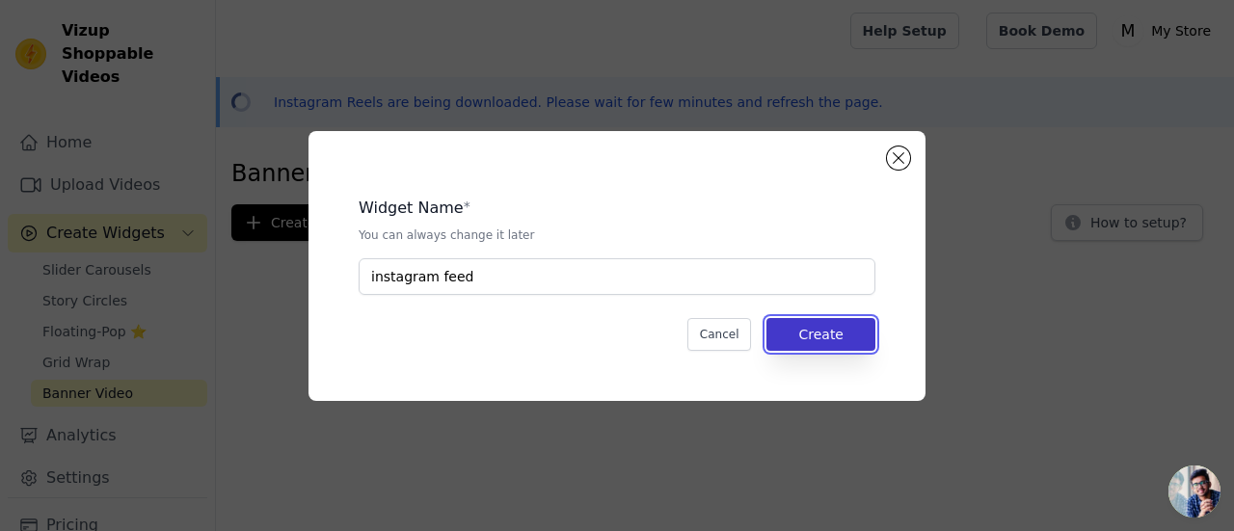
click at [795, 321] on button "Create" at bounding box center [820, 334] width 109 height 33
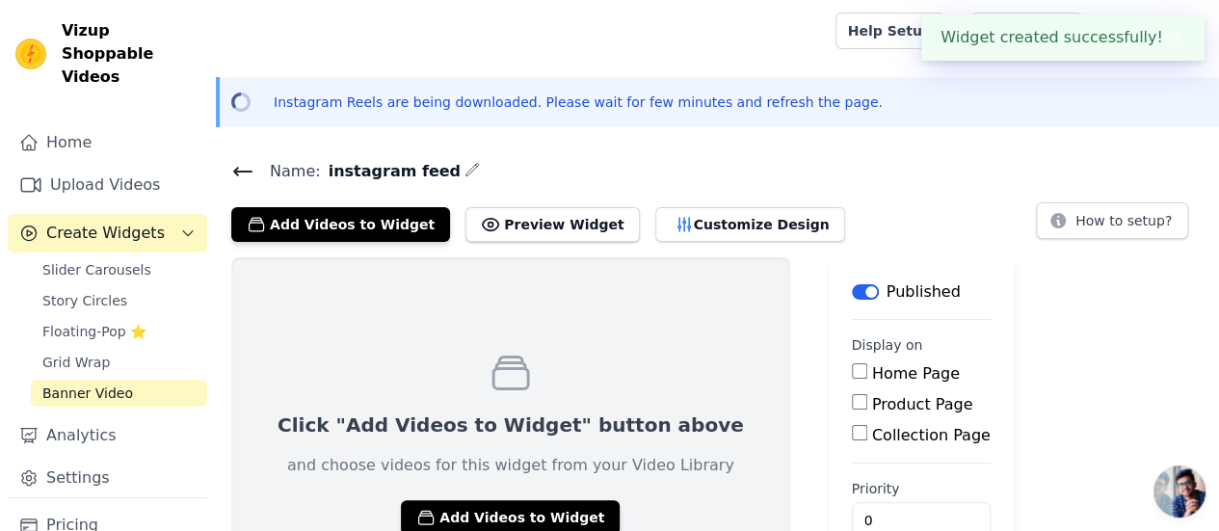
click at [852, 378] on input "Home Page" at bounding box center [859, 370] width 15 height 15
checkbox input "true"
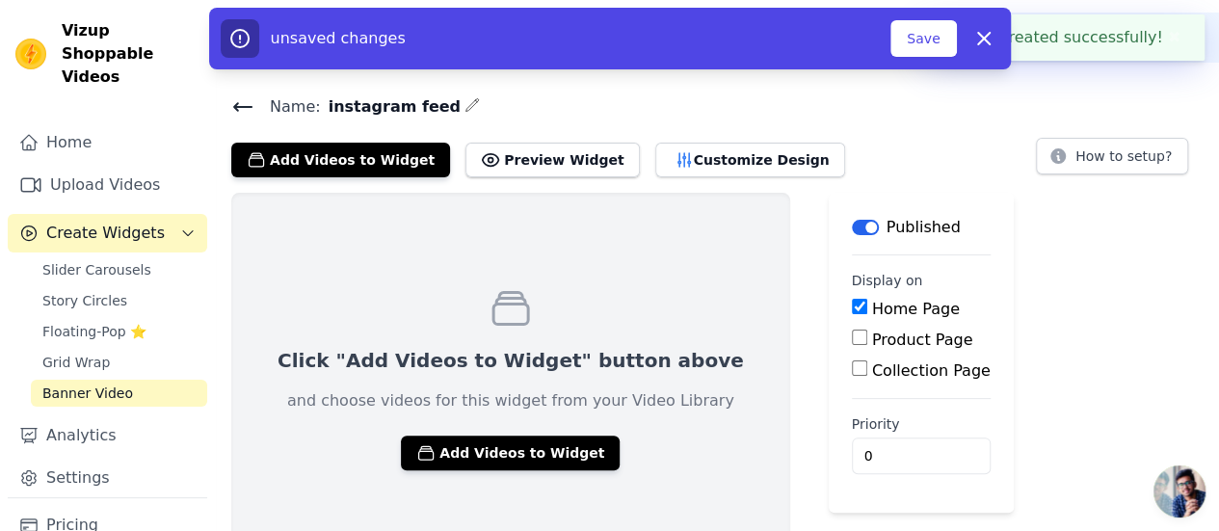
scroll to position [94, 0]
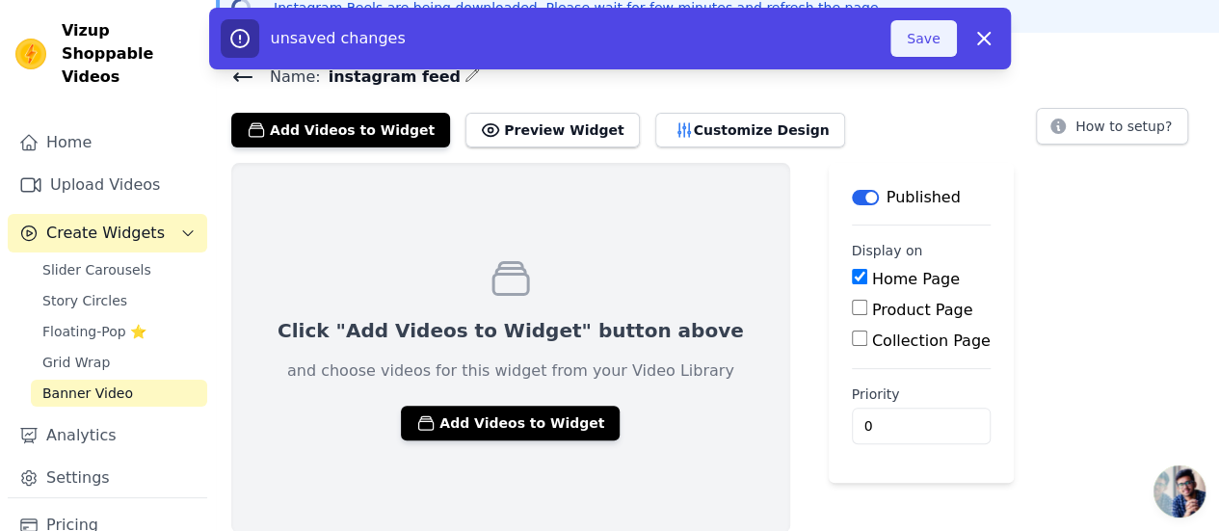
click at [914, 33] on button "Save" at bounding box center [924, 38] width 66 height 37
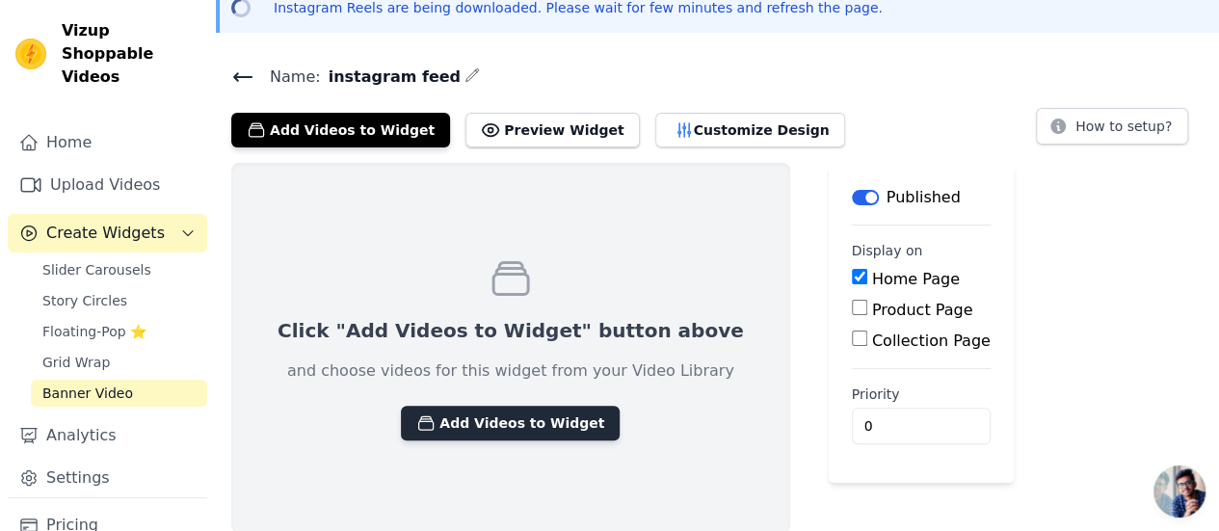
click at [466, 410] on button "Add Videos to Widget" at bounding box center [510, 423] width 219 height 35
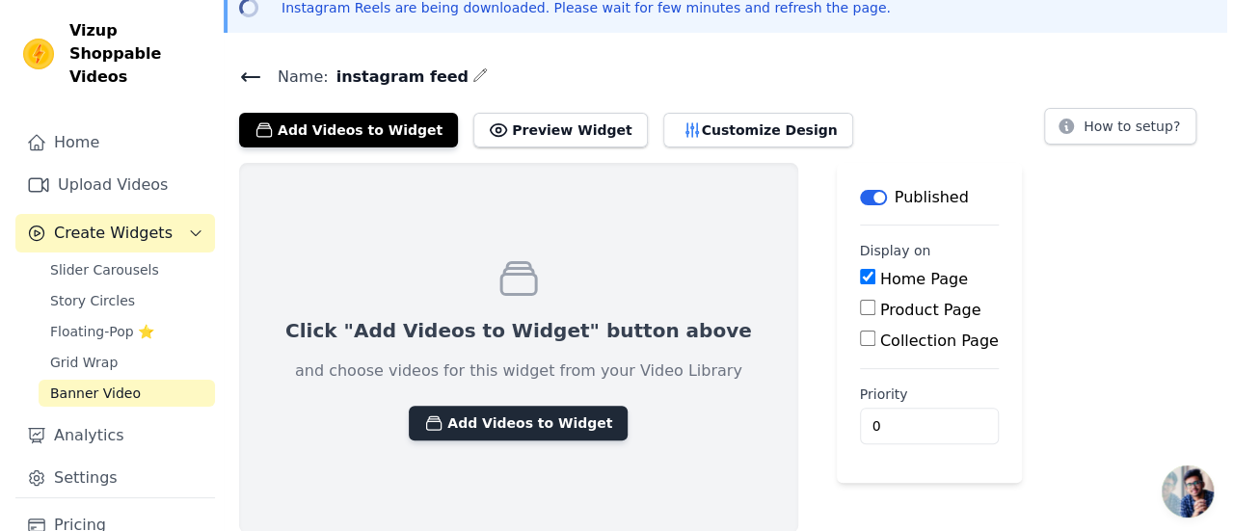
scroll to position [0, 0]
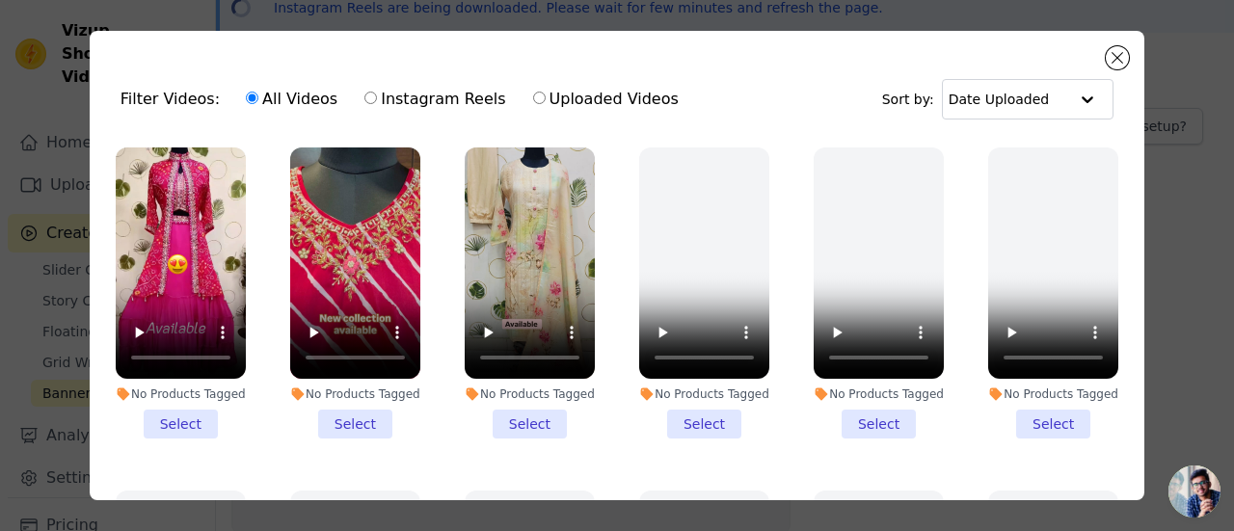
click at [364, 93] on label "Instagram Reels" at bounding box center [434, 99] width 143 height 25
click at [364, 93] on input "Instagram Reels" at bounding box center [370, 98] width 13 height 13
radio input "true"
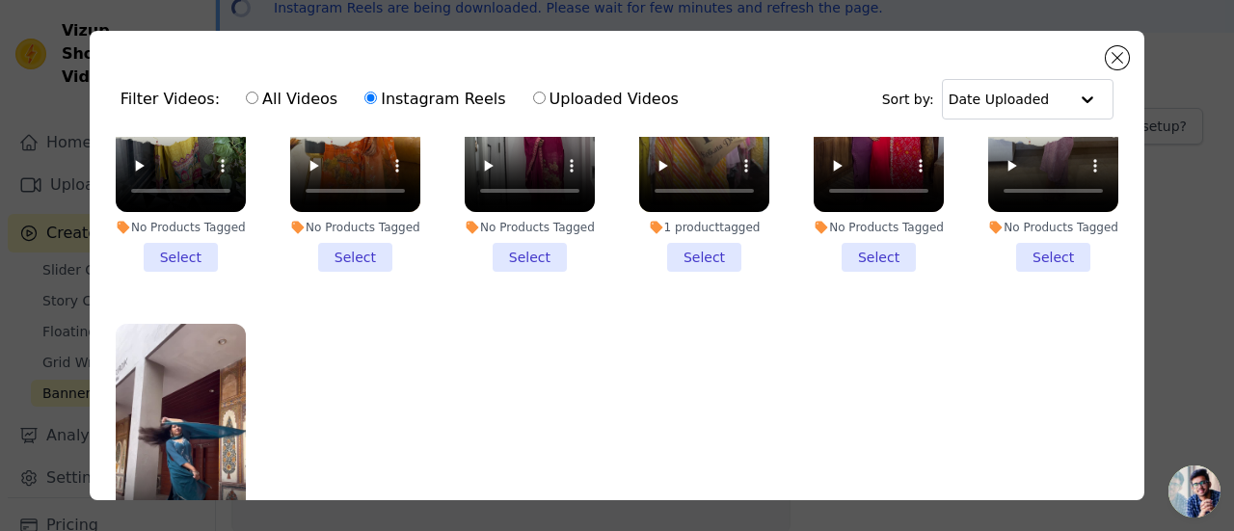
scroll to position [167, 0]
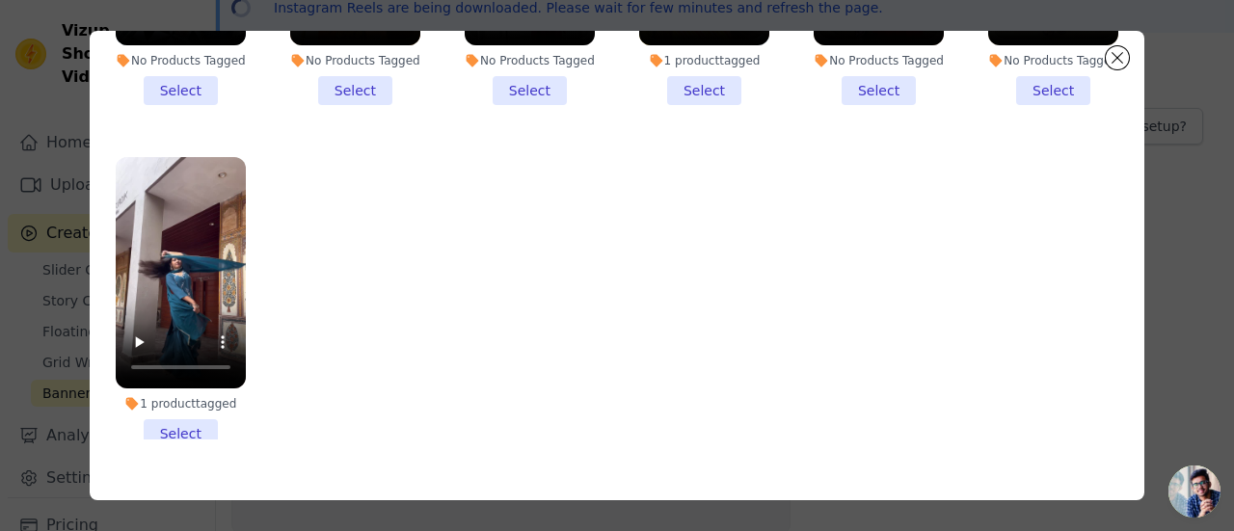
click at [175, 373] on li "1 product tagged Select" at bounding box center [181, 302] width 130 height 291
click at [0, 0] on input "1 product tagged Select" at bounding box center [0, 0] width 0 height 0
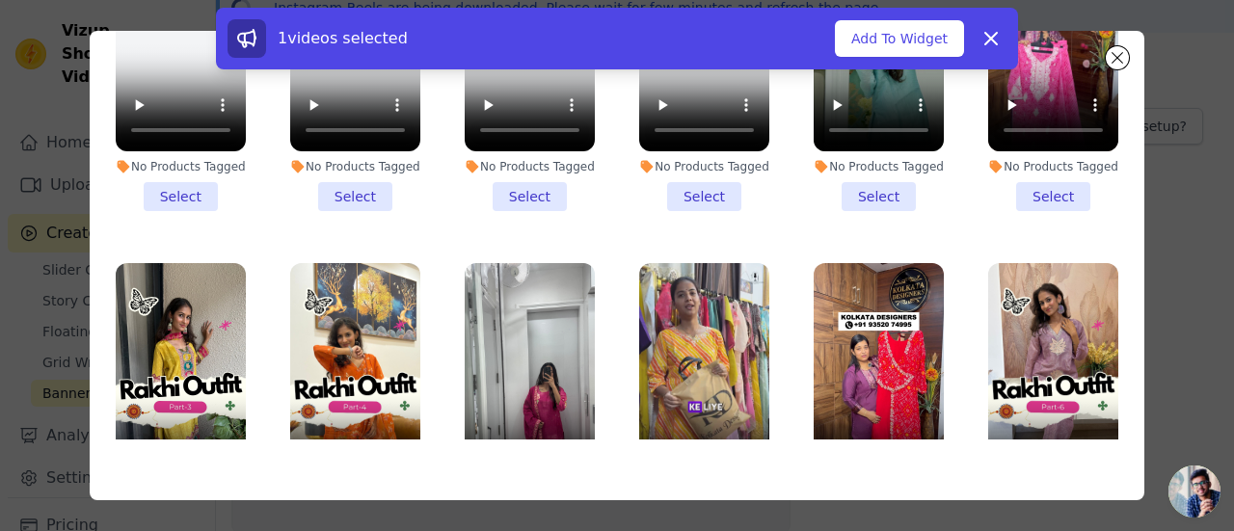
scroll to position [2002, 0]
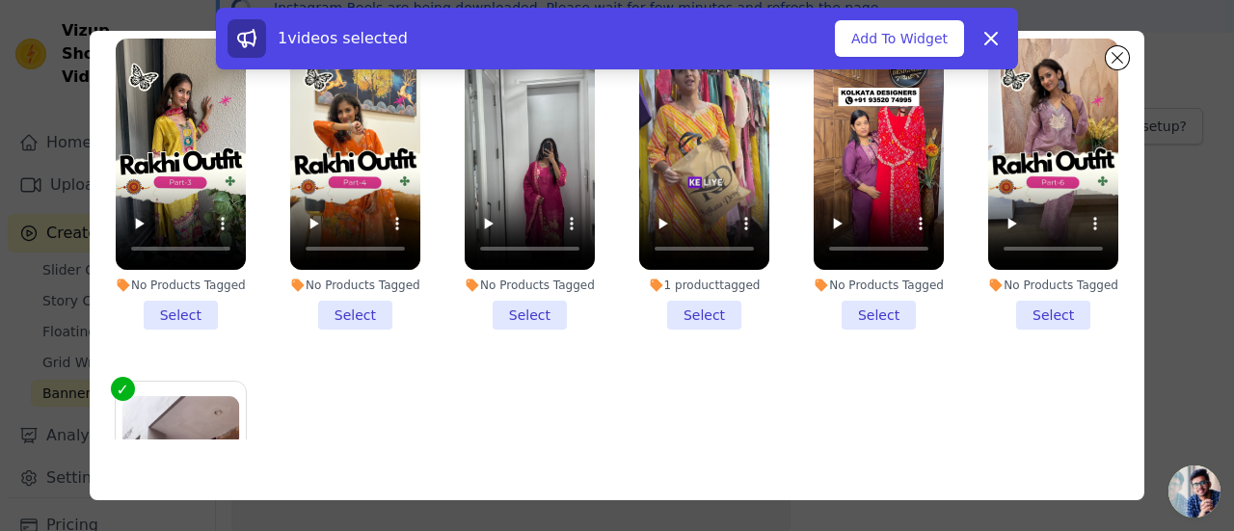
drag, startPoint x: 1066, startPoint y: 259, endPoint x: 1056, endPoint y: 263, distance: 10.4
click at [1064, 259] on li "No Products Tagged Select" at bounding box center [1053, 184] width 130 height 291
click at [0, 0] on input "No Products Tagged Select" at bounding box center [0, 0] width 0 height 0
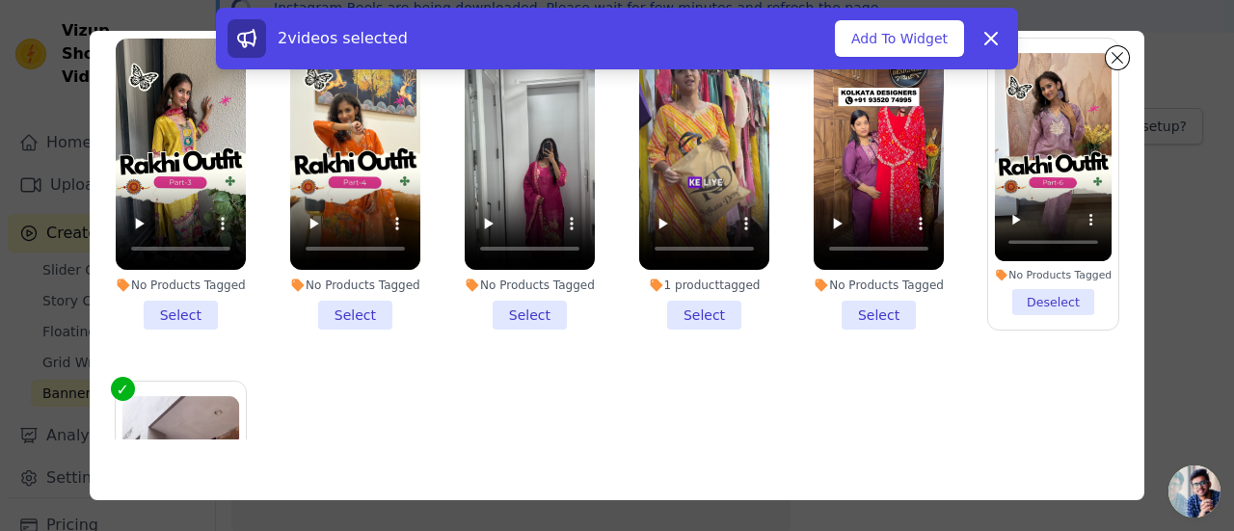
click at [872, 262] on li "No Products Tagged Select" at bounding box center [878, 184] width 130 height 291
click at [0, 0] on input "No Products Tagged Select" at bounding box center [0, 0] width 0 height 0
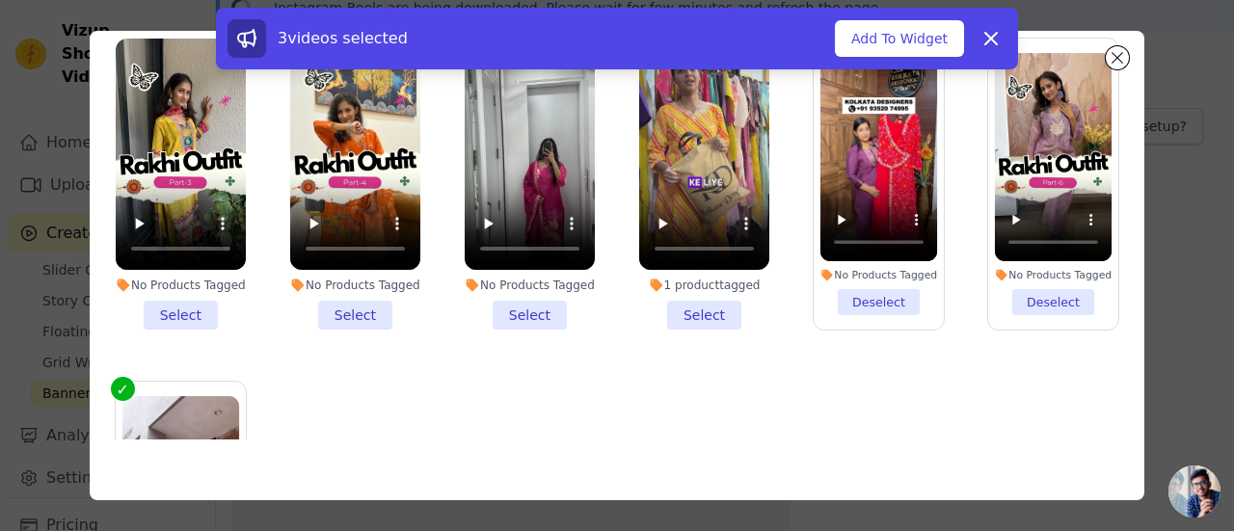
click at [681, 266] on li "1 product tagged Select" at bounding box center [704, 184] width 130 height 291
click at [0, 0] on input "1 product tagged Select" at bounding box center [0, 0] width 0 height 0
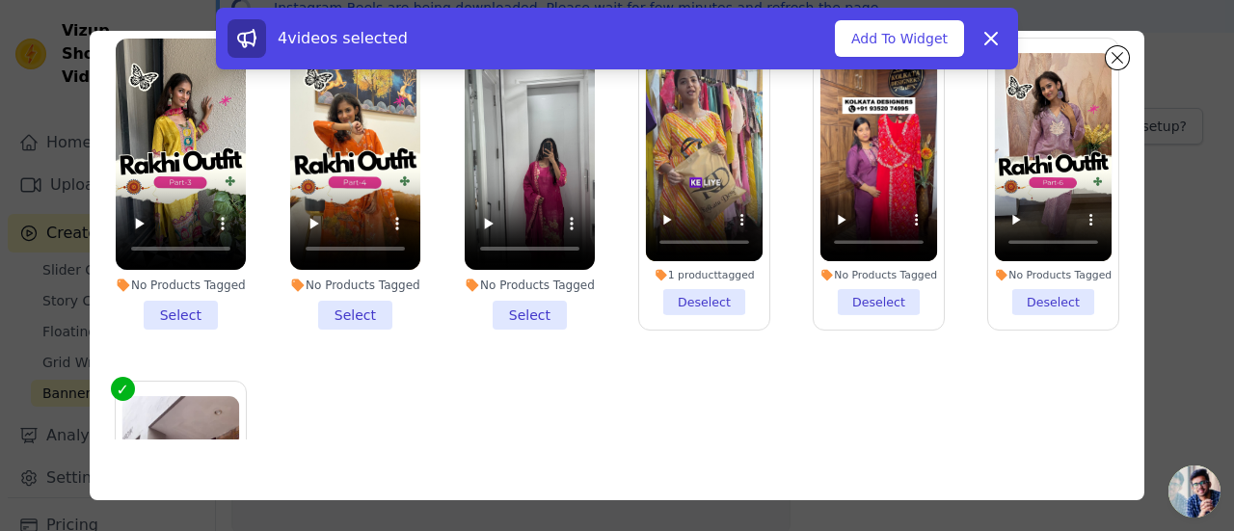
click at [524, 263] on li "No Products Tagged Select" at bounding box center [530, 184] width 130 height 291
click at [0, 0] on input "No Products Tagged Select" at bounding box center [0, 0] width 0 height 0
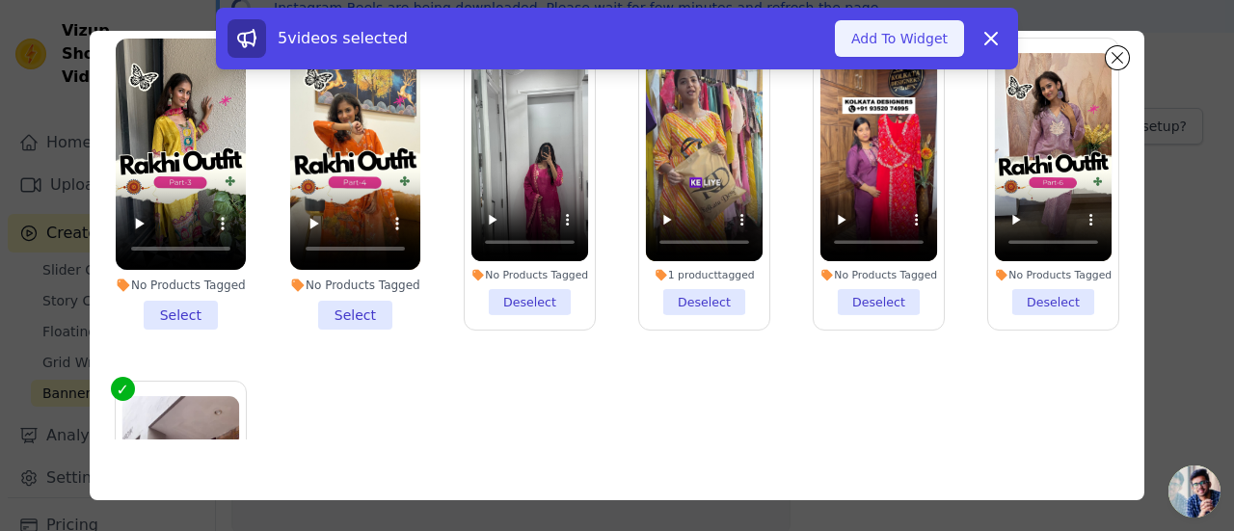
click at [889, 45] on button "Add To Widget" at bounding box center [899, 38] width 129 height 37
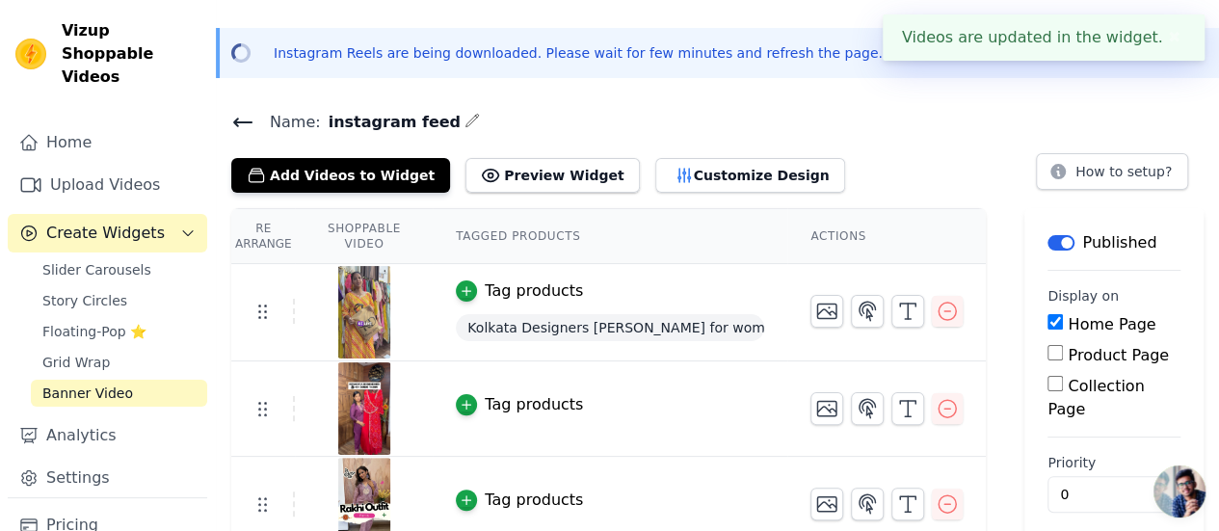
scroll to position [0, 0]
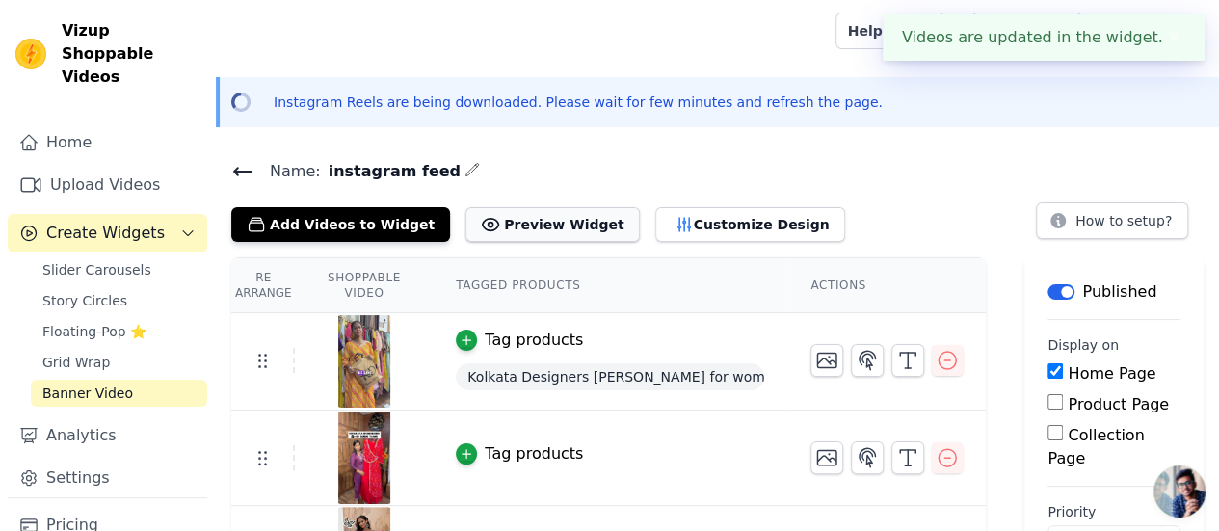
click at [503, 230] on button "Preview Widget" at bounding box center [552, 224] width 173 height 35
